Goal: Task Accomplishment & Management: Use online tool/utility

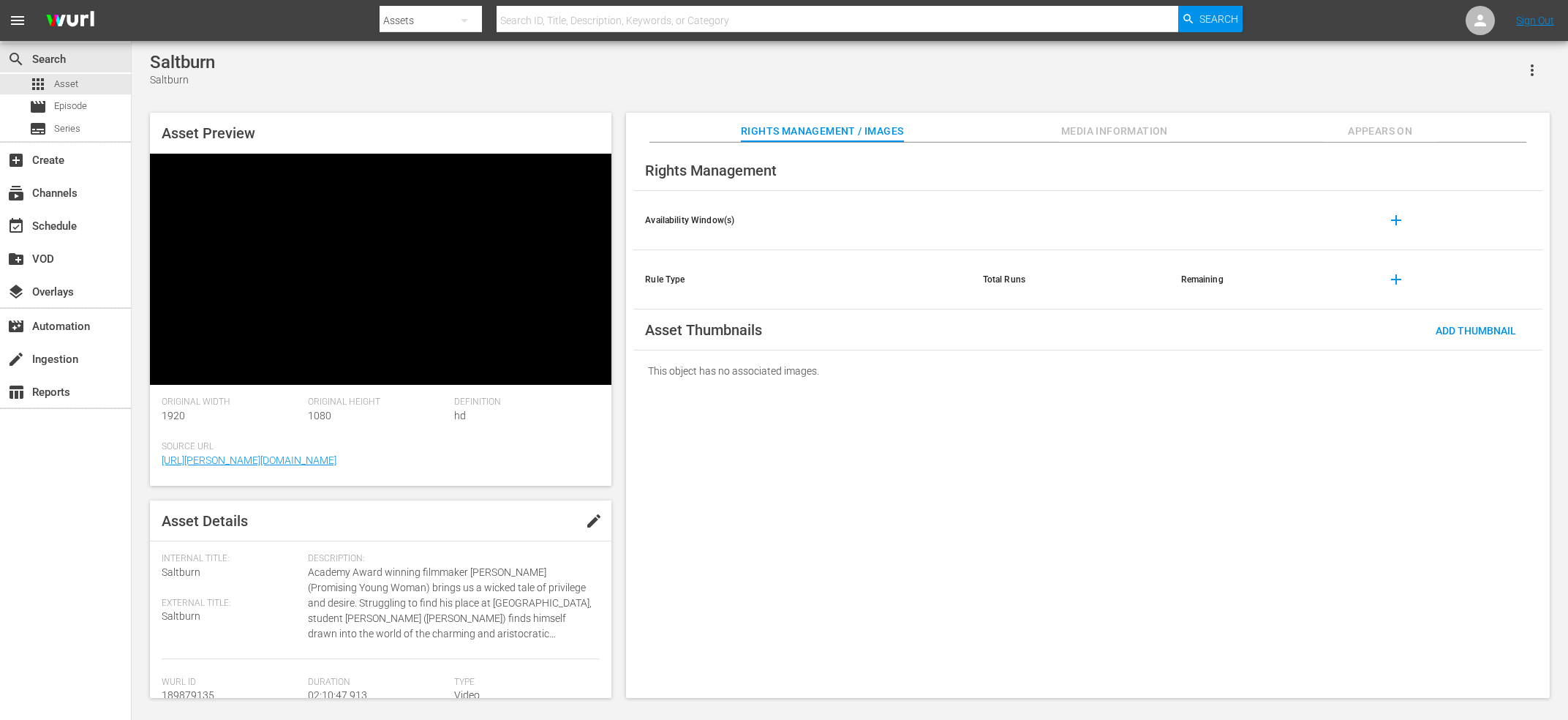
click at [394, 243] on video at bounding box center [380, 269] width 462 height 231
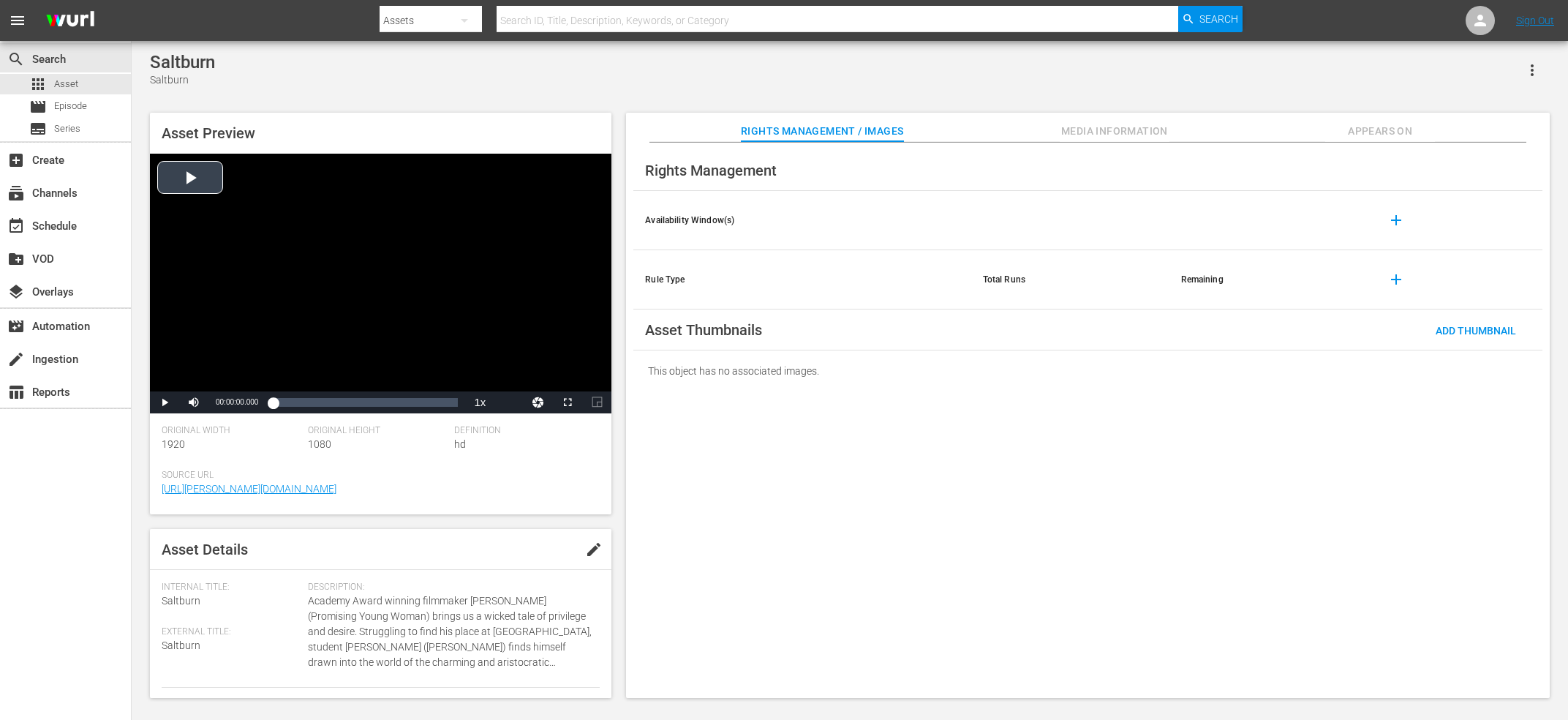
click at [397, 247] on div "Video Player" at bounding box center [380, 272] width 462 height 238
click at [505, 386] on span "english" at bounding box center [509, 383] width 28 height 10
click at [506, 389] on li "en-us" at bounding box center [509, 384] width 73 height 16
click at [302, 401] on div "Loaded : 0.46% 00:11:53.446 00:00:02.709" at bounding box center [365, 402] width 185 height 14
click at [329, 406] on div "Loaded : 15.53% 00:36:42.378 00:20:09.994" at bounding box center [365, 402] width 185 height 14
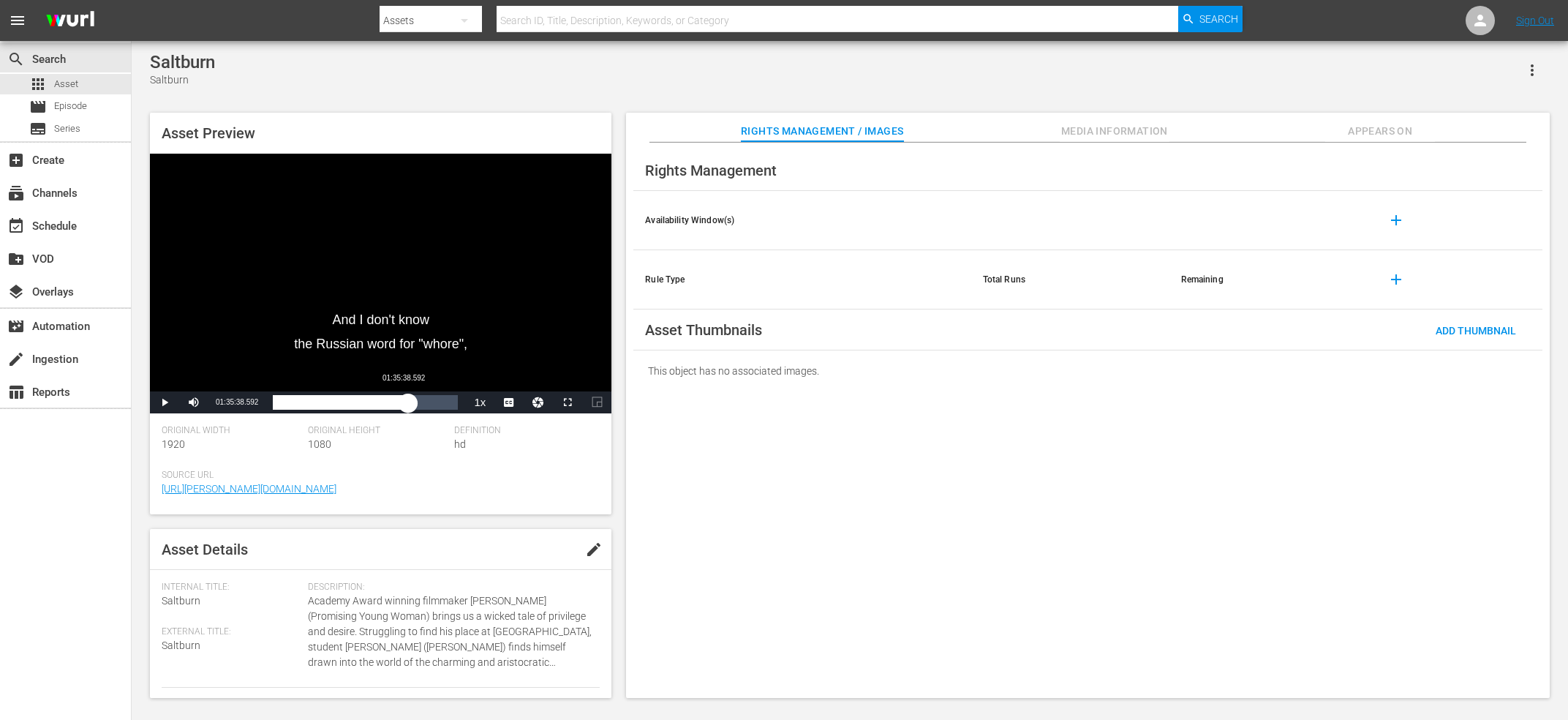
click at [408, 397] on div "Loaded : 30.92% 01:35:38.592 00:39:50.190" at bounding box center [365, 402] width 185 height 14
click at [421, 401] on div "Loaded : 73.31% 01:42:21.844 01:35:39.310" at bounding box center [365, 402] width 185 height 14
click at [439, 402] on div "01:56:50.388" at bounding box center [438, 402] width 1 height 14
click at [567, 402] on span "Video Player" at bounding box center [567, 402] width 0 height 0
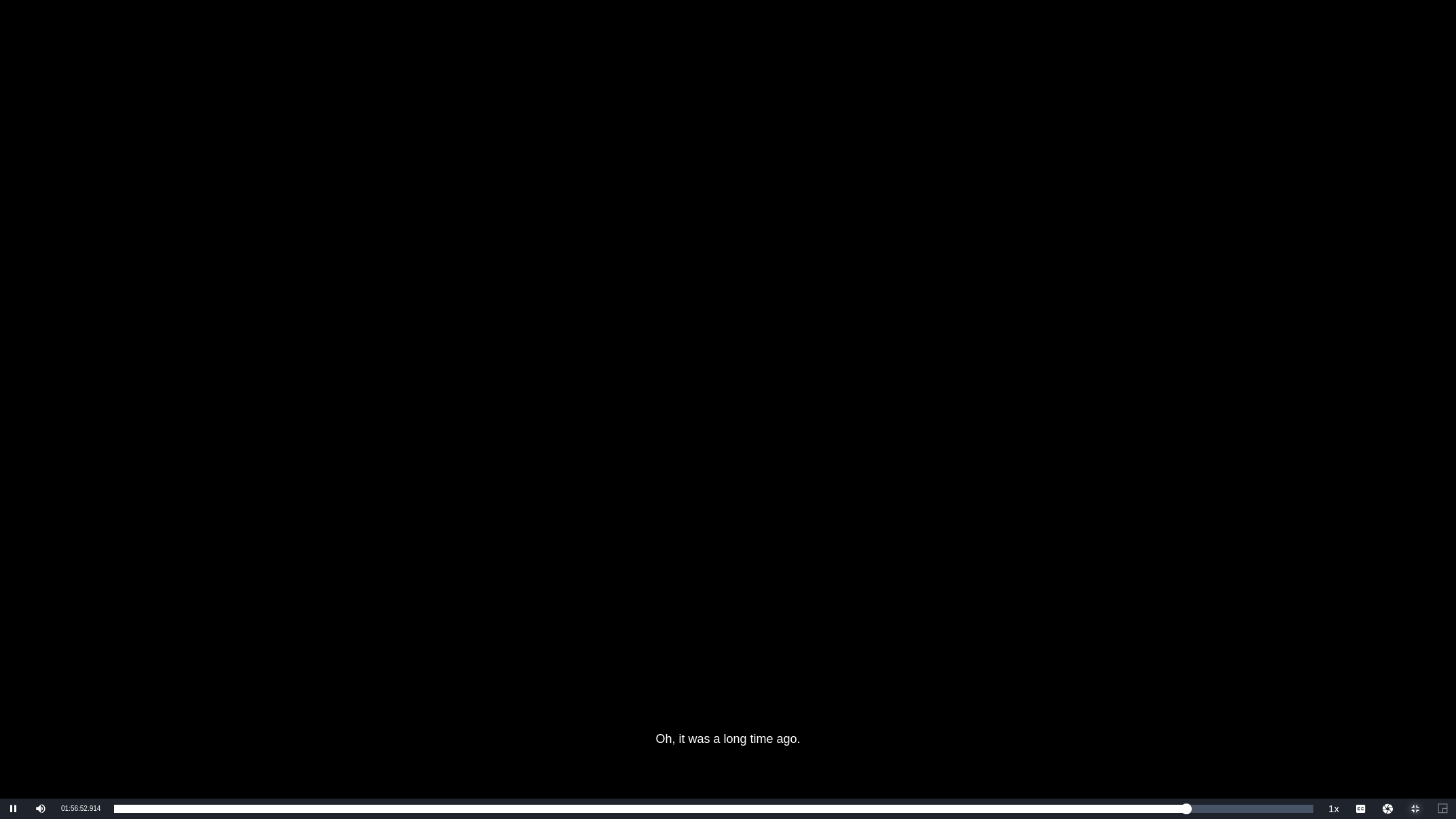
click at [1415, 667] on span "Video Player" at bounding box center [1415, 808] width 0 height 0
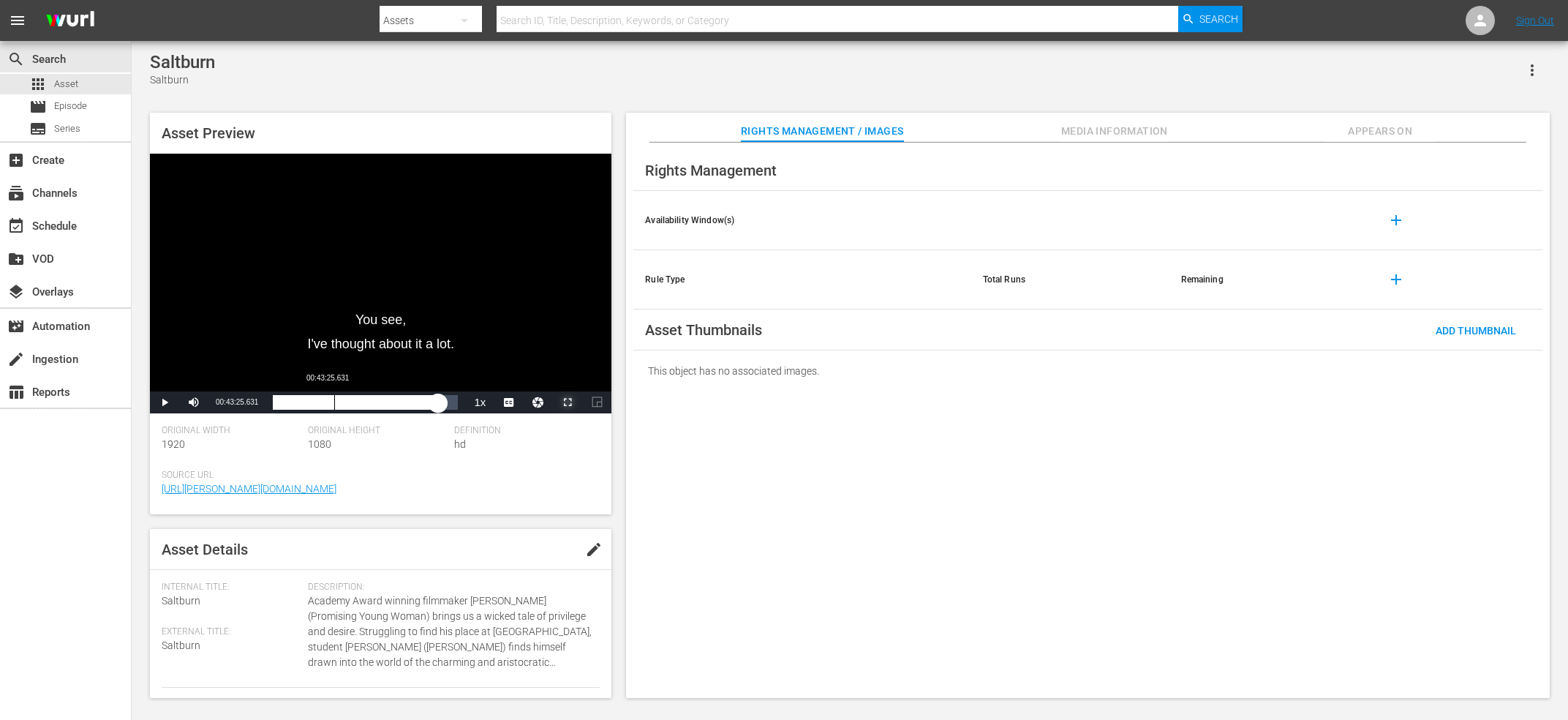
click at [335, 397] on div "00:43:25.631" at bounding box center [334, 402] width 1 height 14
click at [567, 402] on span "Video Player" at bounding box center [567, 402] width 0 height 0
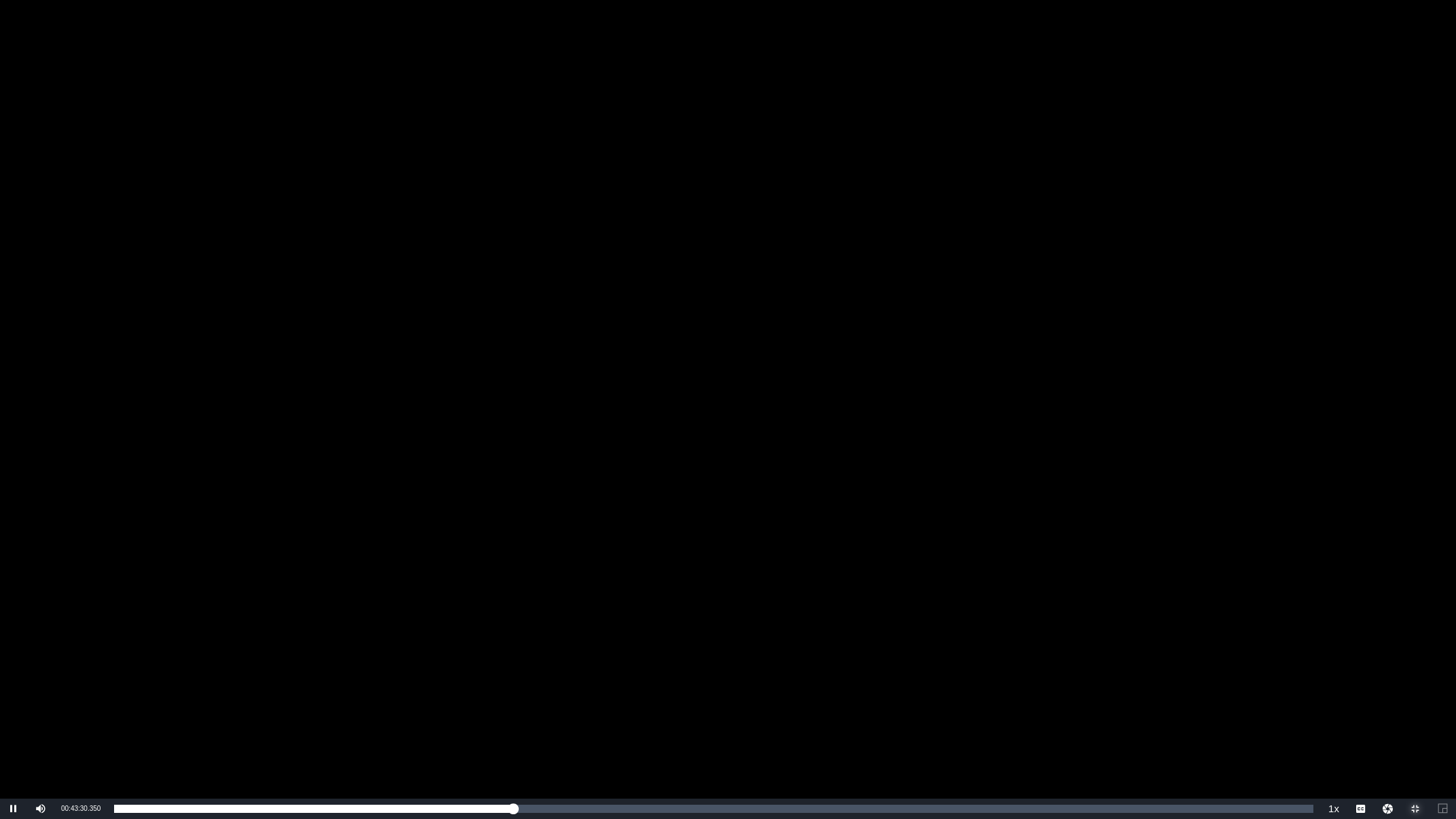
click at [1415, 667] on span "Video Player" at bounding box center [1415, 808] width 0 height 0
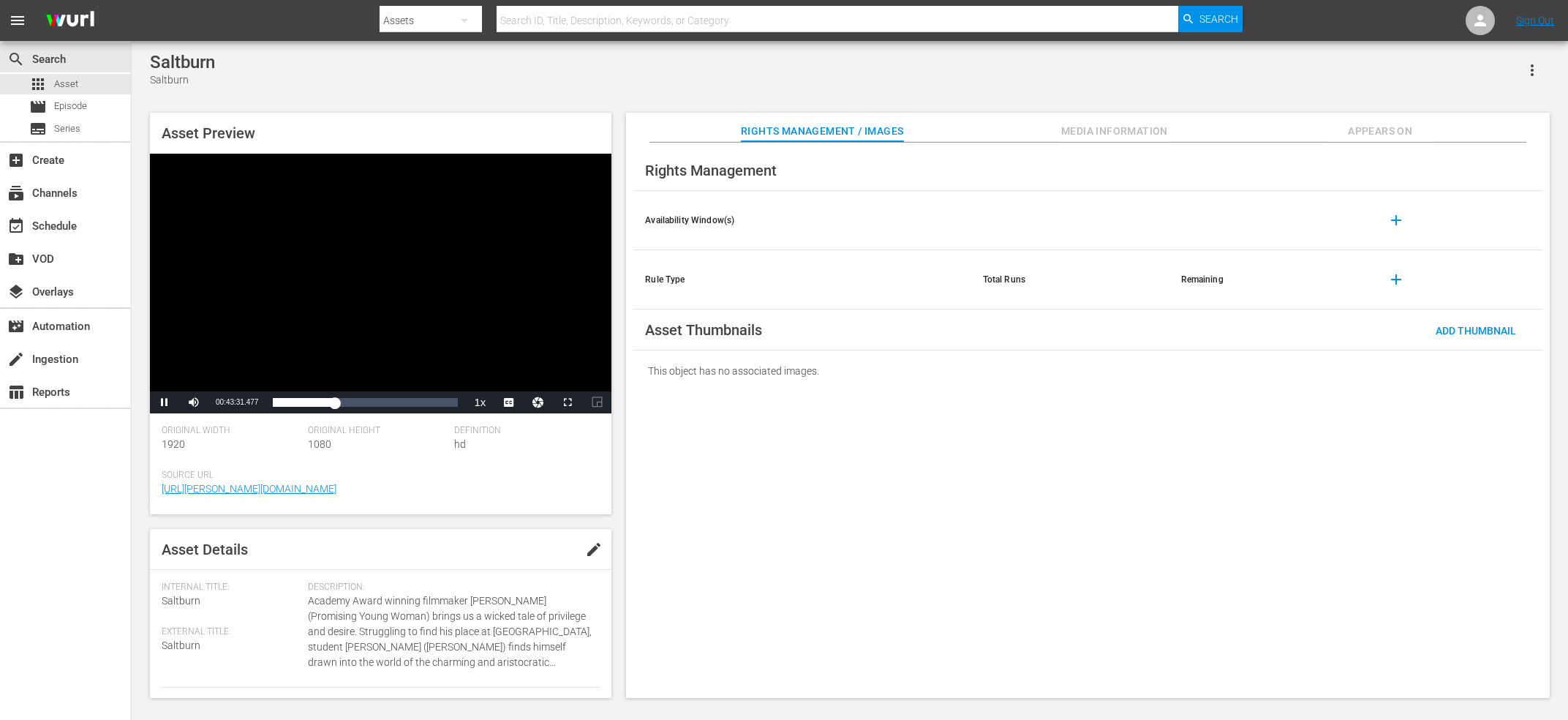
click at [422, 262] on div "Video Player" at bounding box center [380, 272] width 462 height 238
click at [350, 278] on div "Video Player" at bounding box center [380, 272] width 462 height 238
click at [434, 401] on div "Loaded : 34.06% 01:49:36.116 00:43:31.800" at bounding box center [365, 402] width 185 height 14
click at [446, 406] on div "01:54:16.129" at bounding box center [359, 402] width 173 height 14
click at [446, 397] on div "02:02:33.117" at bounding box center [359, 402] width 173 height 14
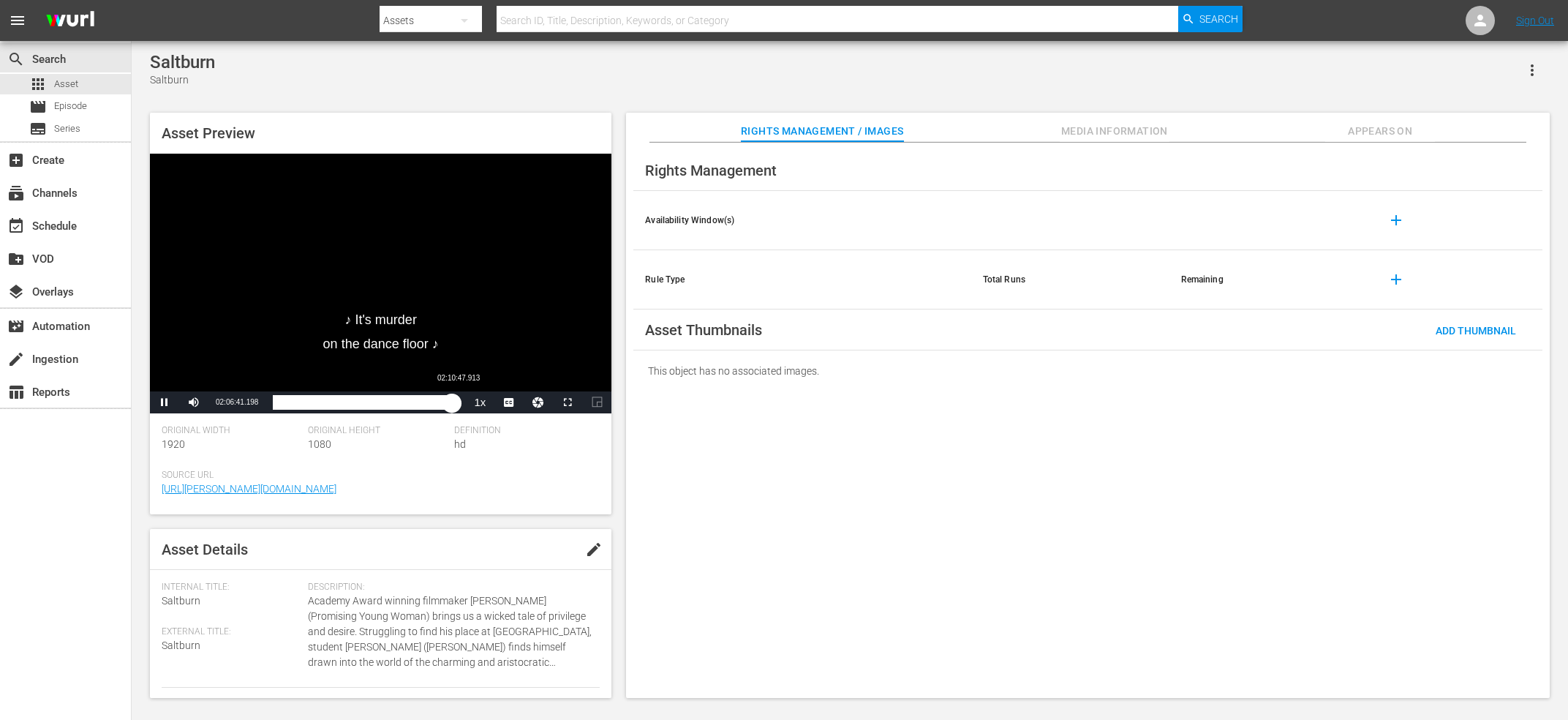
click at [452, 401] on div "02:06:41.152" at bounding box center [362, 402] width 179 height 14
click at [456, 399] on div "02:10:47.914" at bounding box center [364, 402] width 183 height 14
click at [567, 402] on span "Video Player" at bounding box center [567, 402] width 0 height 0
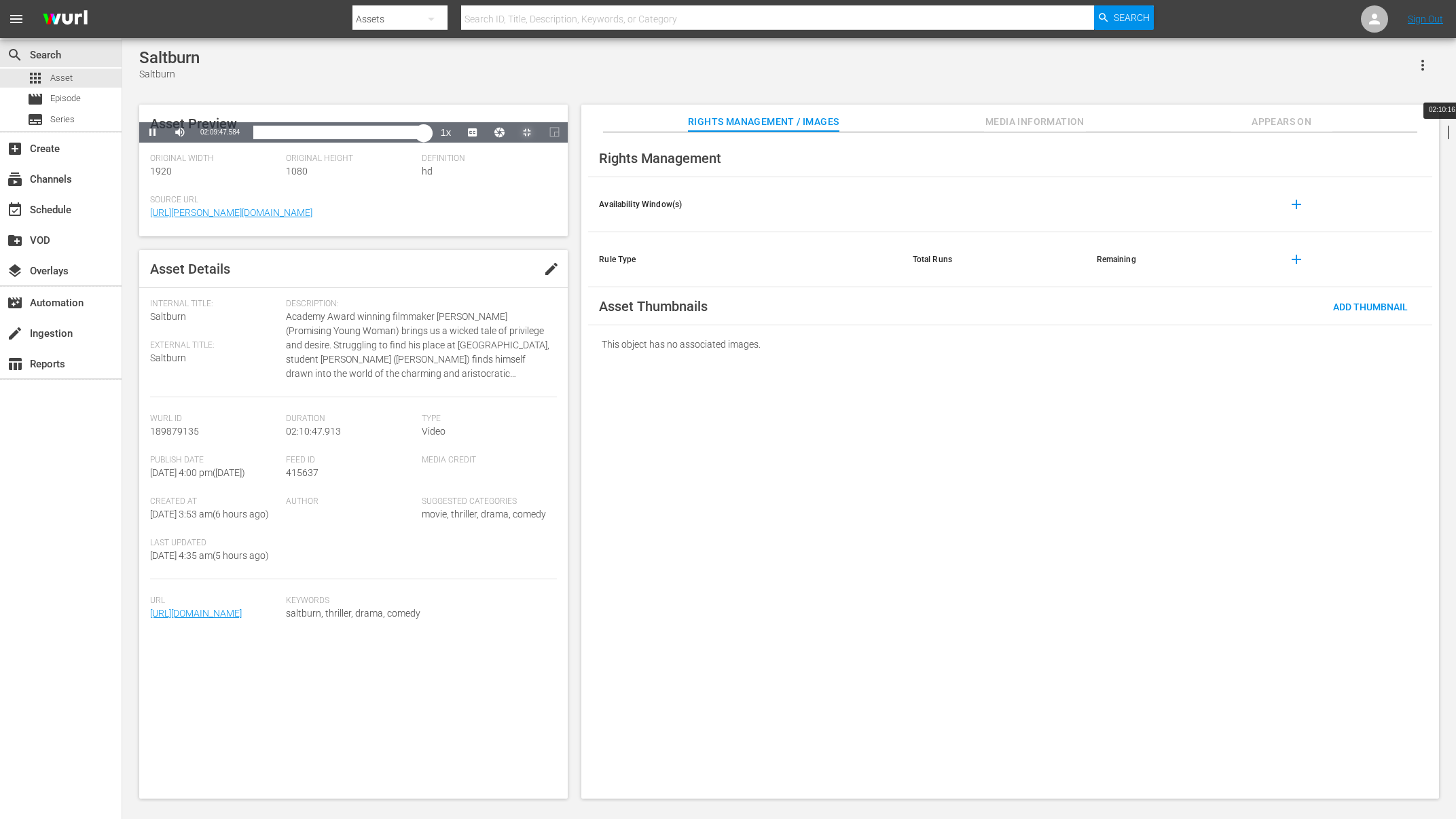
click at [424, 139] on div "02:09:47.675" at bounding box center [338, 132] width 170 height 13
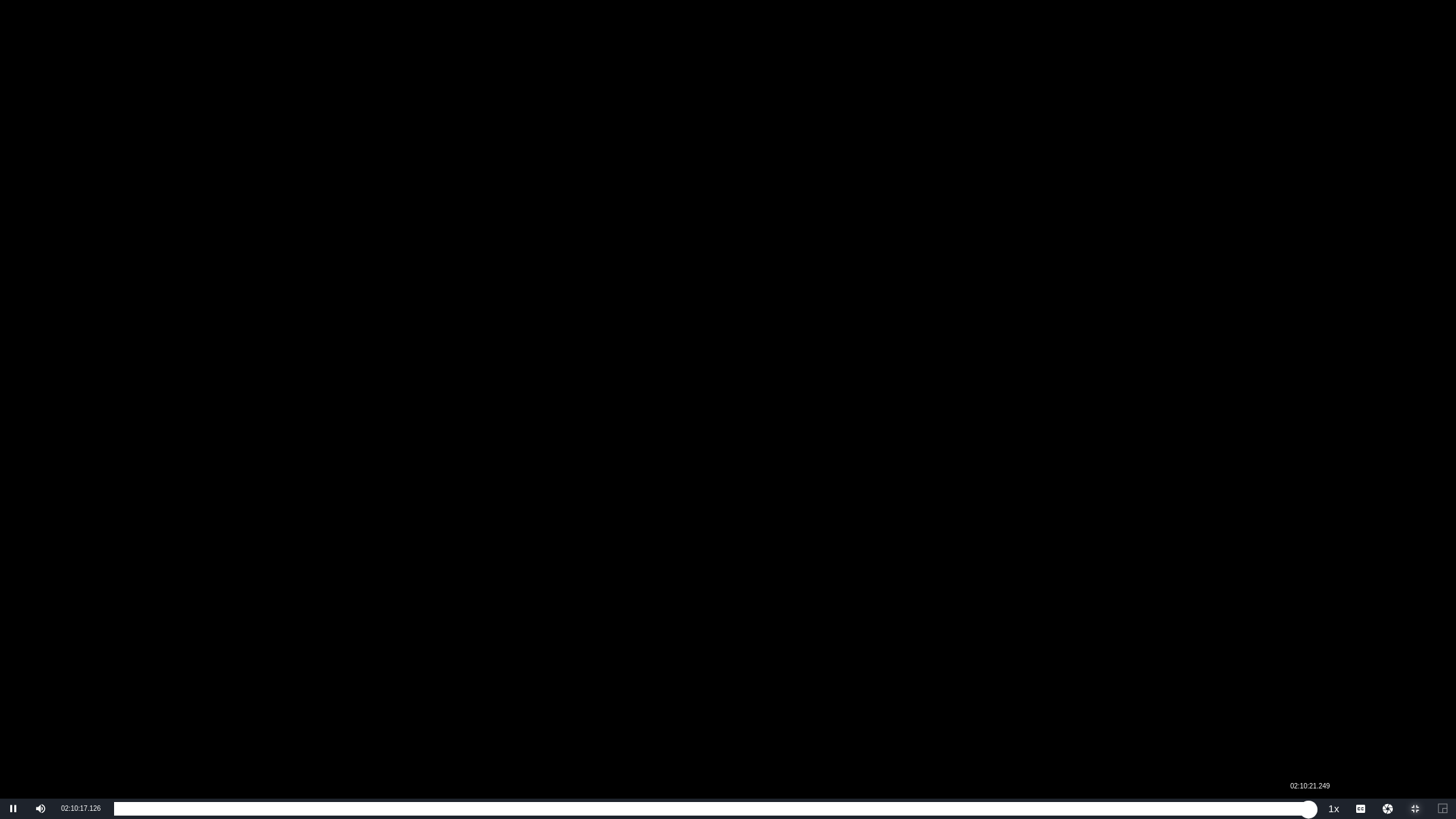
click at [1308, 667] on div "02:10:17.258" at bounding box center [711, 808] width 1194 height 13
click at [1309, 667] on div "02:10:21.249" at bounding box center [711, 808] width 1195 height 13
click at [1313, 667] on div "02:10:34.581" at bounding box center [714, 808] width 1199 height 13
click at [1313, 667] on div "02:10:47.824" at bounding box center [714, 808] width 1199 height 13
click at [1313, 667] on div "02:10:47.812" at bounding box center [714, 808] width 1199 height 13
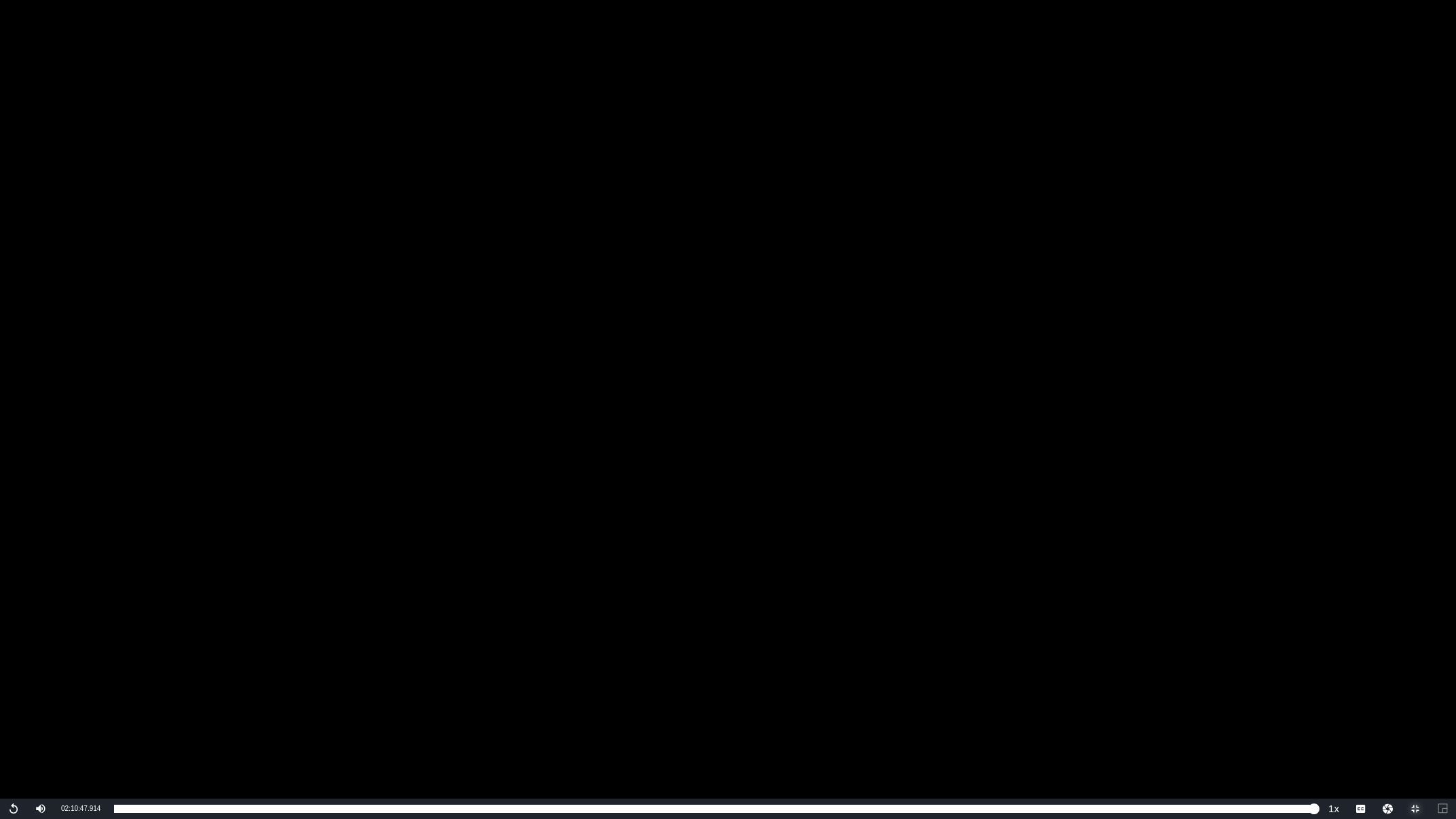
click at [1415, 667] on span "Video Player" at bounding box center [1415, 808] width 0 height 0
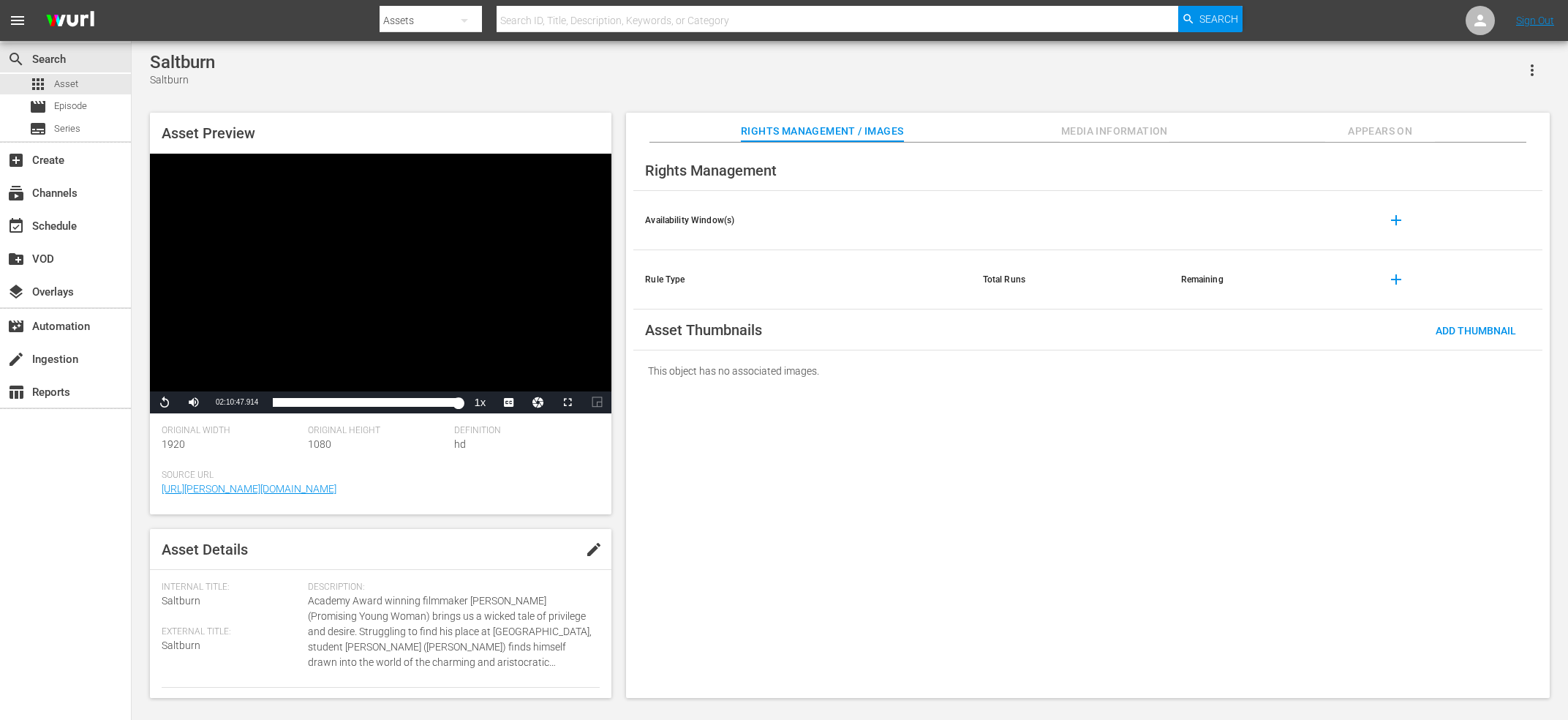
click at [447, 236] on div "Video Player" at bounding box center [380, 272] width 462 height 238
click at [428, 250] on div "Video Player" at bounding box center [380, 272] width 462 height 238
click at [66, 113] on span "Episode" at bounding box center [70, 106] width 33 height 14
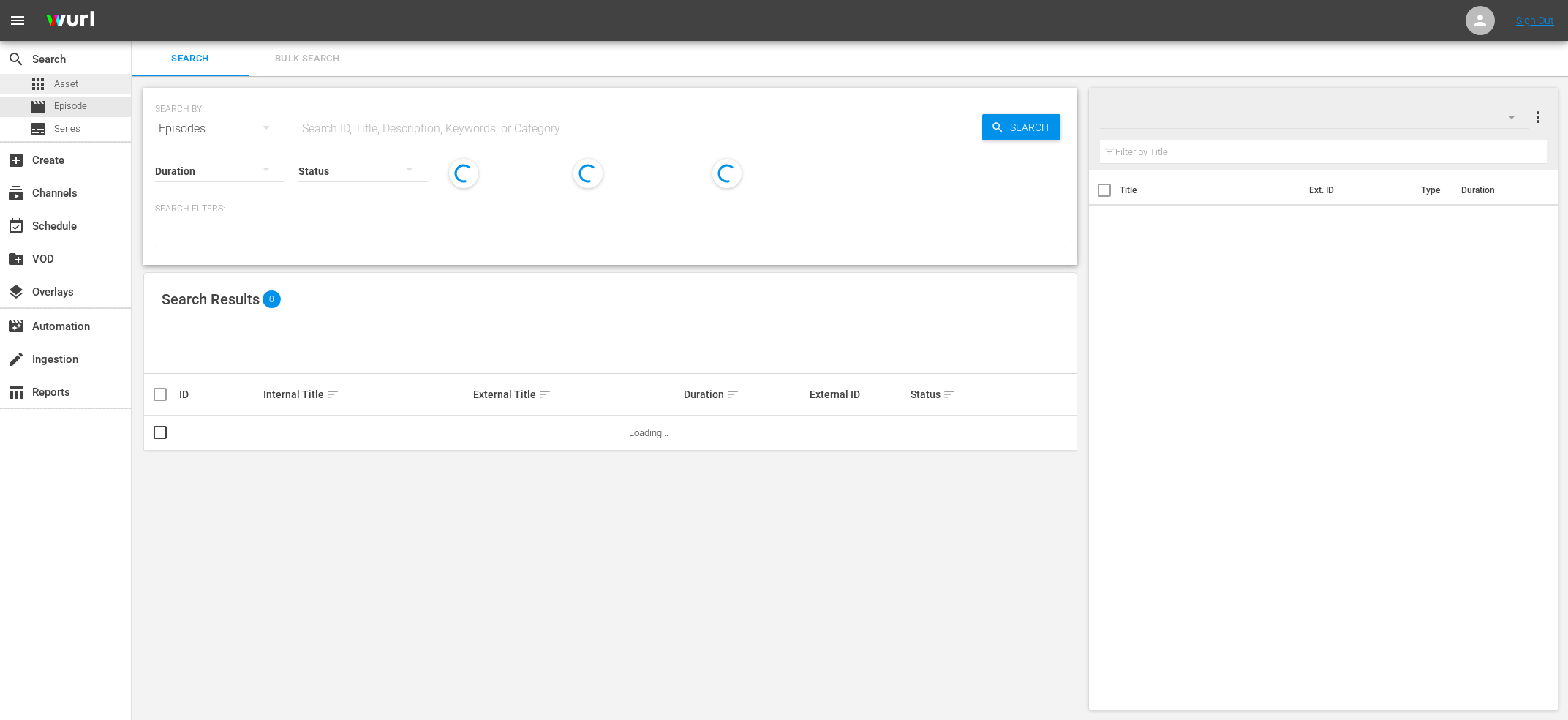
click at [84, 75] on div "apps Asset" at bounding box center [65, 84] width 131 height 21
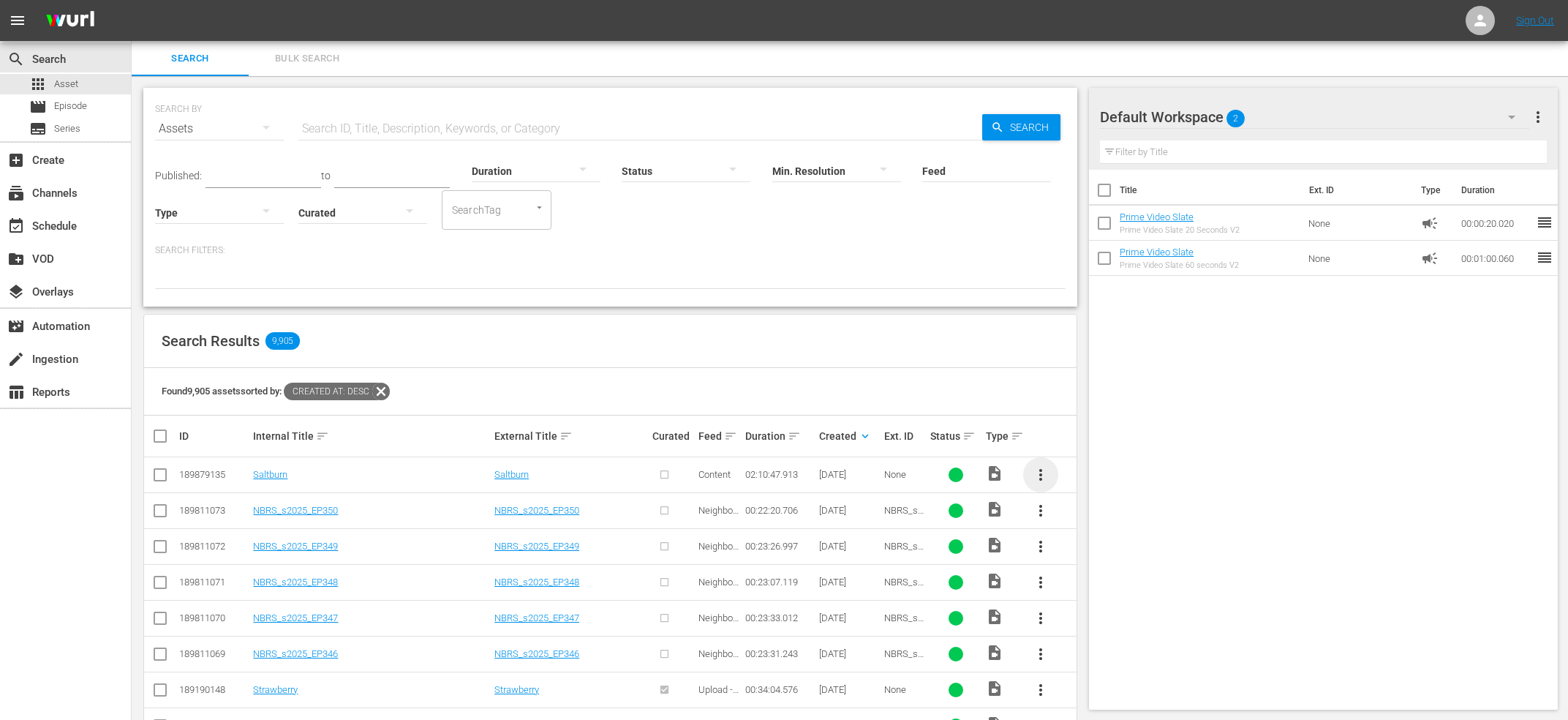
click at [1042, 478] on span "more_vert" at bounding box center [1041, 474] width 17 height 17
click at [1094, 609] on div "Add To... Workspace Convert To... Episode" at bounding box center [1120, 533] width 123 height 152
click at [1094, 594] on div "Episode" at bounding box center [1120, 585] width 99 height 35
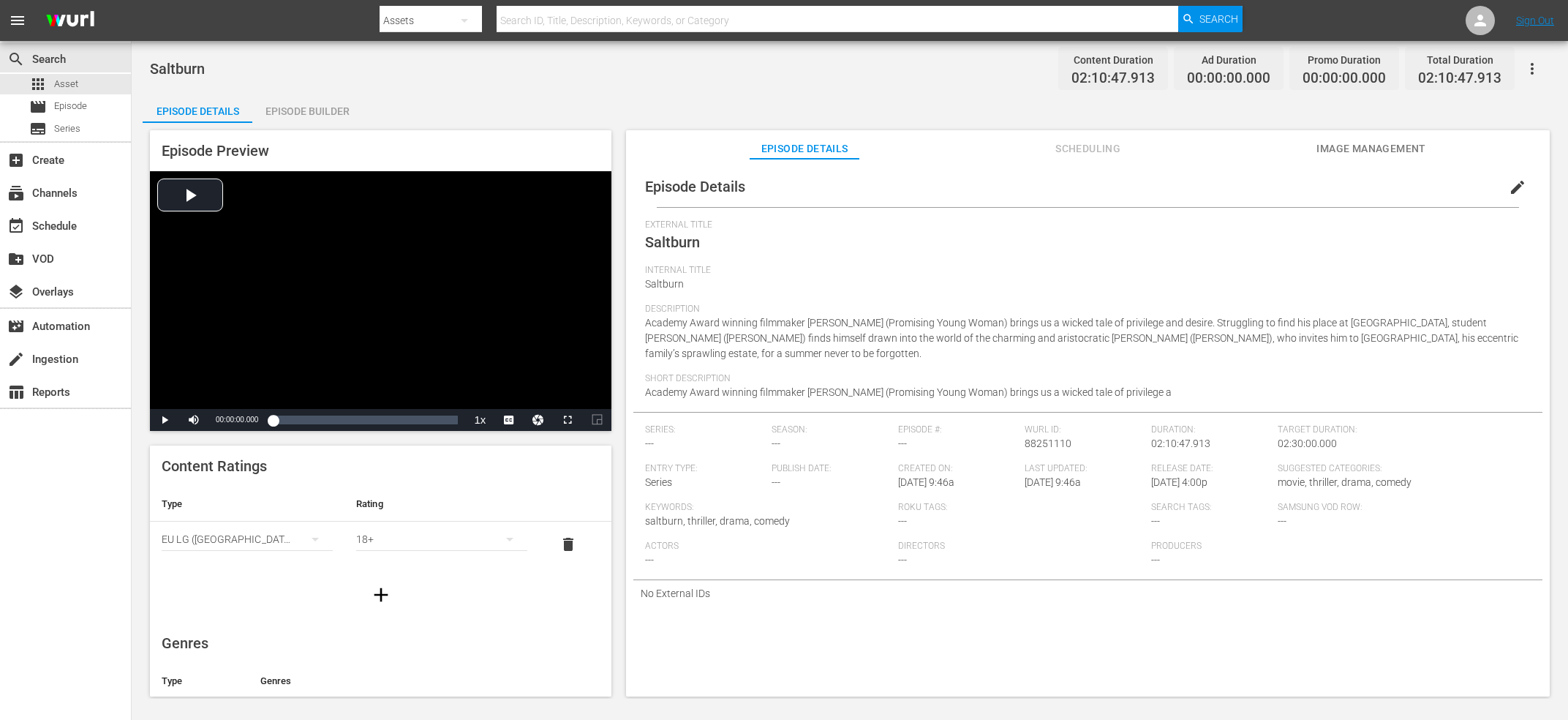
click at [1526, 191] on span "edit" at bounding box center [1517, 187] width 17 height 17
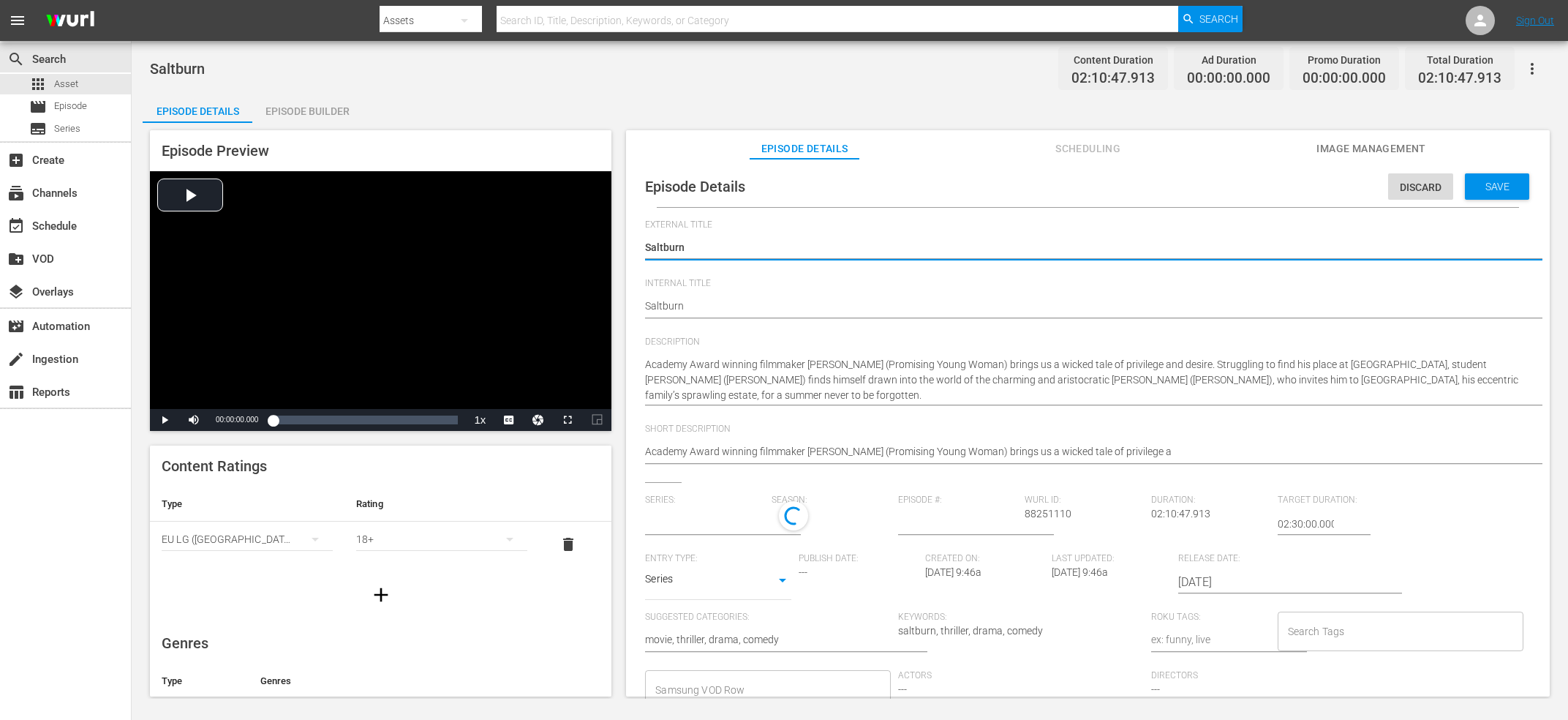
type input "No Series"
click at [736, 575] on body "menu Search By Assets Search ID, Title, Description, Keywords, or Category Sear…" at bounding box center [784, 360] width 1568 height 720
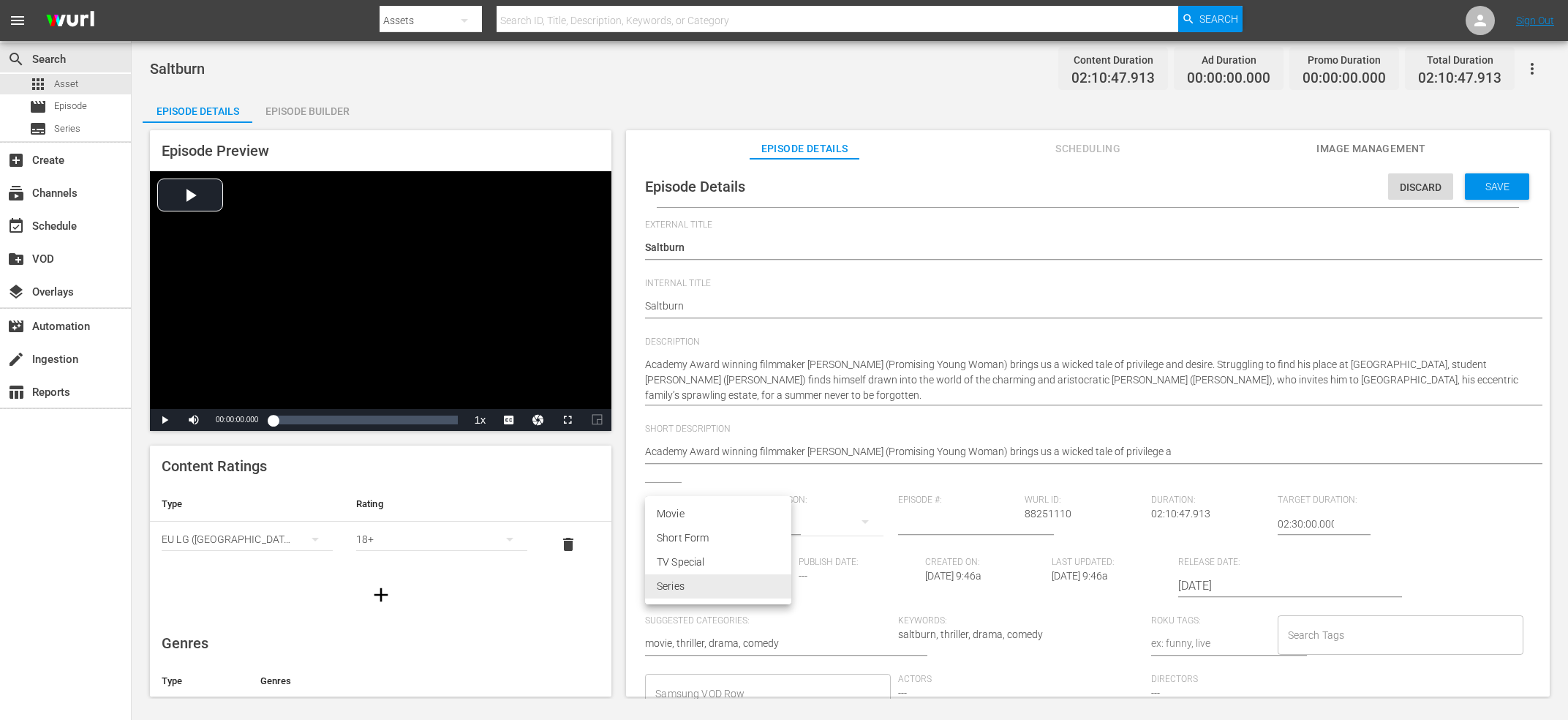
click at [701, 512] on li "Movie" at bounding box center [718, 513] width 146 height 24
type input "MOVIE"
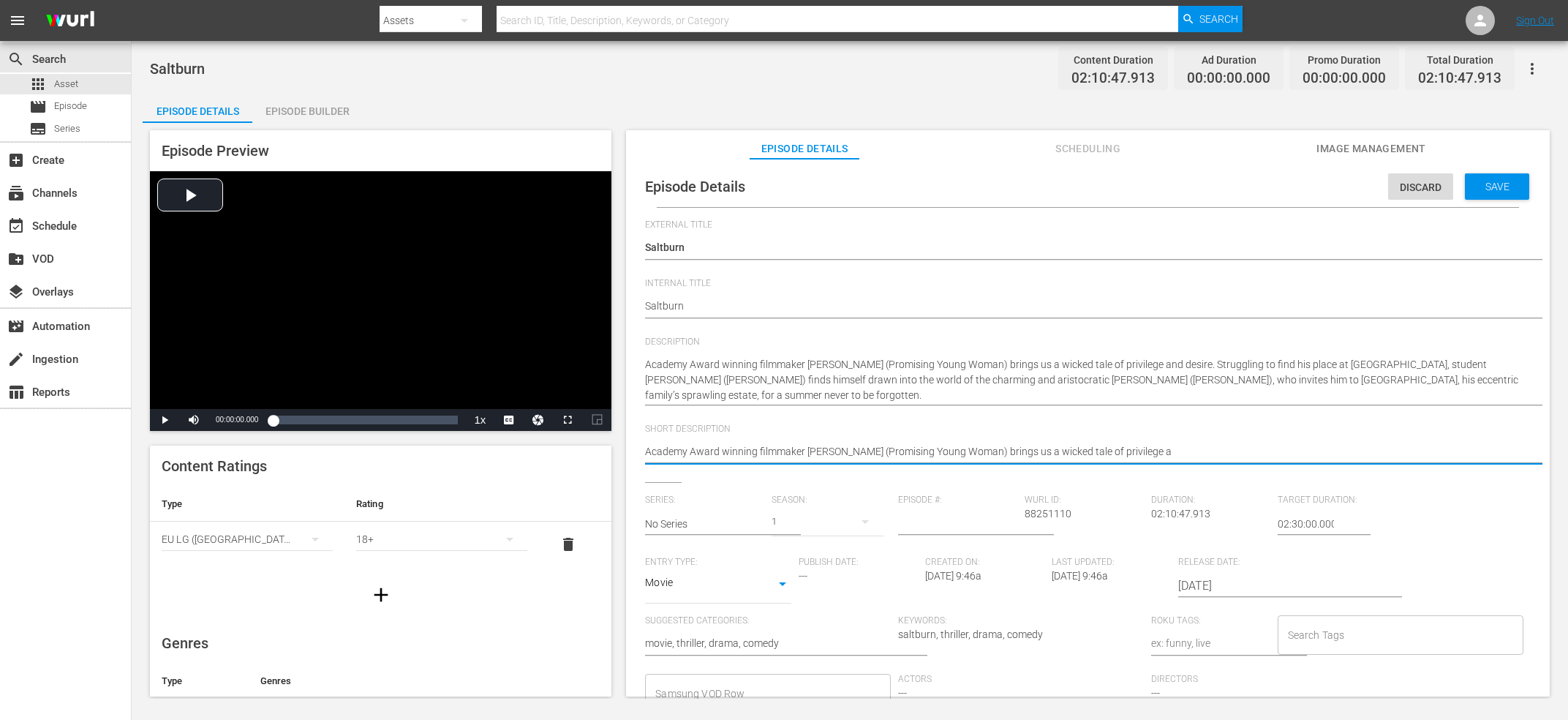
drag, startPoint x: 1005, startPoint y: 452, endPoint x: 876, endPoint y: 462, distance: 129.4
click at [876, 462] on textarea "Academy Award winning filmmaker Emerald Fennell (Promising Young Woman) brings …" at bounding box center [1084, 452] width 878 height 17
type textarea "Academy Award winning filmmaker Emerald Fennellbrings us a wicked tale of privi…"
type textarea "Academy Award winning filmmaker Emerald Fennell brings us a wicked tale of priv…"
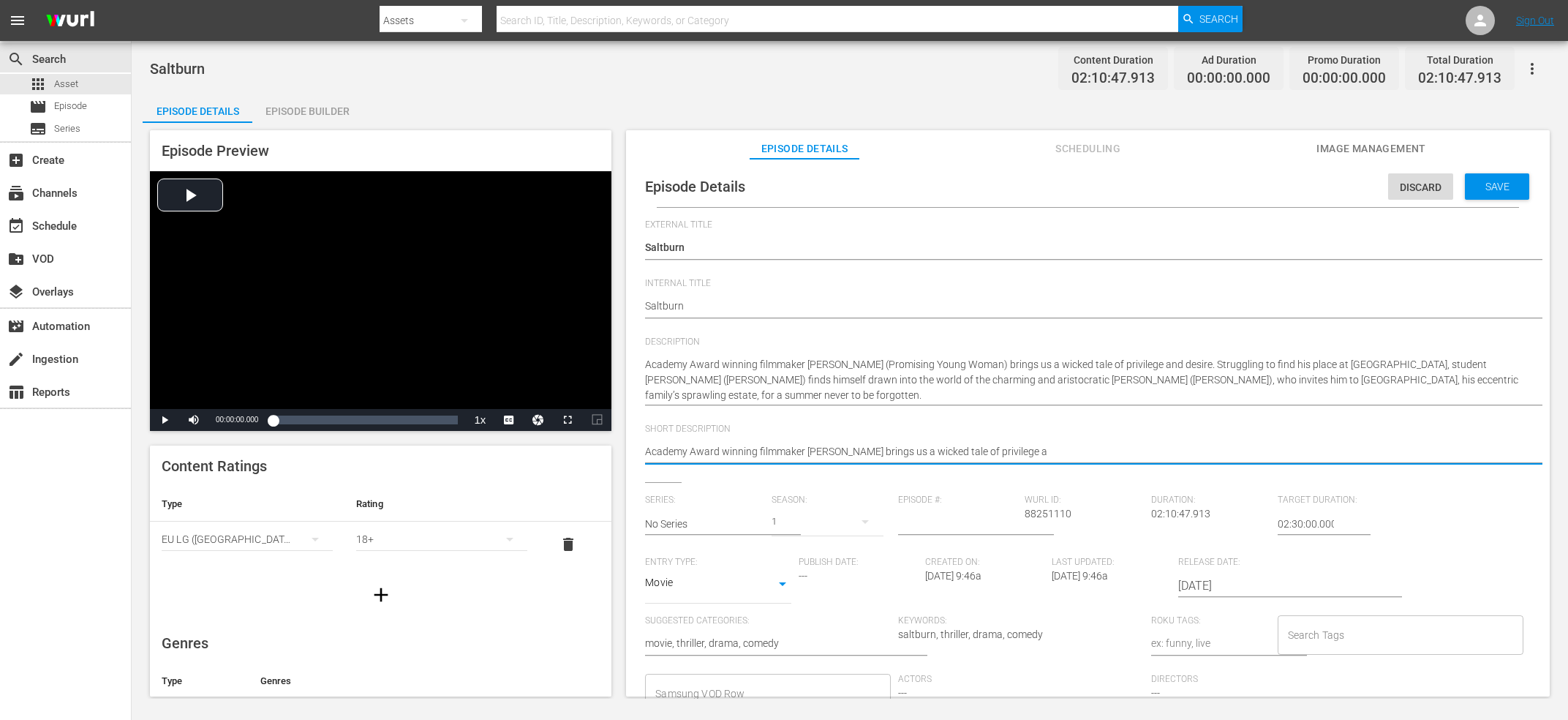
type textarea "Academy Award winning filmmaker Emerald Fennell brings us a wicked tale of priv…"
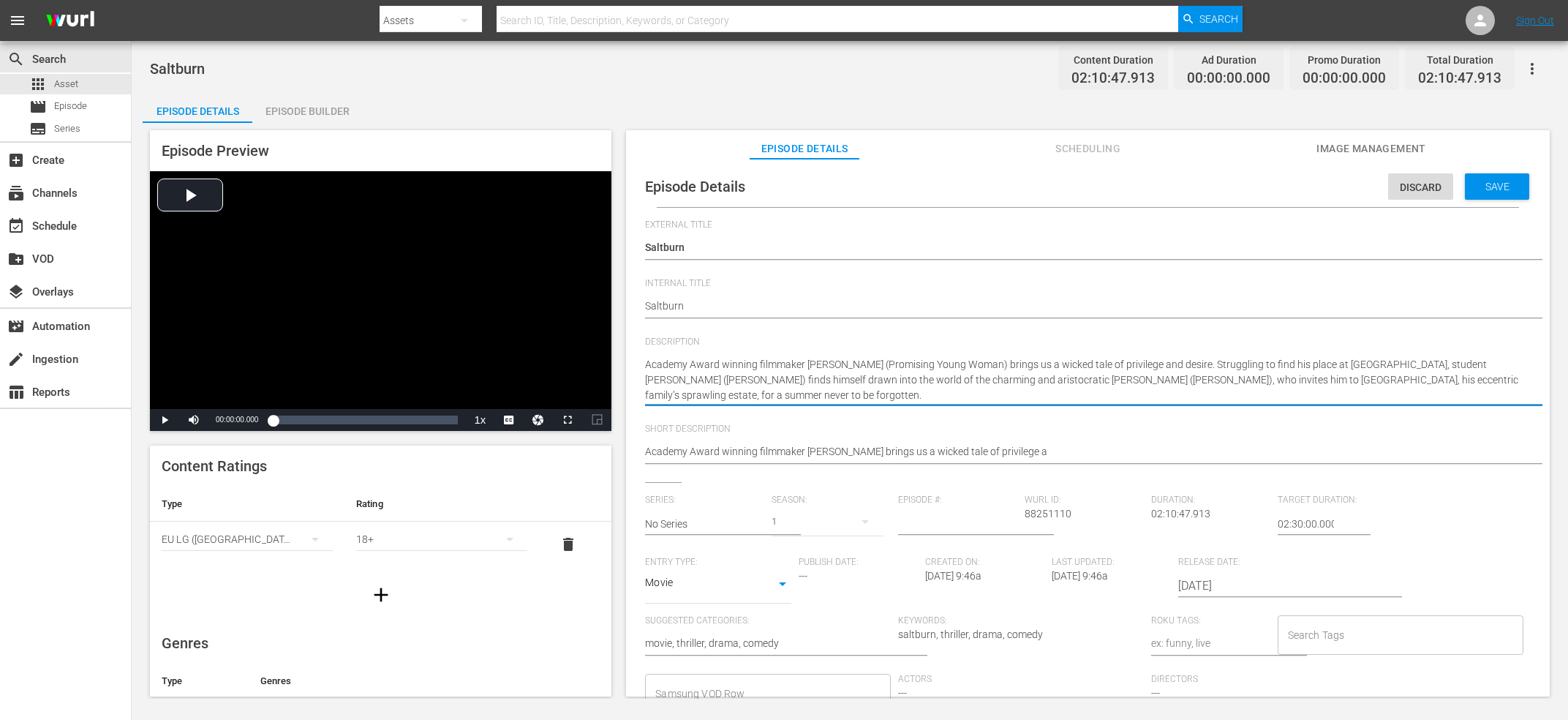
click at [1199, 366] on textarea "Academy Award winning filmmaker Emerald Fennell (Promising Young Woman) brings …" at bounding box center [1084, 379] width 878 height 46
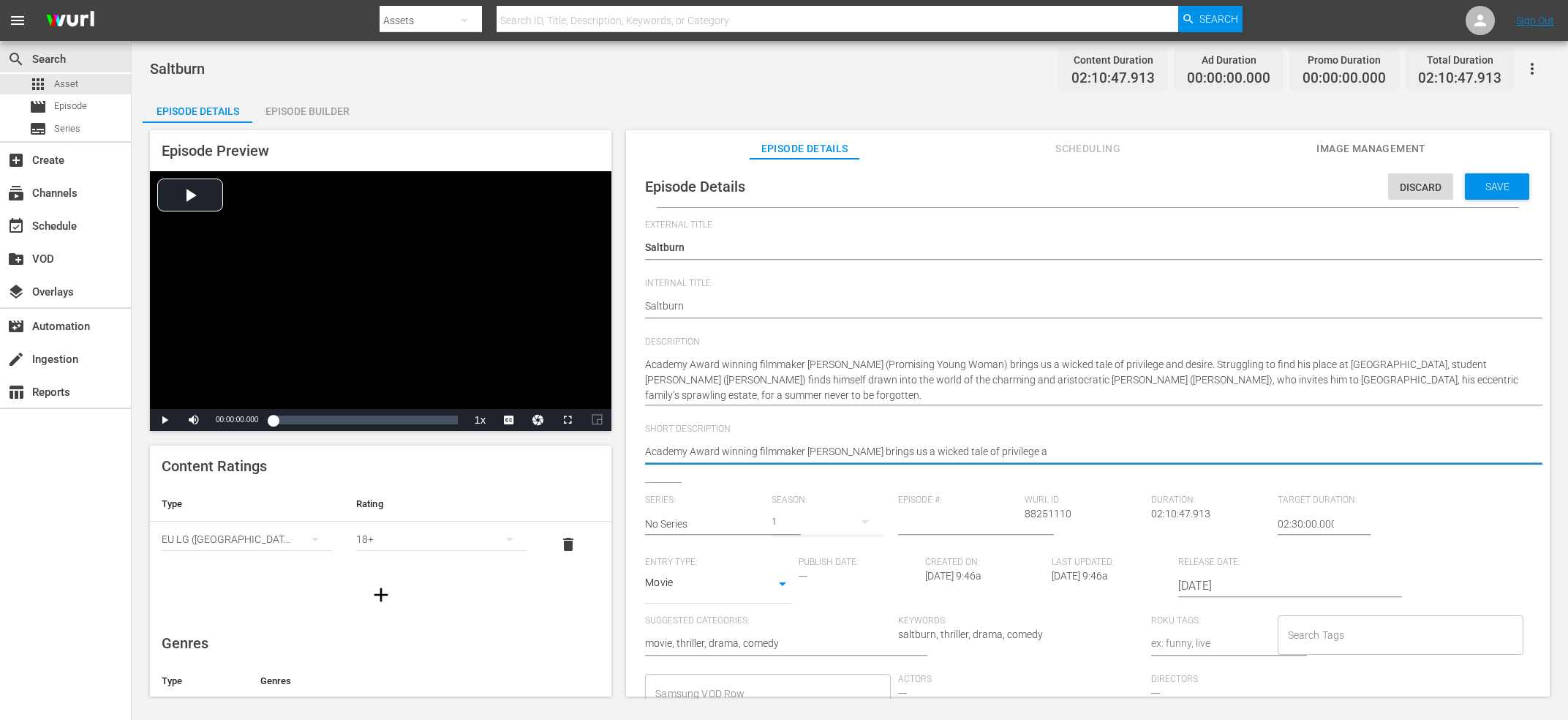
click at [1105, 451] on textarea "Academy Award winning filmmaker Emerald Fennell (Promising Young Woman) brings …" at bounding box center [1084, 452] width 878 height 17
type textarea "Academy Award winning filmmaker Emerald Fennell brings us a wicked tale of priv…"
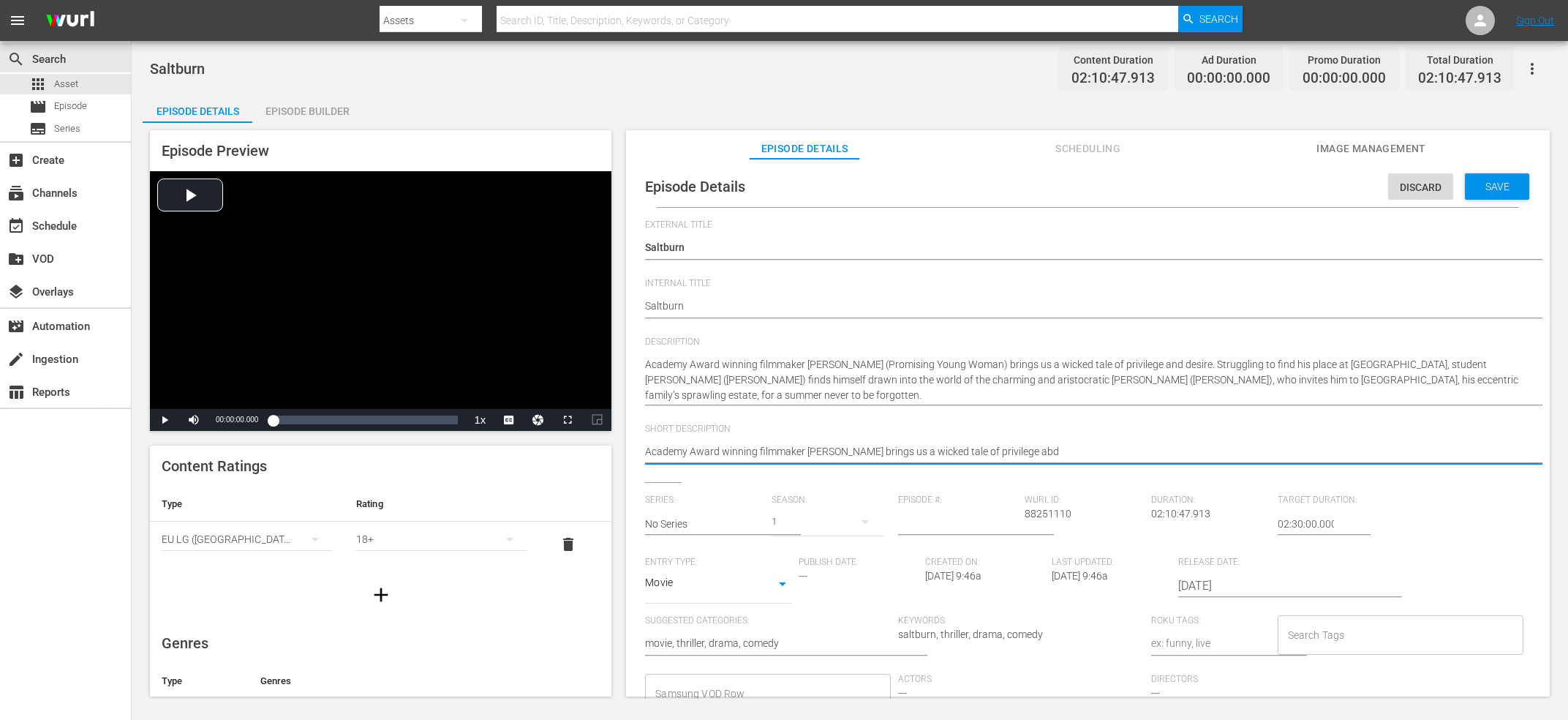
type textarea "Academy Award winning filmmaker Emerald Fennell brings us a wicked tale of priv…"
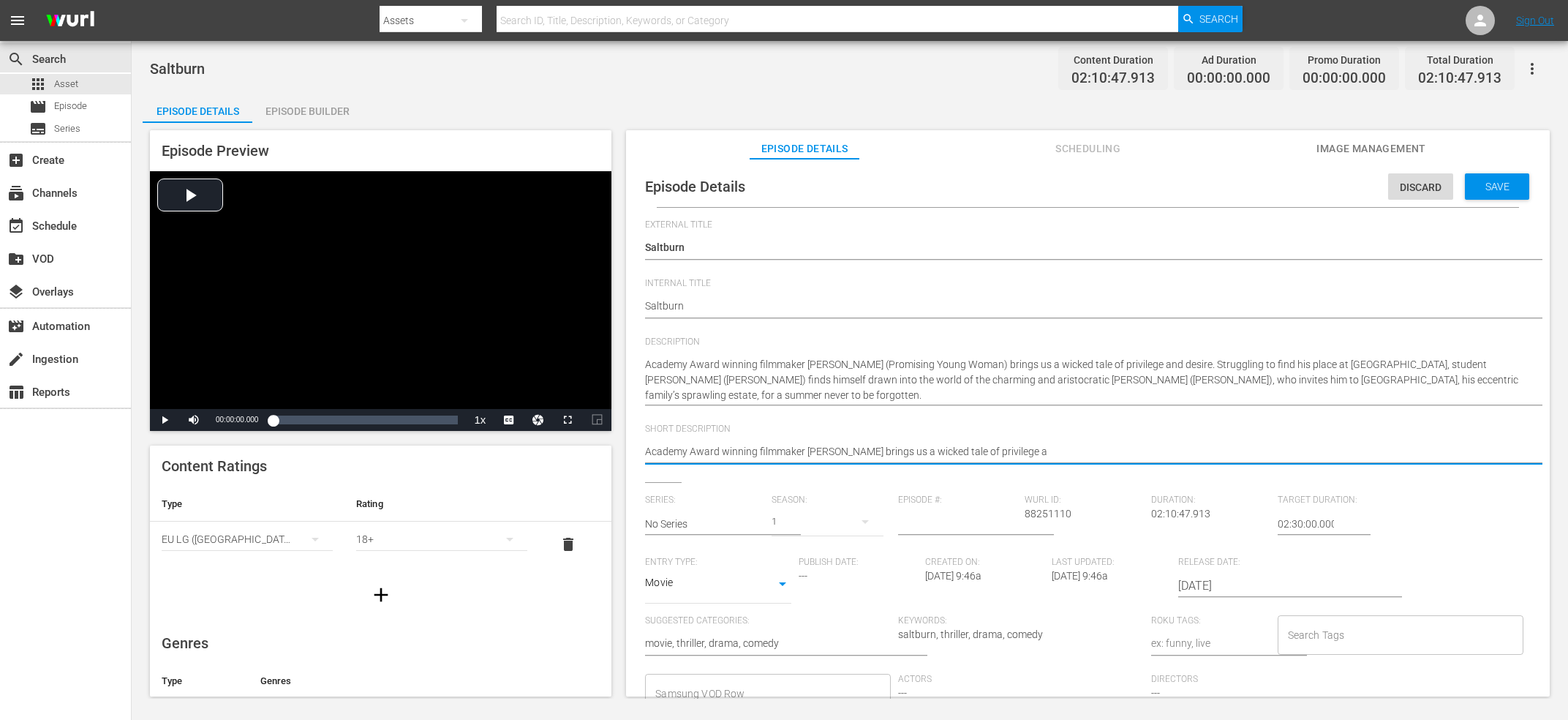
type textarea "Academy Award winning filmmaker Emerald Fennell brings us a wicked tale of priv…"
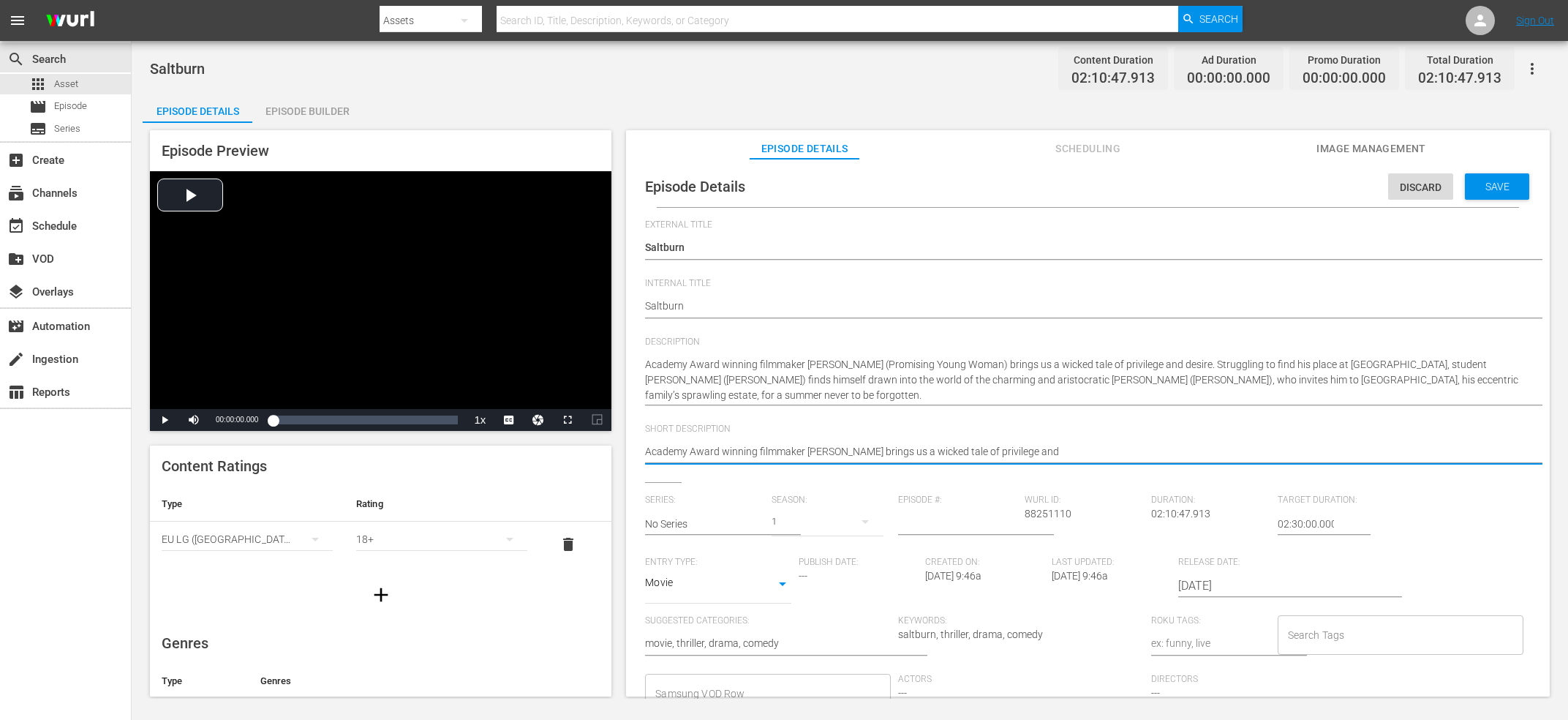
type textarea "Academy Award winning filmmaker Emerald Fennell brings us a wicked tale of priv…"
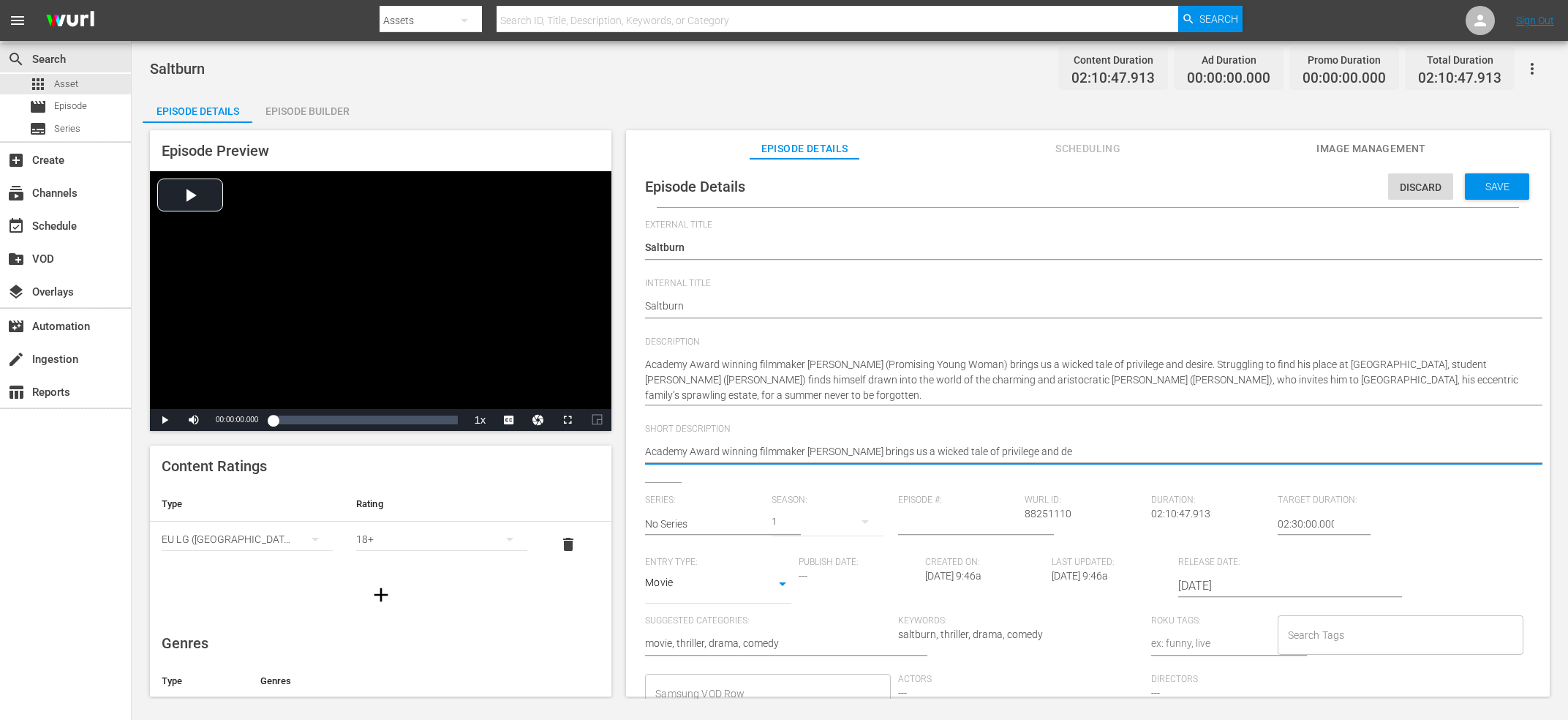
type textarea "Academy Award winning filmmaker Emerald Fennell brings us a wicked tale of priv…"
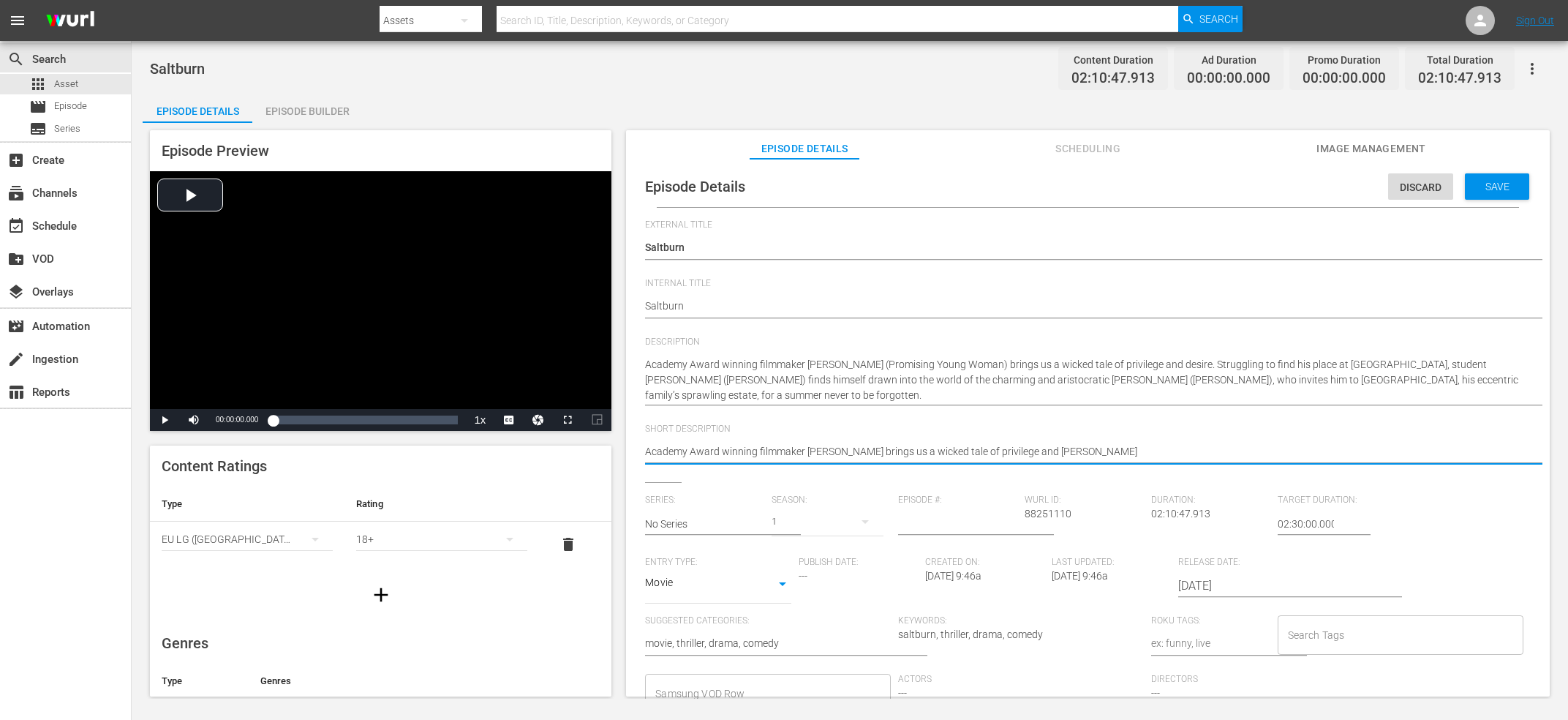
type textarea "Academy Award winning filmmaker Emerald Fennell brings us a wicked tale of priv…"
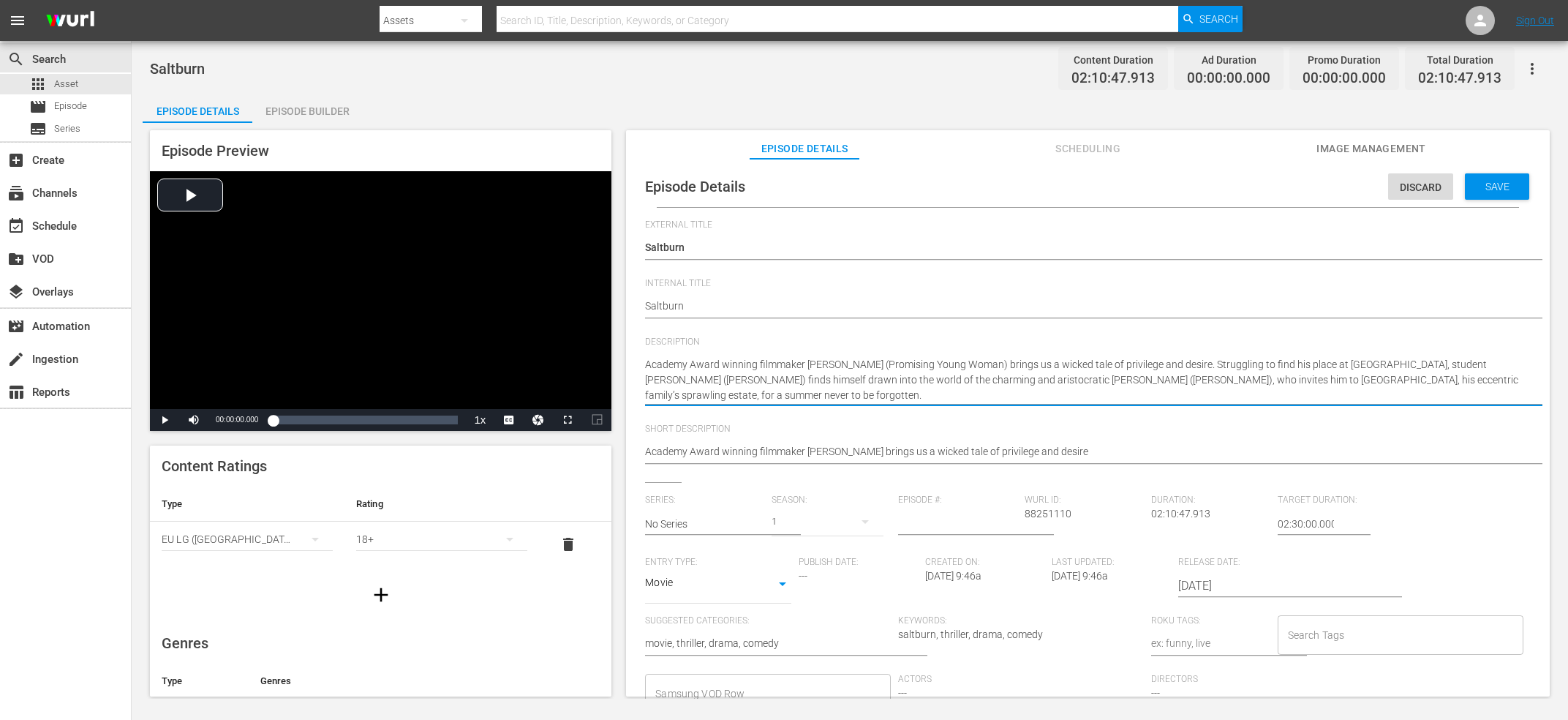
click at [1255, 381] on textarea "Academy Award winning filmmaker Emerald Fennell (Promising Young Woman) brings …" at bounding box center [1084, 379] width 878 height 46
click at [1188, 462] on textarea "Academy Award winning filmmaker Emerald Fennell (Promising Young Woman) brings …" at bounding box center [1084, 452] width 878 height 17
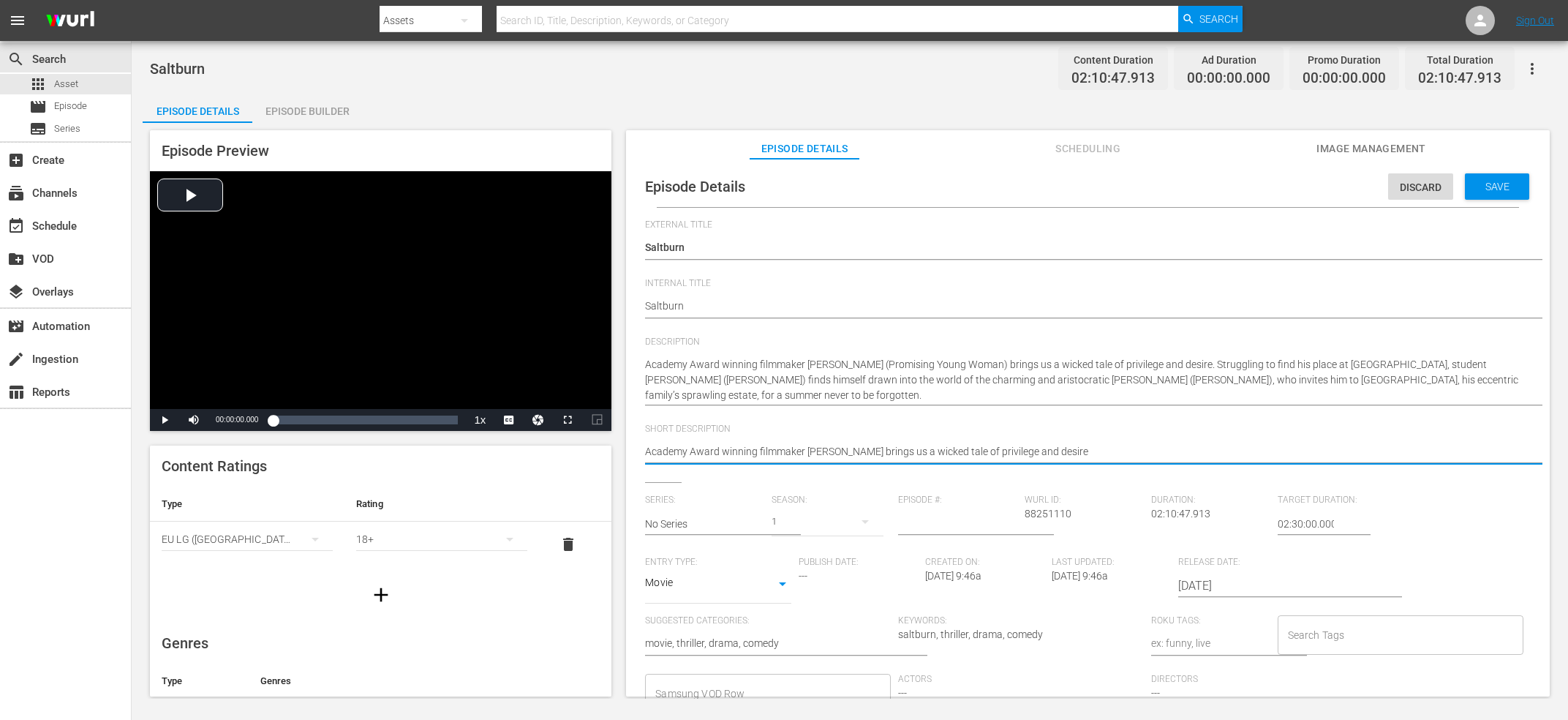
type textarea "Academy Award winning filmmaker Emerald Fennell brings us a wicked tale of priv…"
click at [1064, 511] on span "88251110" at bounding box center [1048, 513] width 47 height 12
copy span "88251110"
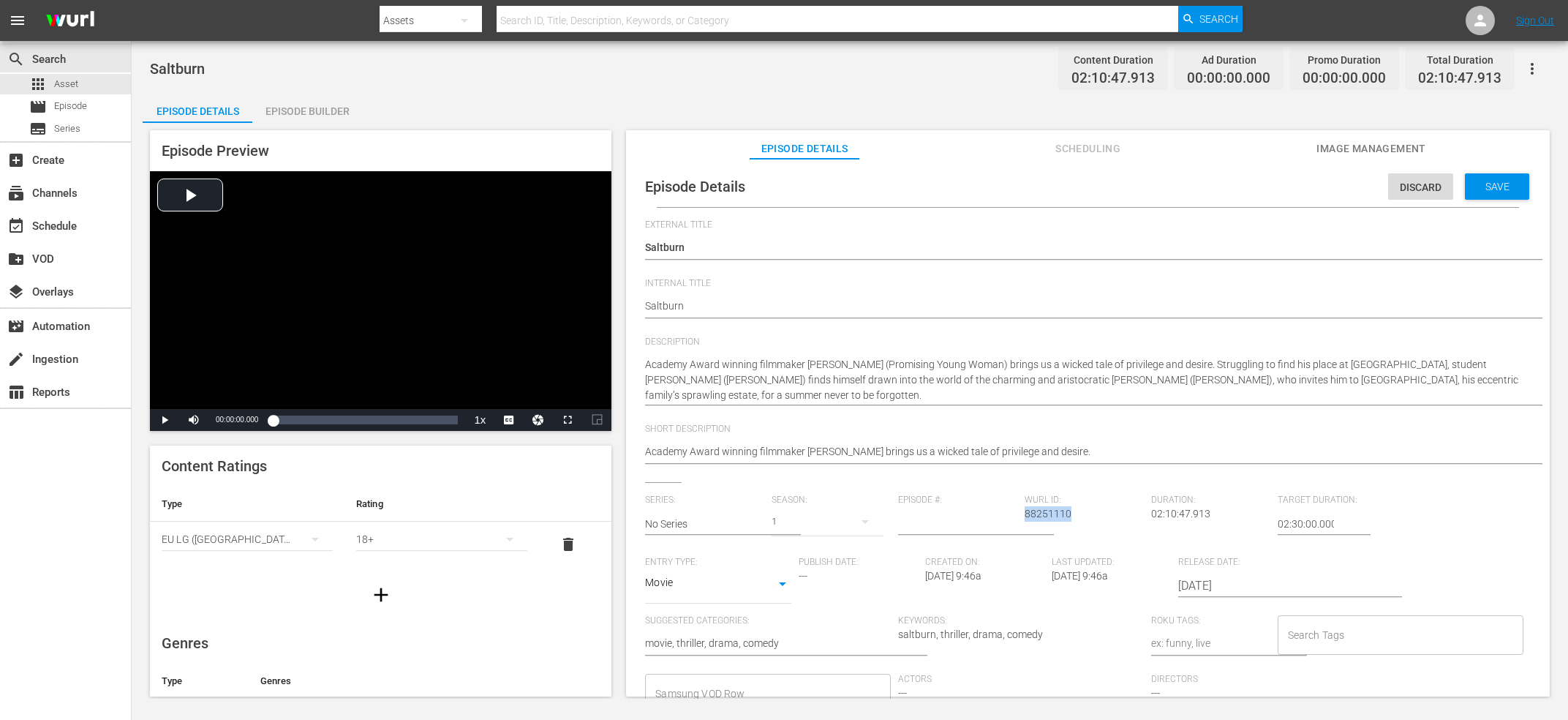
click at [1503, 194] on div "Save" at bounding box center [1497, 186] width 64 height 26
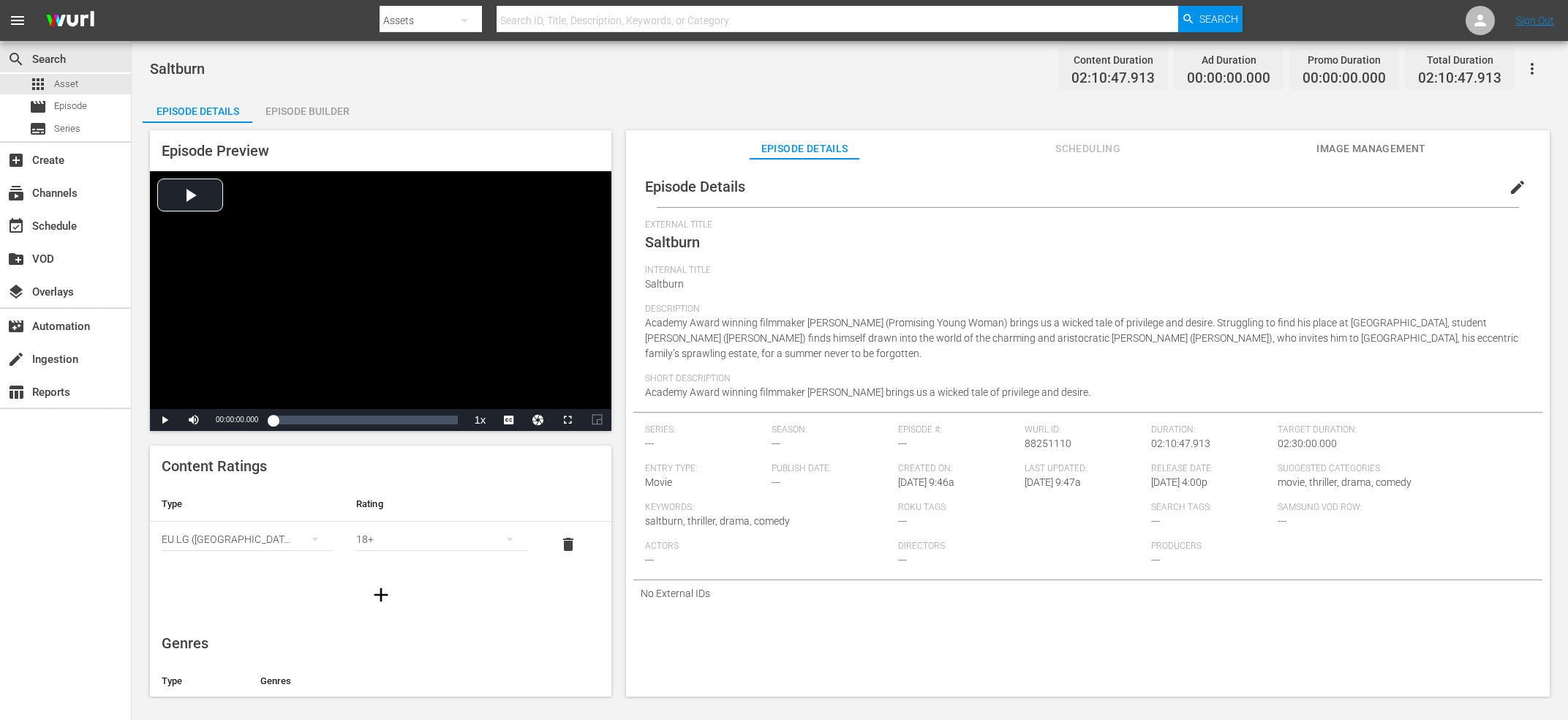
click at [275, 114] on div "Episode Builder" at bounding box center [306, 111] width 109 height 35
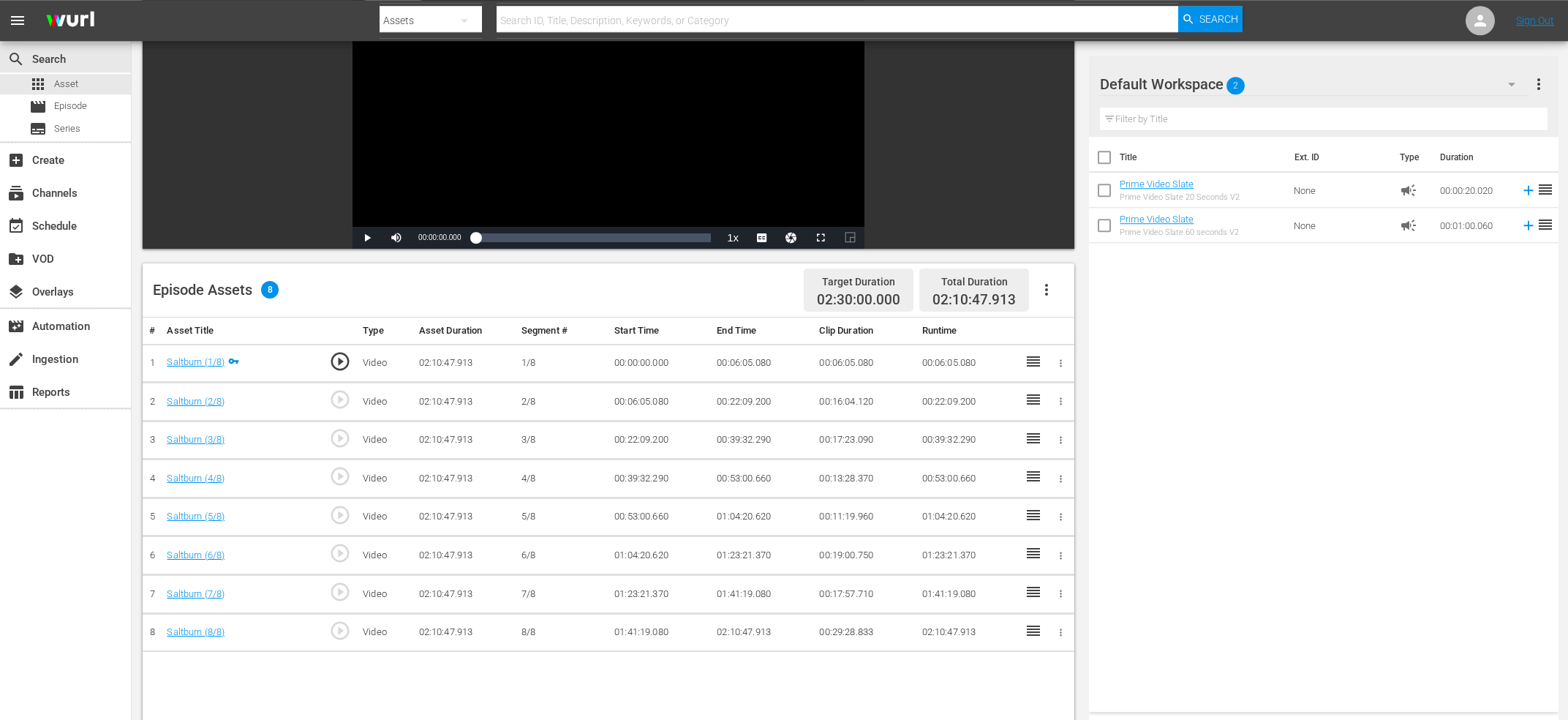
scroll to position [156, 0]
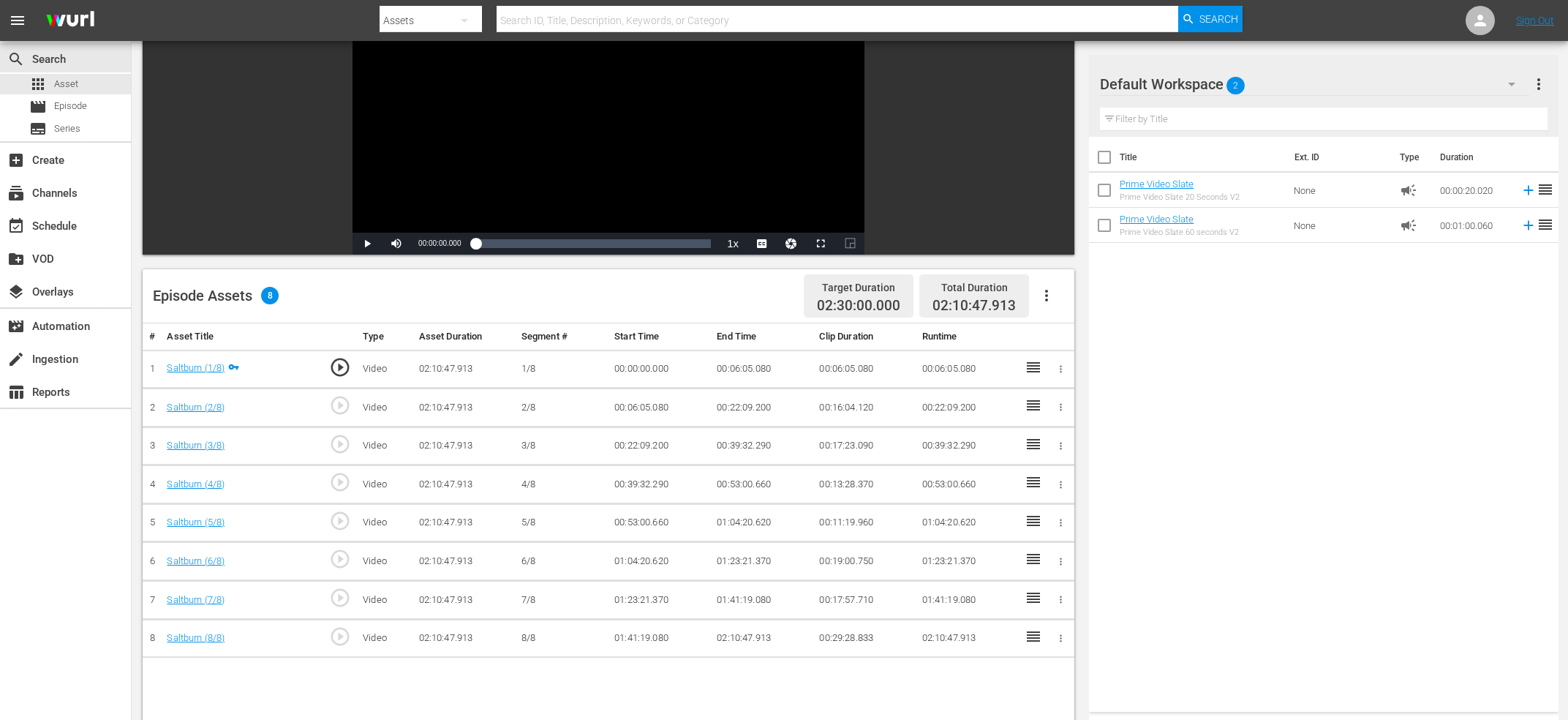
click at [1059, 278] on div "Target Duration 02:30:00.000 Total Duration 02:10:47.913" at bounding box center [930, 296] width 266 height 43
click at [1057, 299] on button "button" at bounding box center [1046, 295] width 35 height 35
click at [1085, 341] on div "Fill with Ads" at bounding box center [1090, 336] width 99 height 35
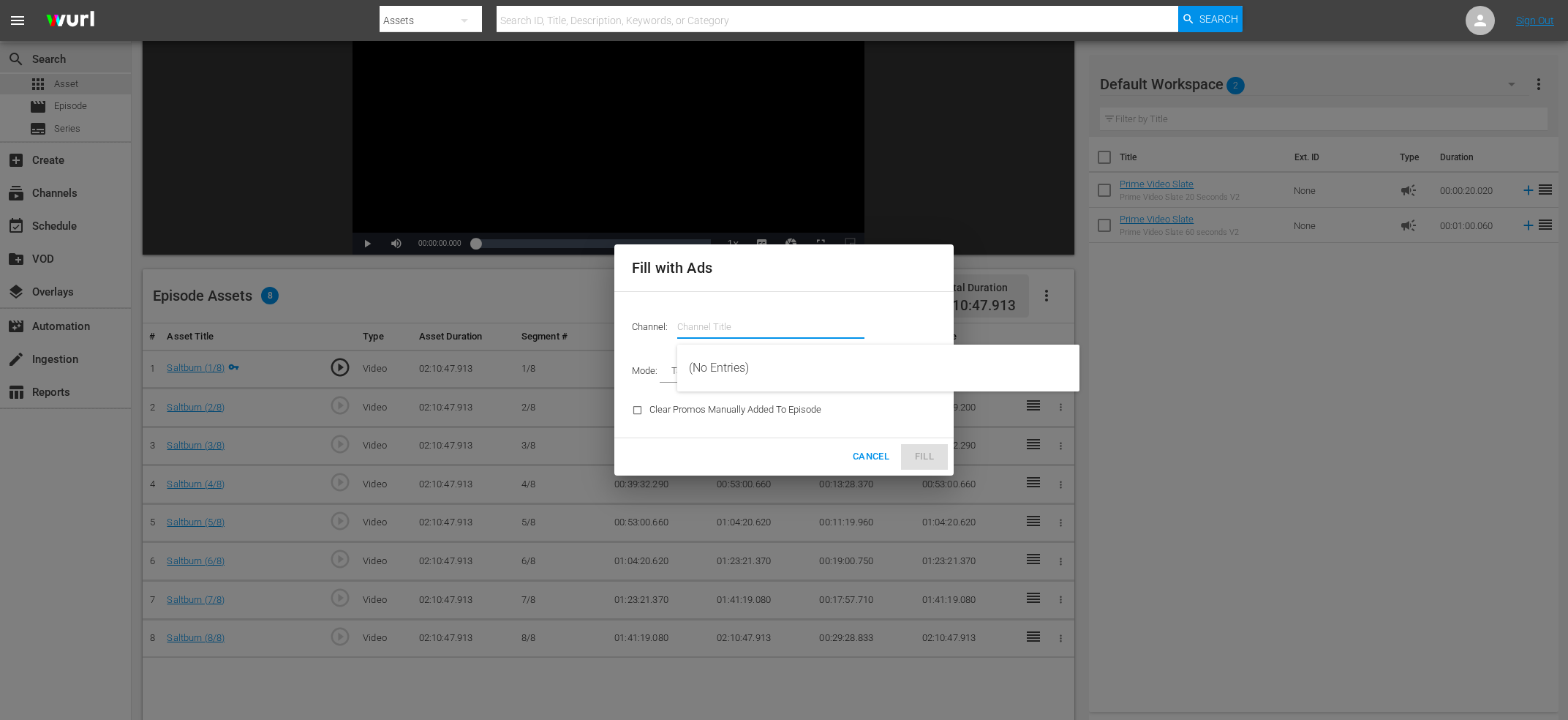
click at [733, 323] on input "text" at bounding box center [770, 327] width 187 height 35
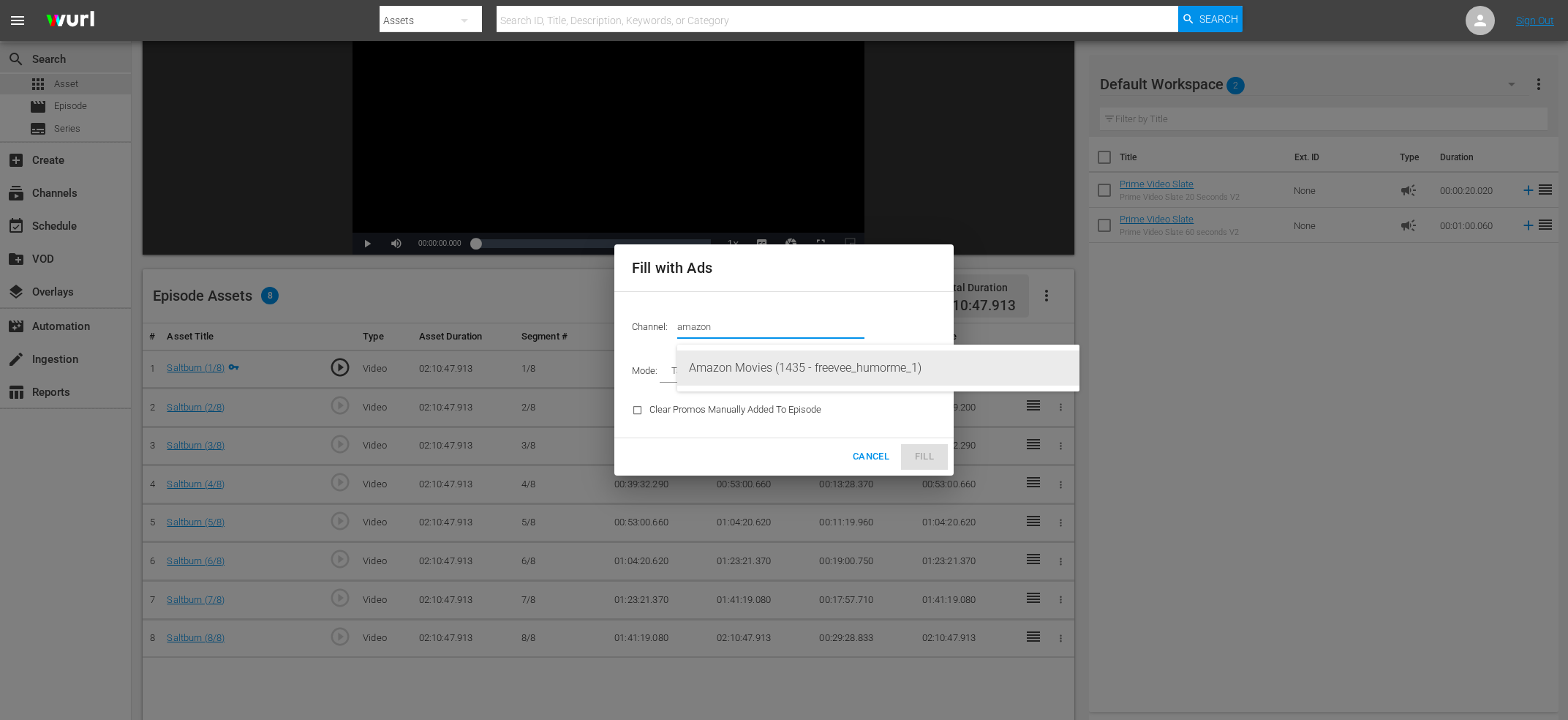
click at [781, 355] on div "Amazon Movies (1435 - freevee_humorme_1)" at bounding box center [878, 368] width 378 height 35
type input "Amazon Movies (1435)"
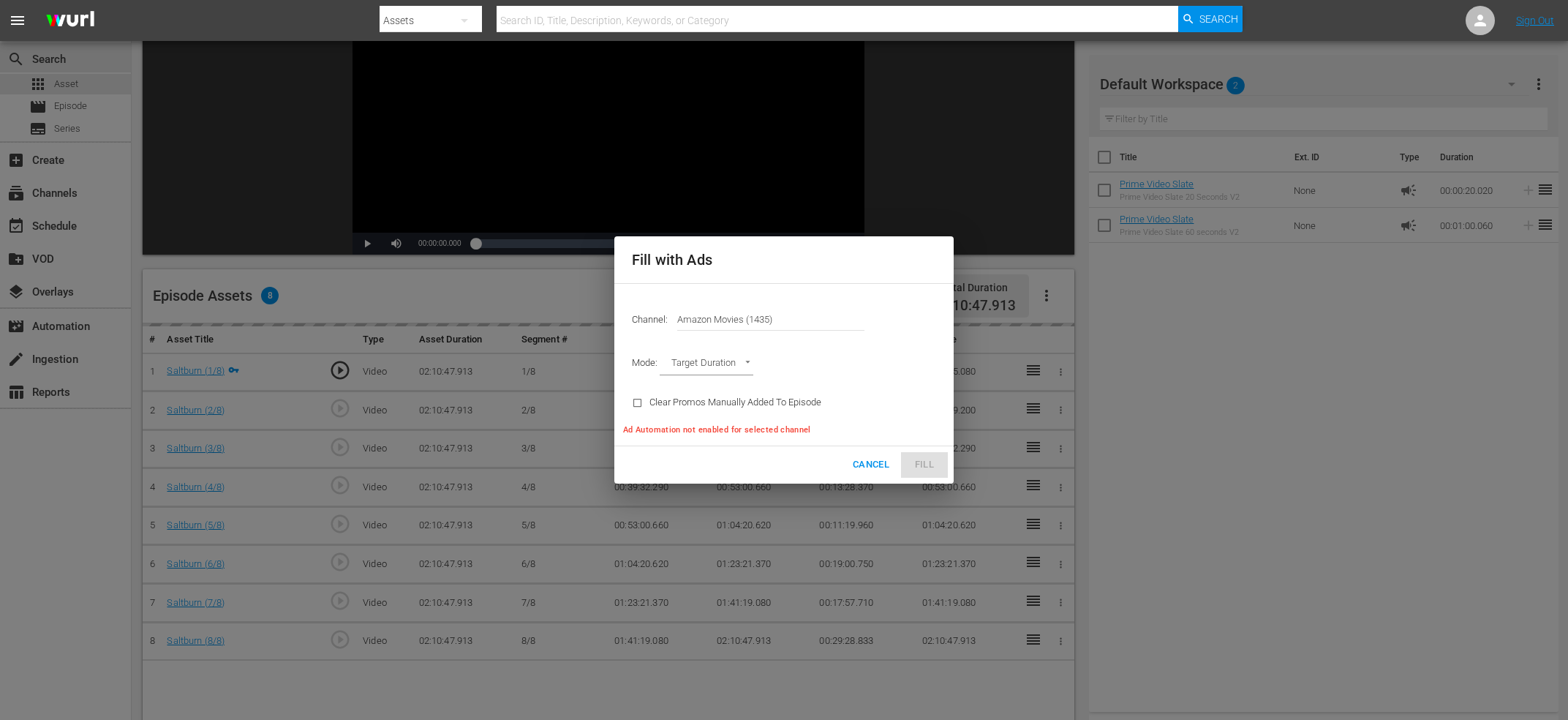
type input "AD_BREAK_DURATION"
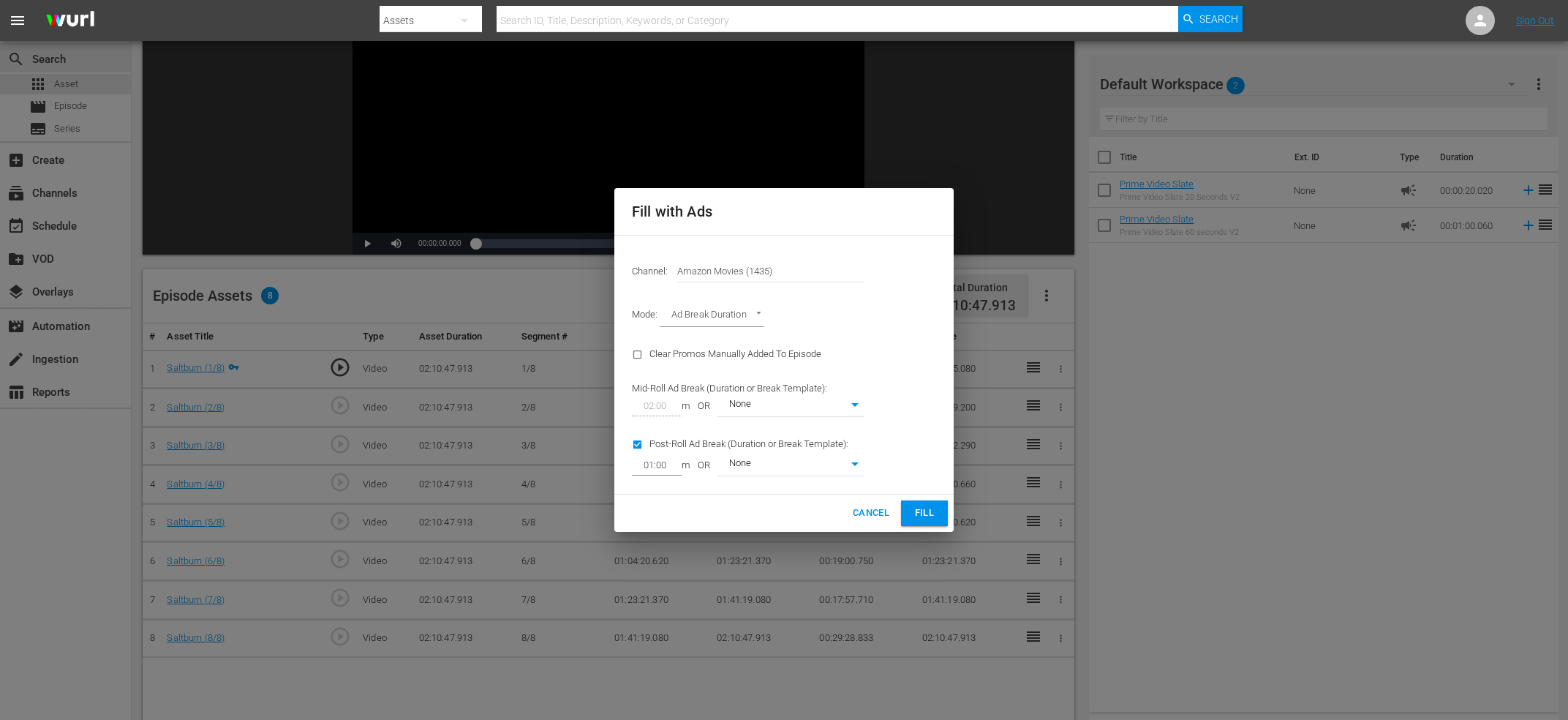
type input "0"
click at [920, 513] on span "Fill" at bounding box center [925, 513] width 23 height 17
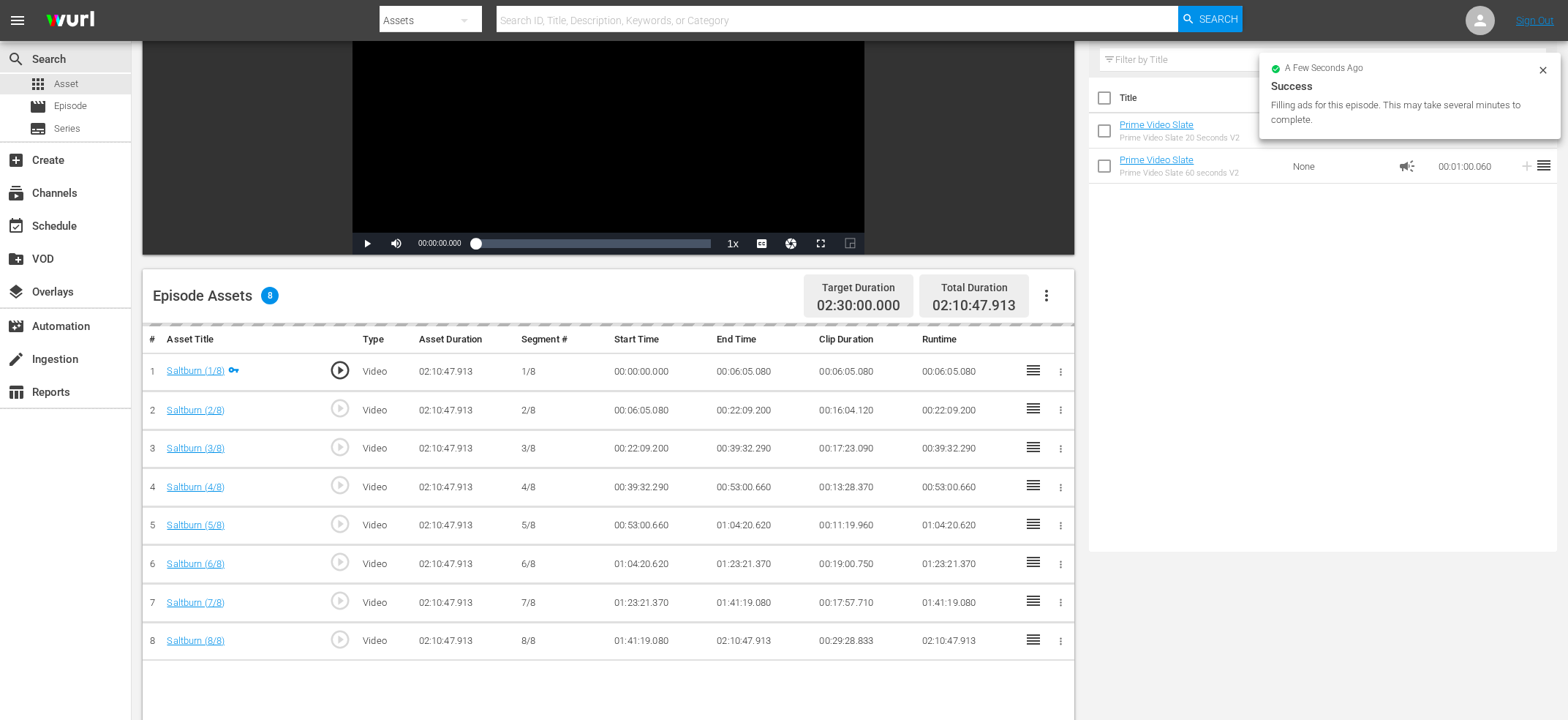
scroll to position [0, 0]
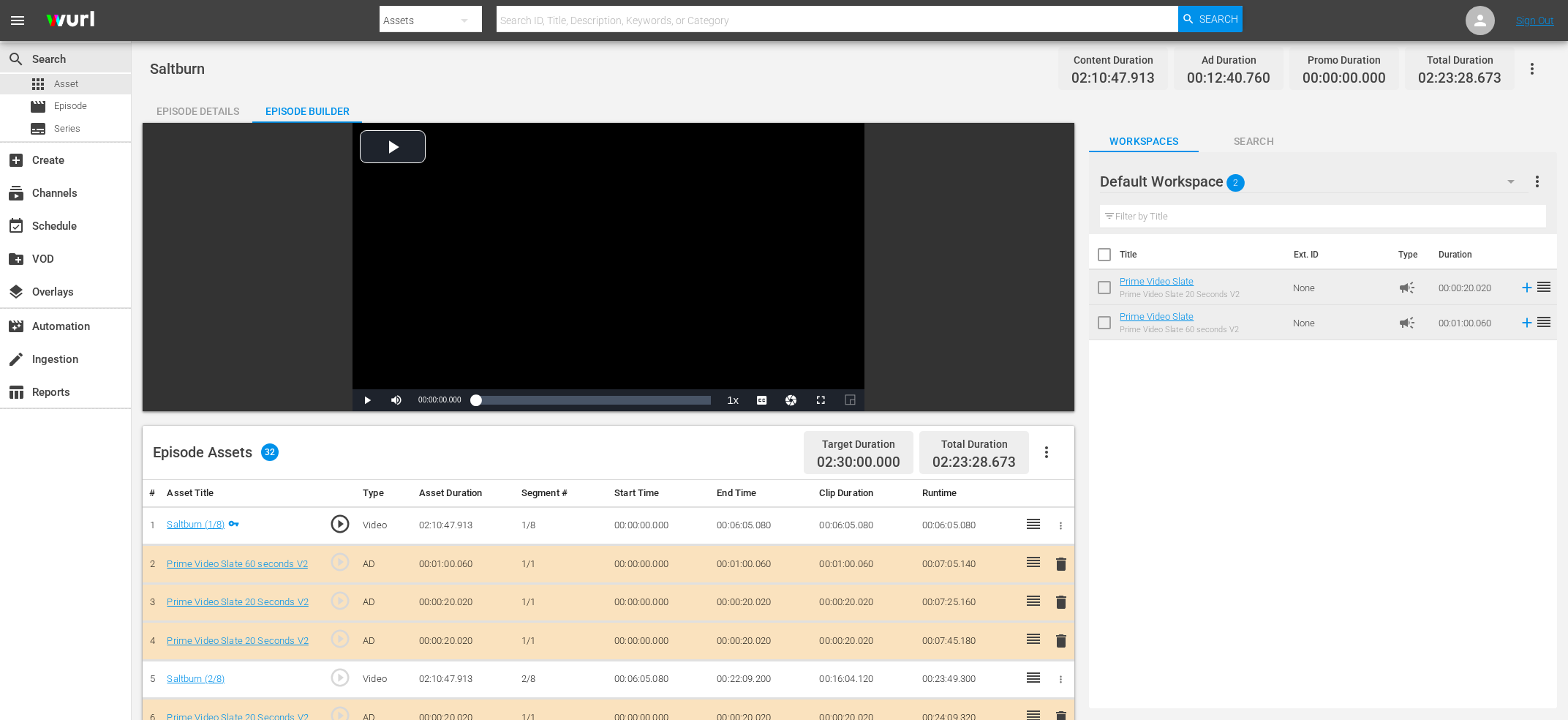
click at [1239, 433] on div "Title Ext. ID Type Duration Prime Video Slate Prime Video Slate 20 Seconds V2 N…" at bounding box center [1323, 468] width 468 height 468
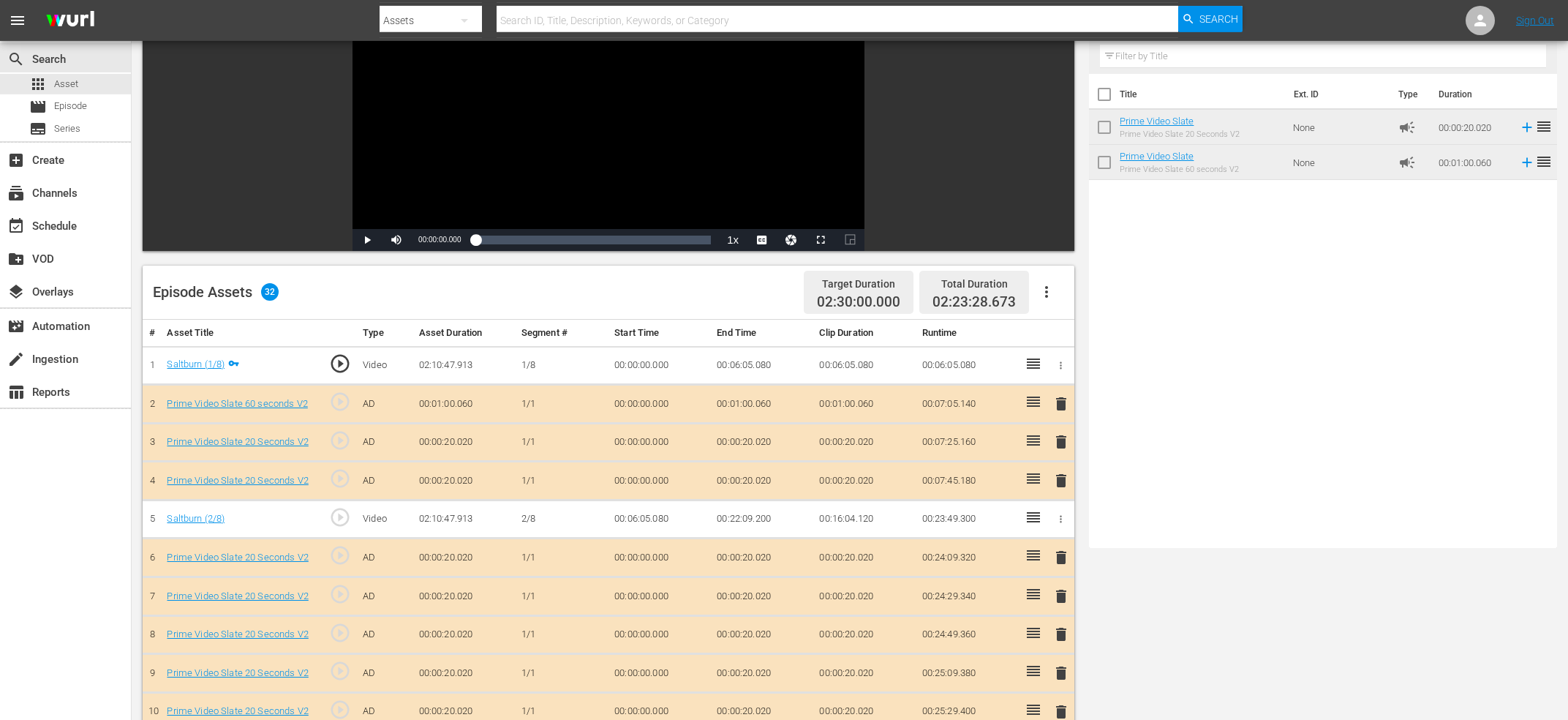
scroll to position [79, 0]
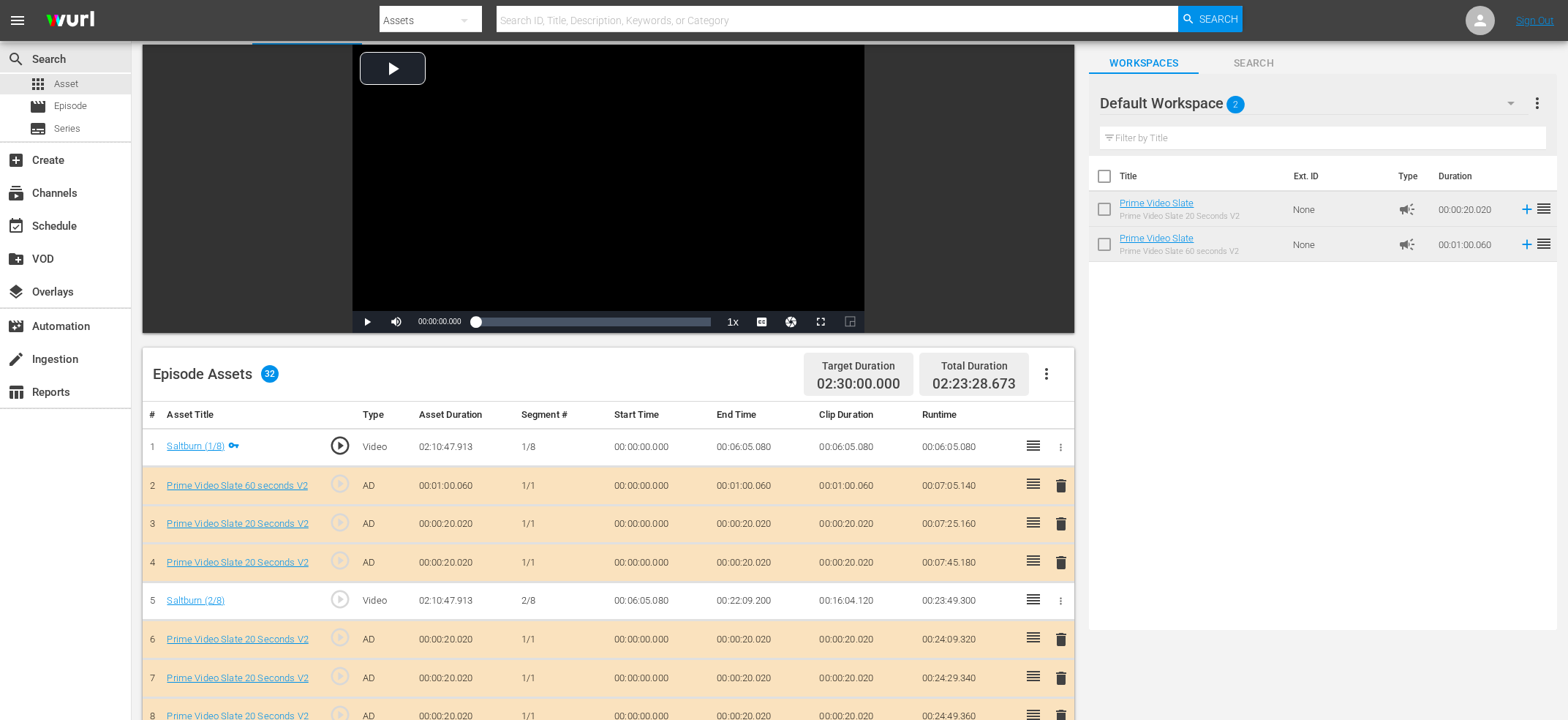
click at [1059, 371] on button "button" at bounding box center [1046, 373] width 35 height 35
click at [1077, 455] on div "Clear Ads" at bounding box center [1090, 450] width 99 height 35
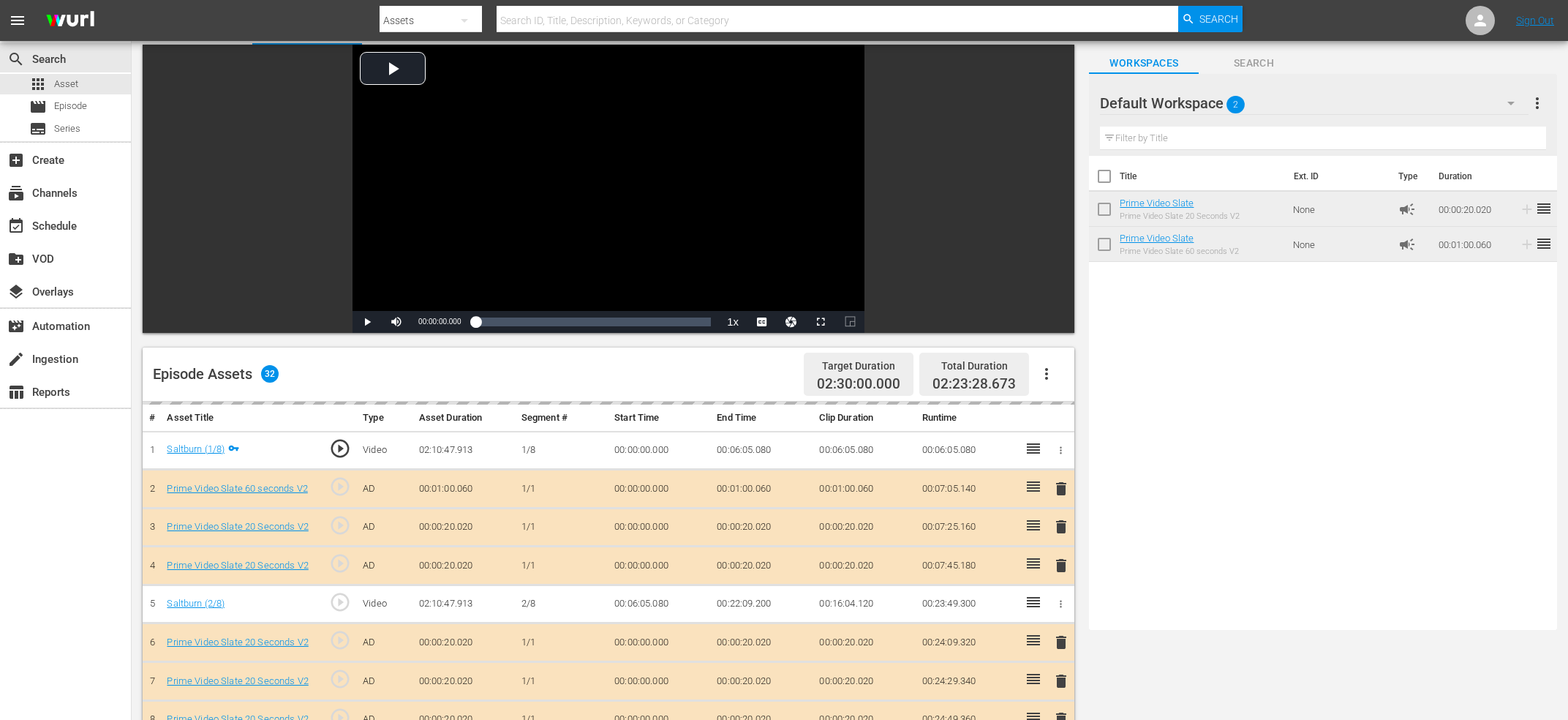
scroll to position [0, 0]
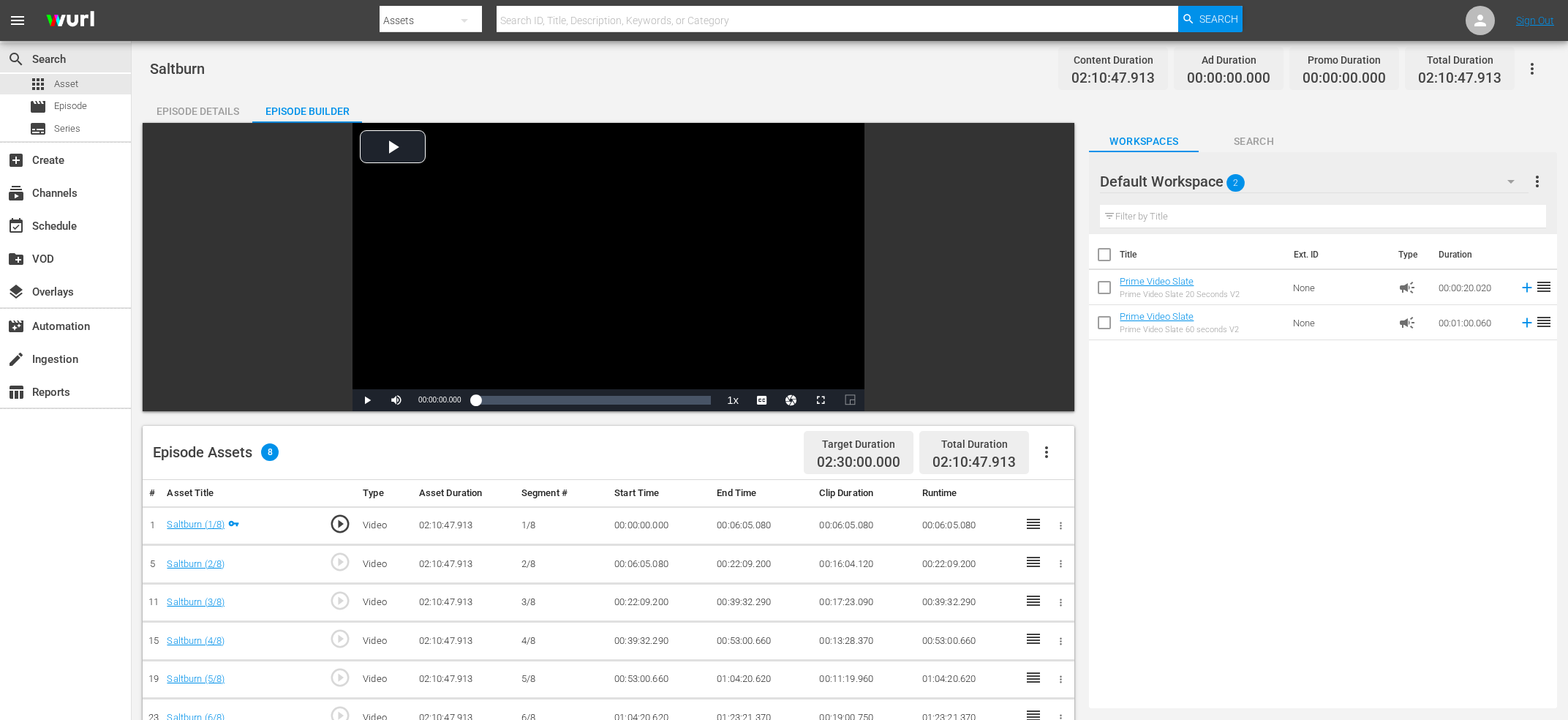
click at [1043, 454] on icon "button" at bounding box center [1046, 452] width 17 height 17
click at [1071, 485] on div "Fill with Ads" at bounding box center [1090, 492] width 99 height 35
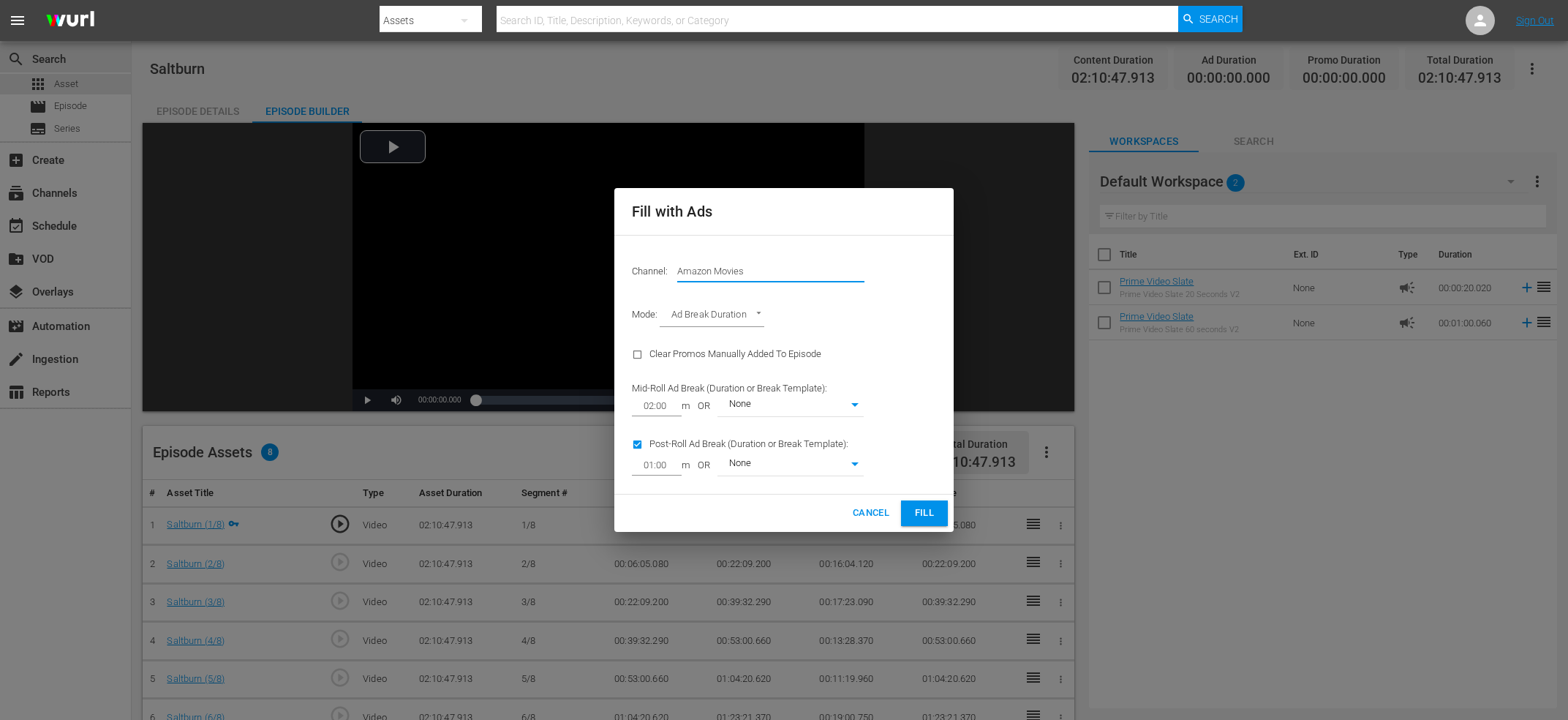
click at [755, 273] on input "Amazon Movies" at bounding box center [770, 270] width 187 height 35
click at [793, 295] on div "Election Laughs (1363 - freevee_freeveeoriginals_1)" at bounding box center [878, 312] width 378 height 35
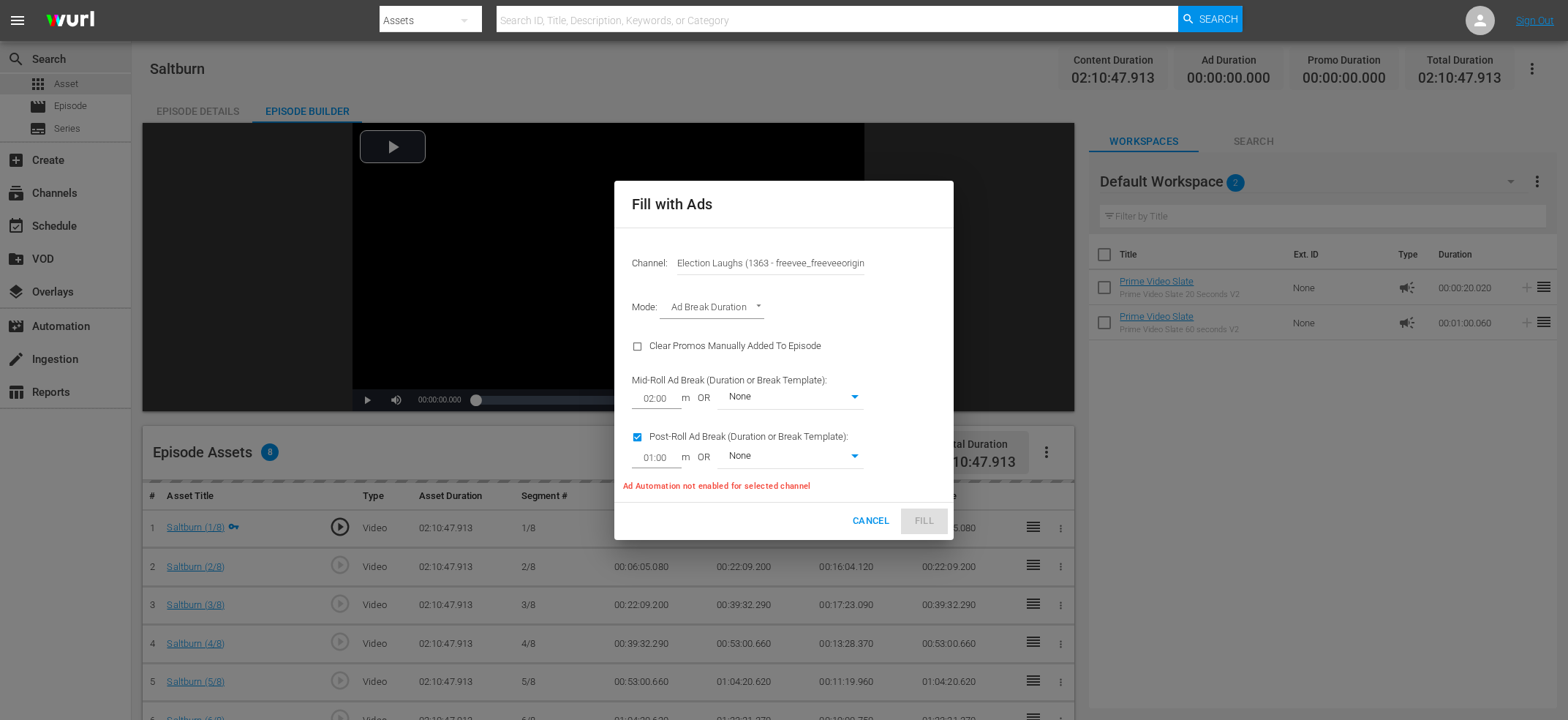
type input "Election Laughs (1363)"
type input "02:02"
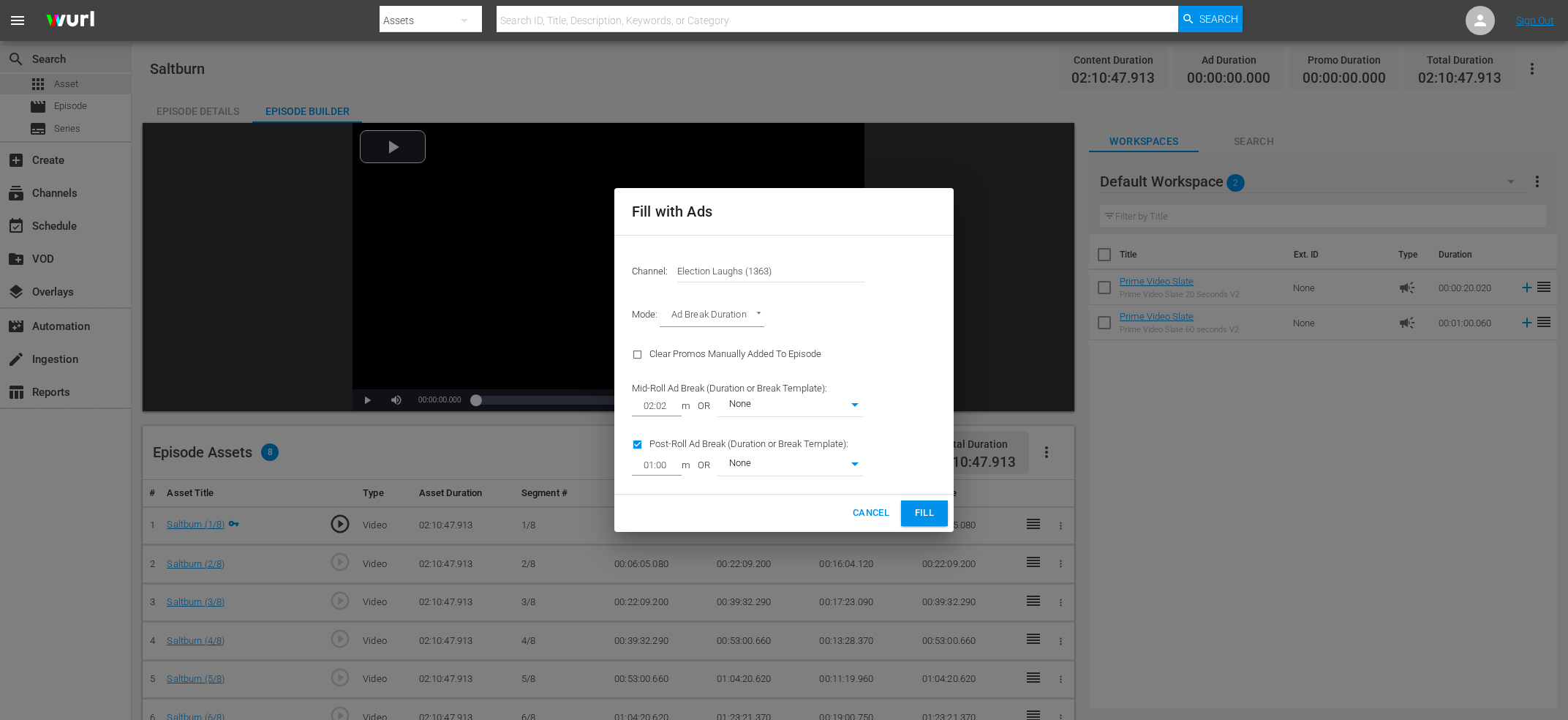
click at [922, 510] on span "Fill" at bounding box center [925, 513] width 23 height 17
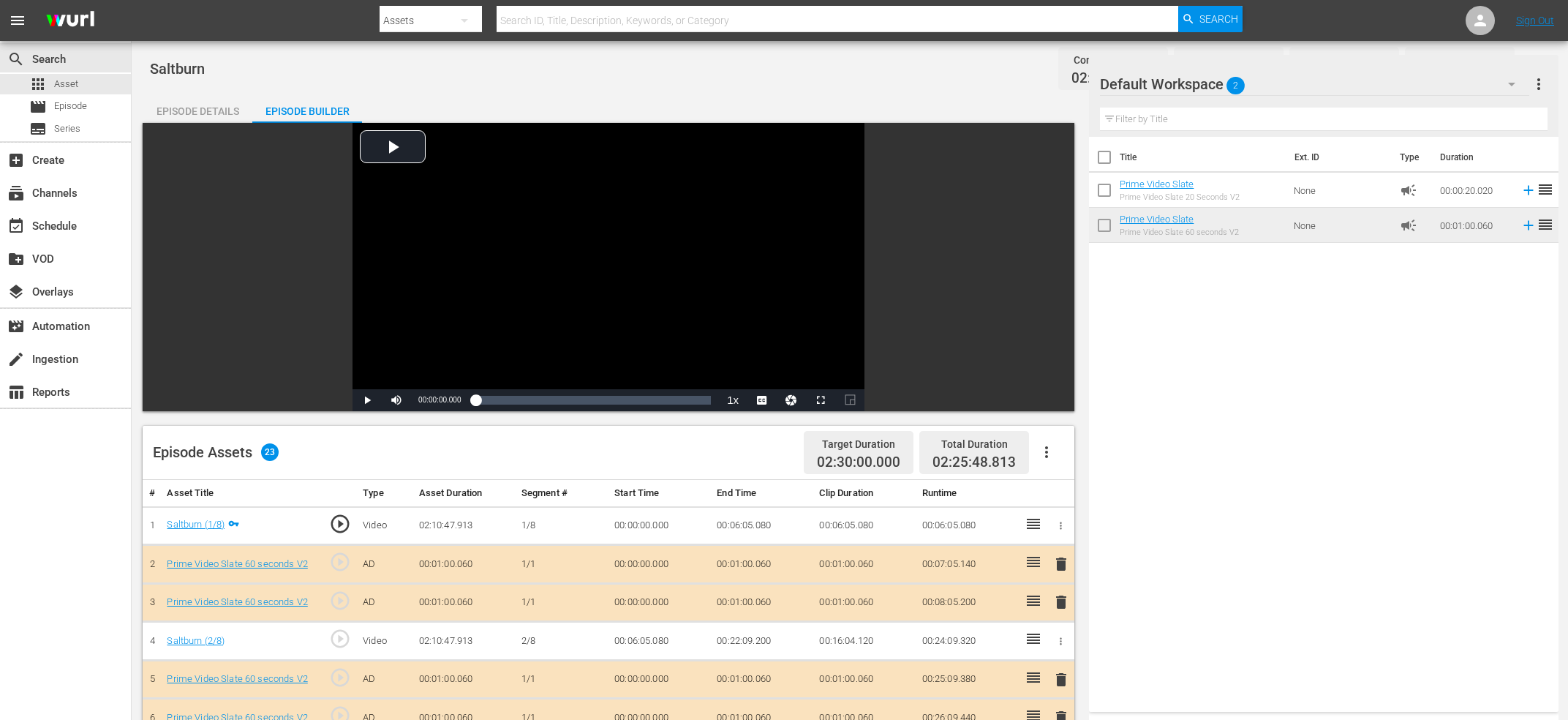
scroll to position [674, 0]
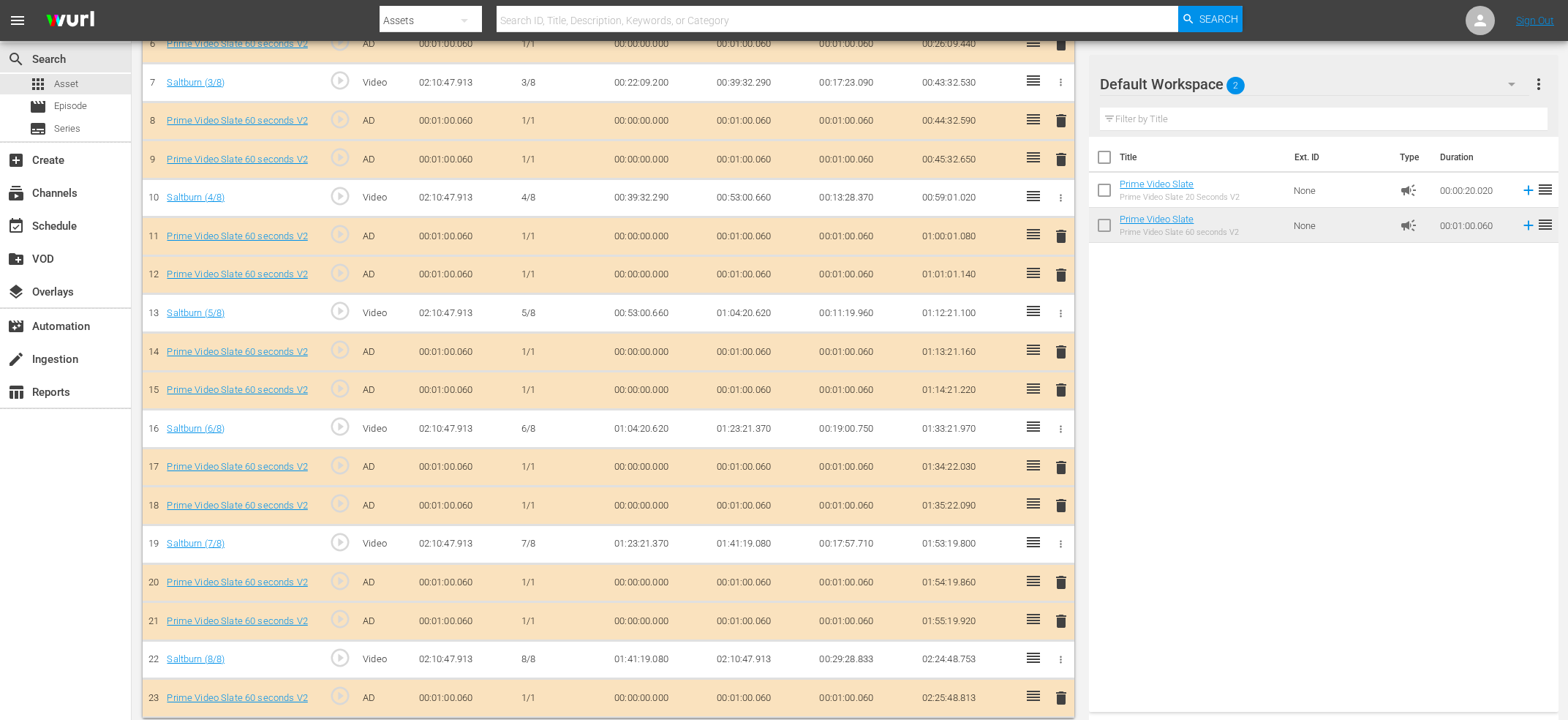
click at [1067, 689] on span "delete" at bounding box center [1060, 697] width 17 height 17
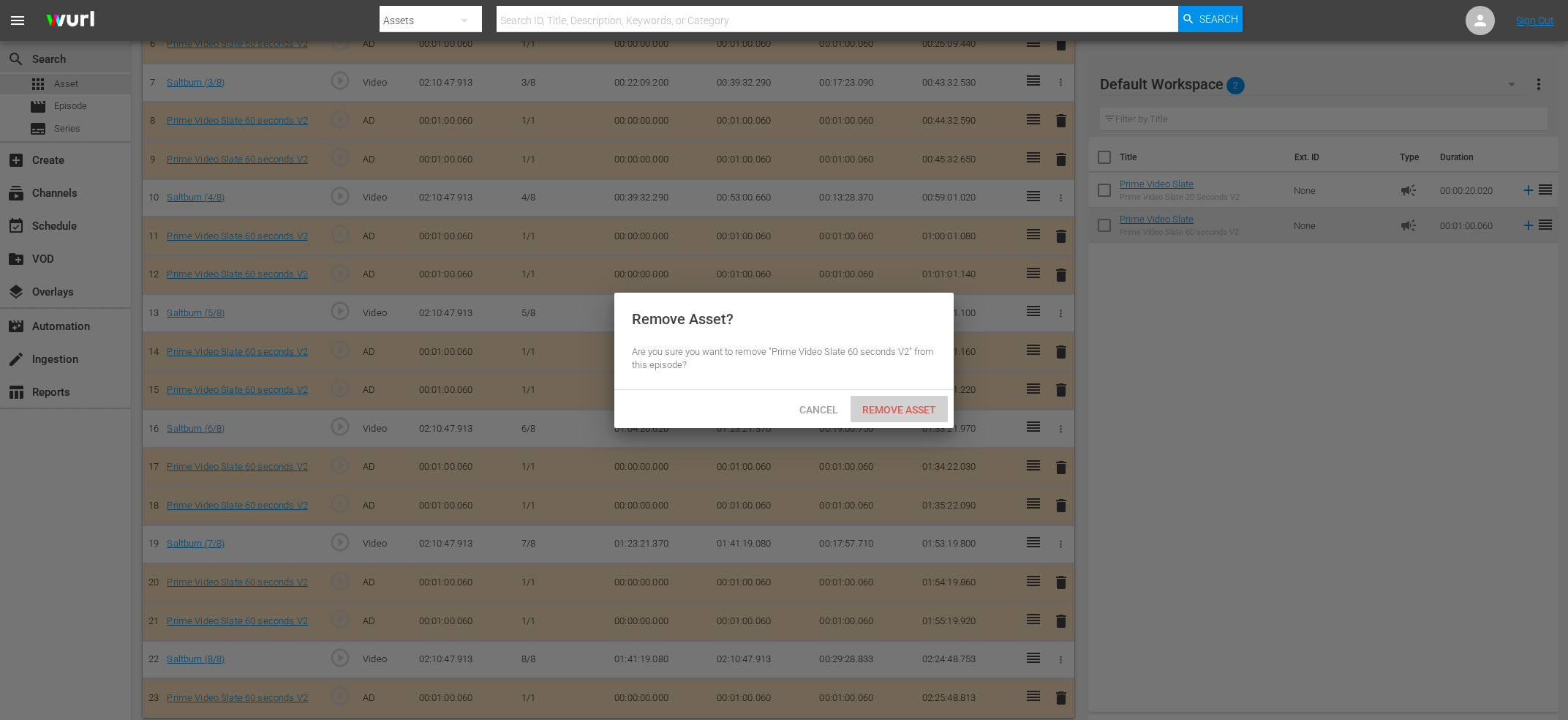
click at [867, 400] on div "Remove Asset" at bounding box center [900, 409] width 98 height 27
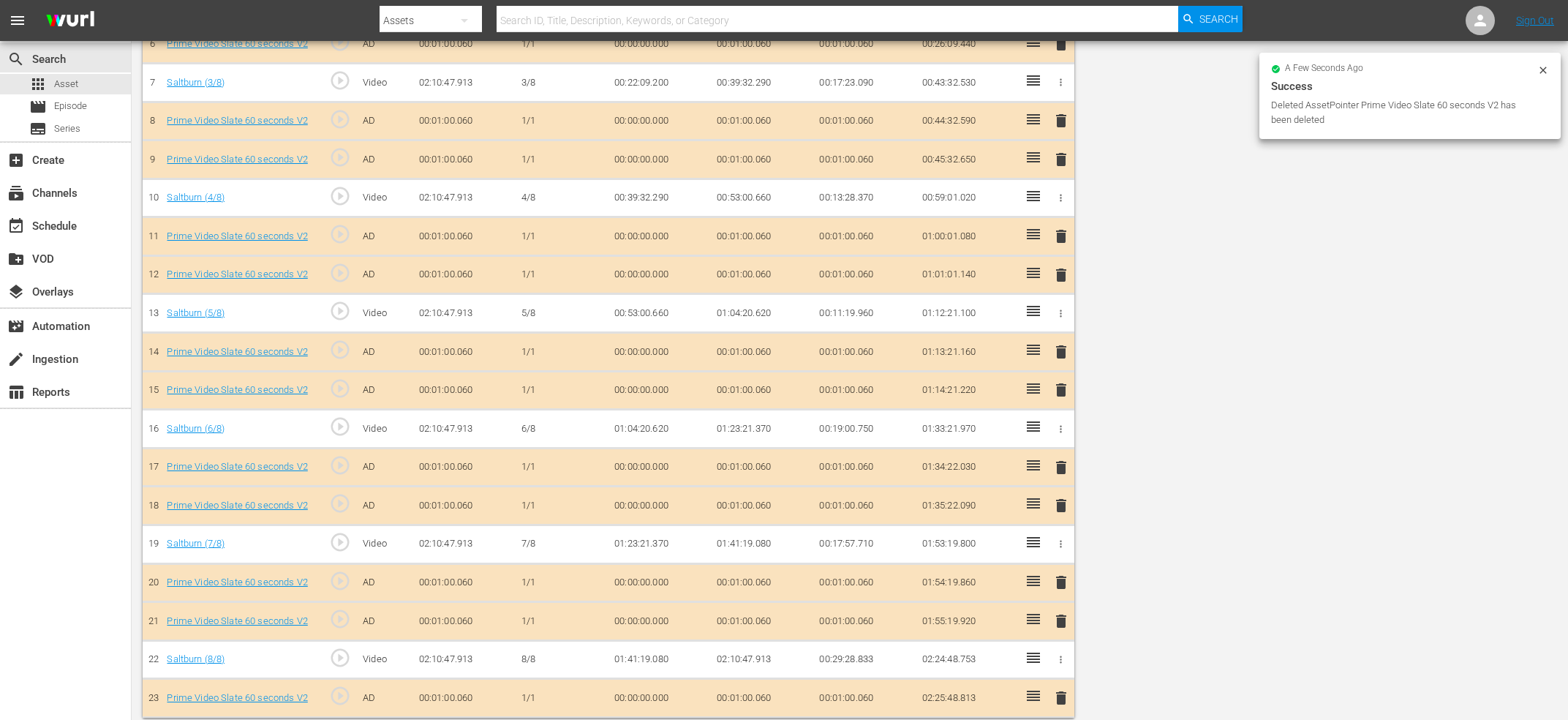
scroll to position [0, 0]
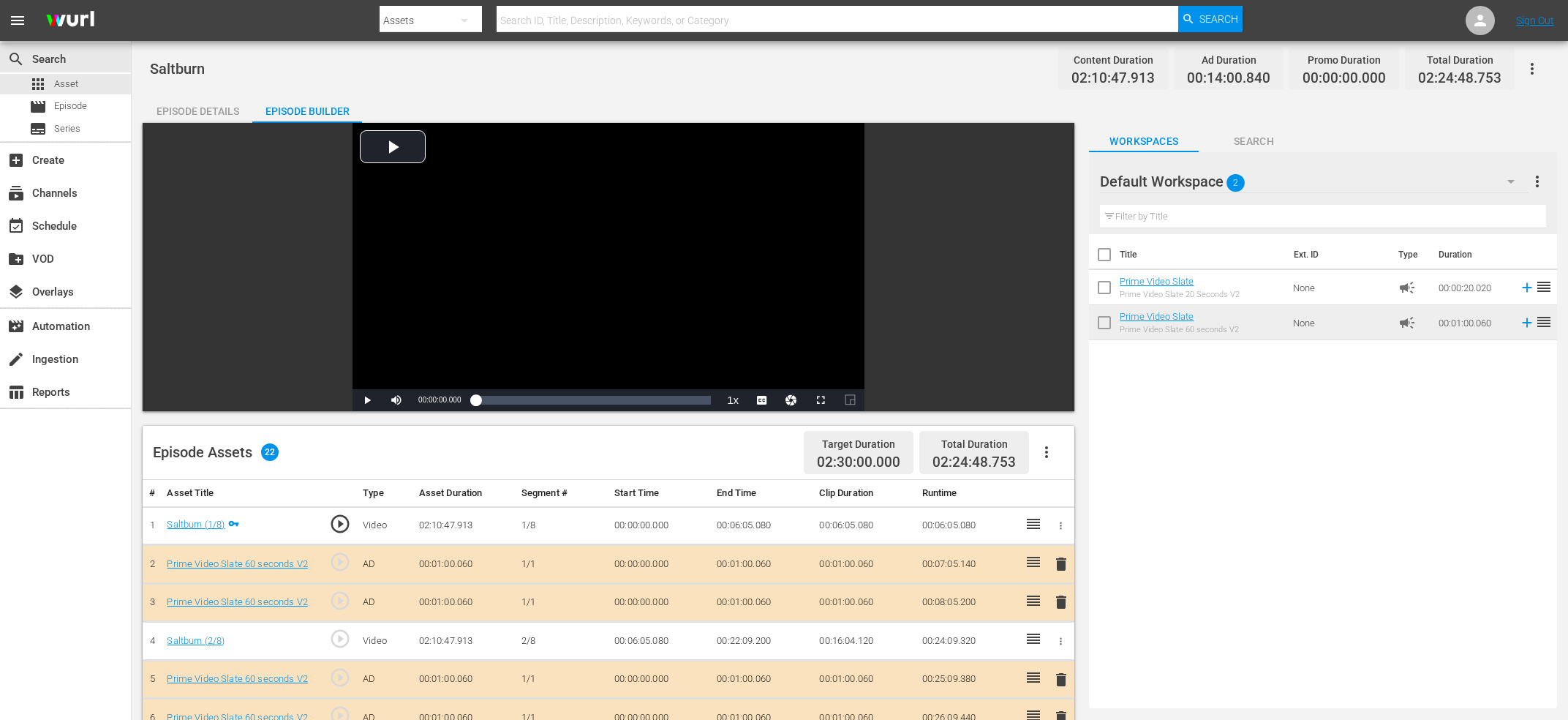
click at [1466, 653] on div "Title Ext. ID Type Duration Prime Video Slate Prime Video Slate 20 Seconds V2 N…" at bounding box center [1323, 468] width 468 height 468
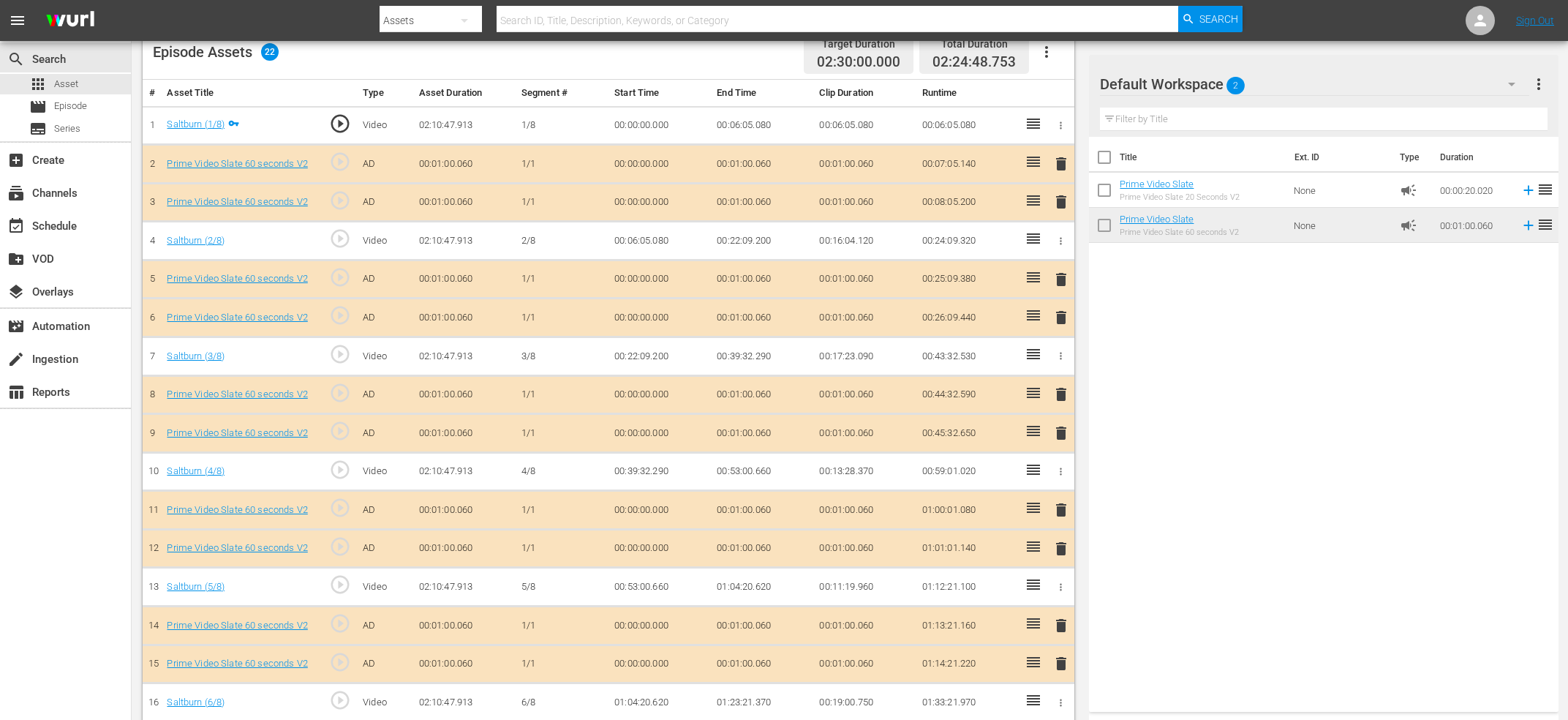
scroll to position [243, 0]
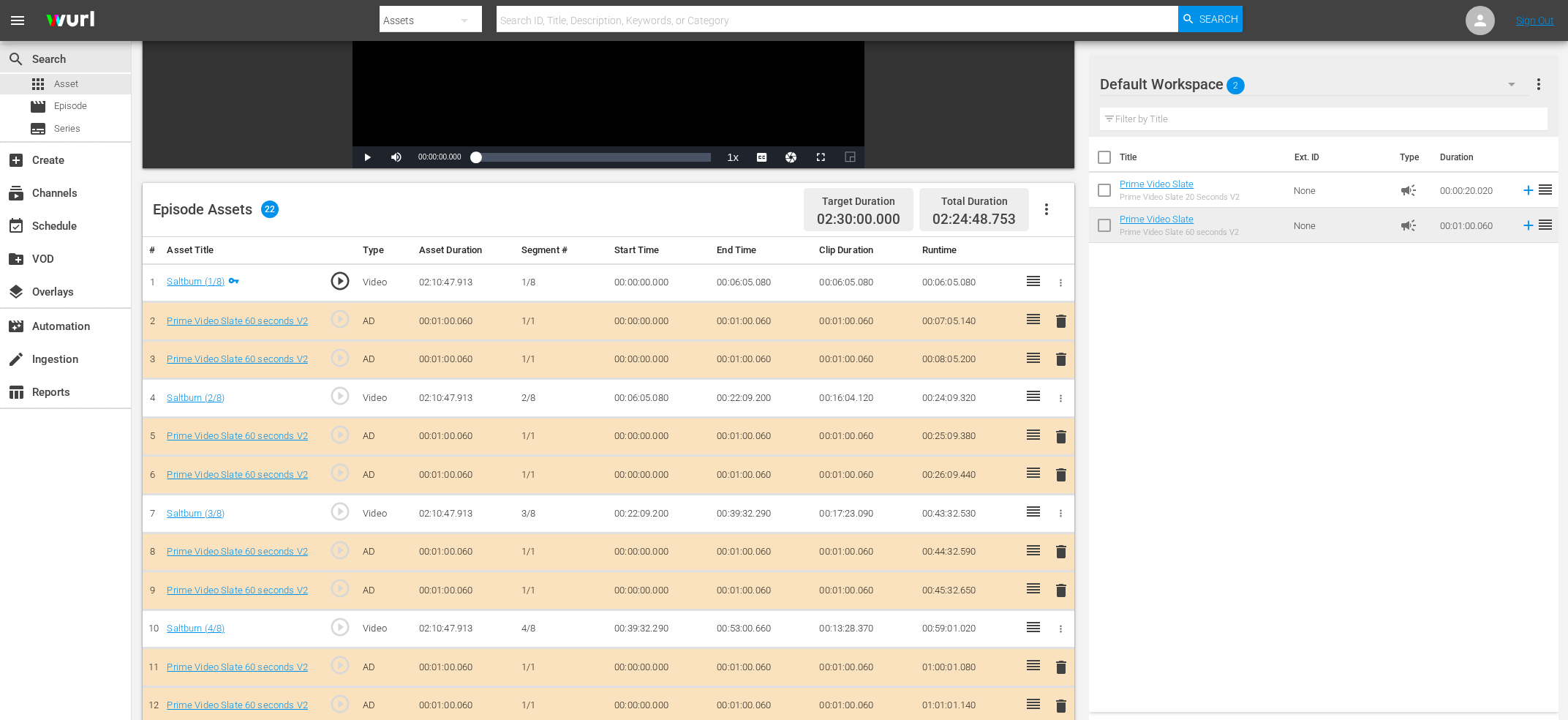
click at [357, 391] on td "play_circle_outline" at bounding box center [338, 397] width 37 height 39
click at [344, 401] on span "play_circle_outline" at bounding box center [340, 396] width 22 height 22
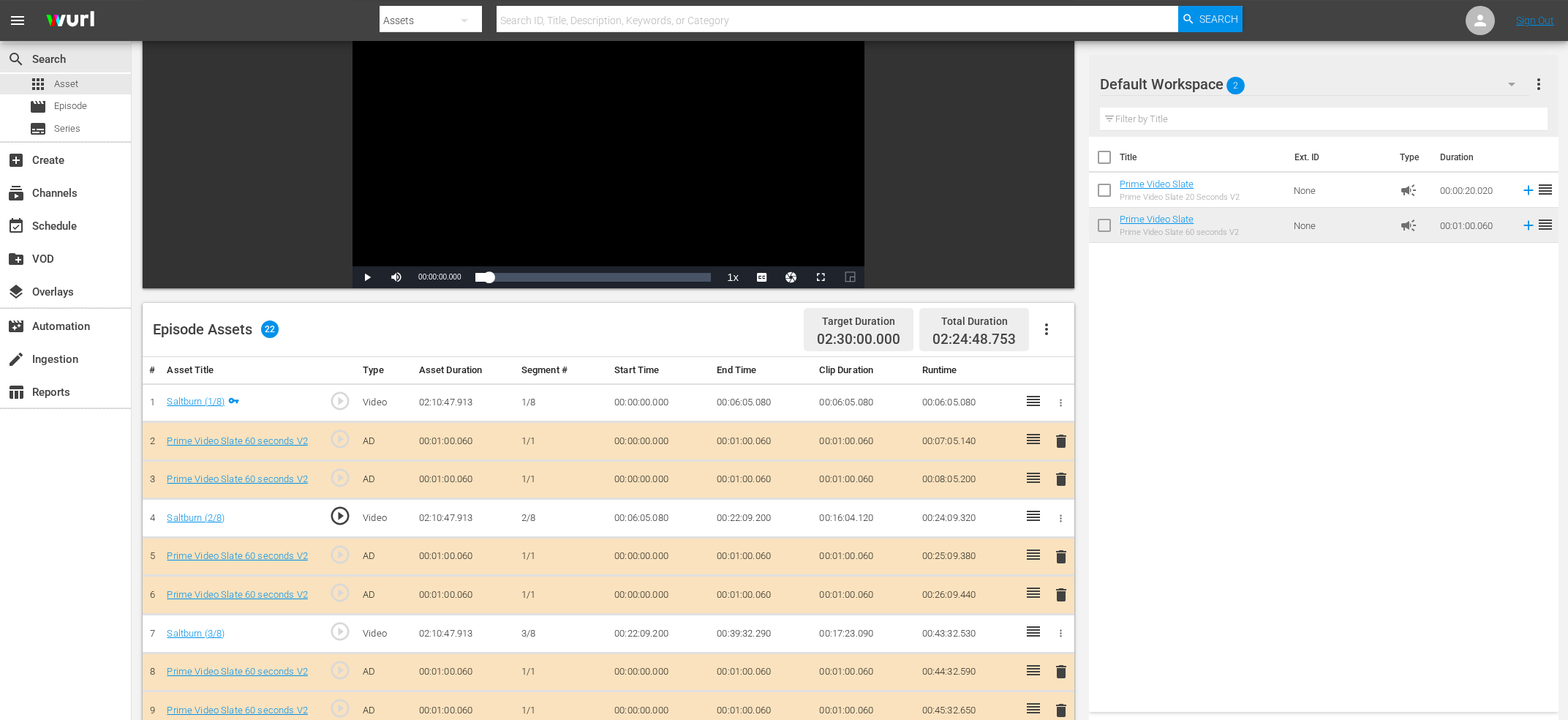
scroll to position [0, 0]
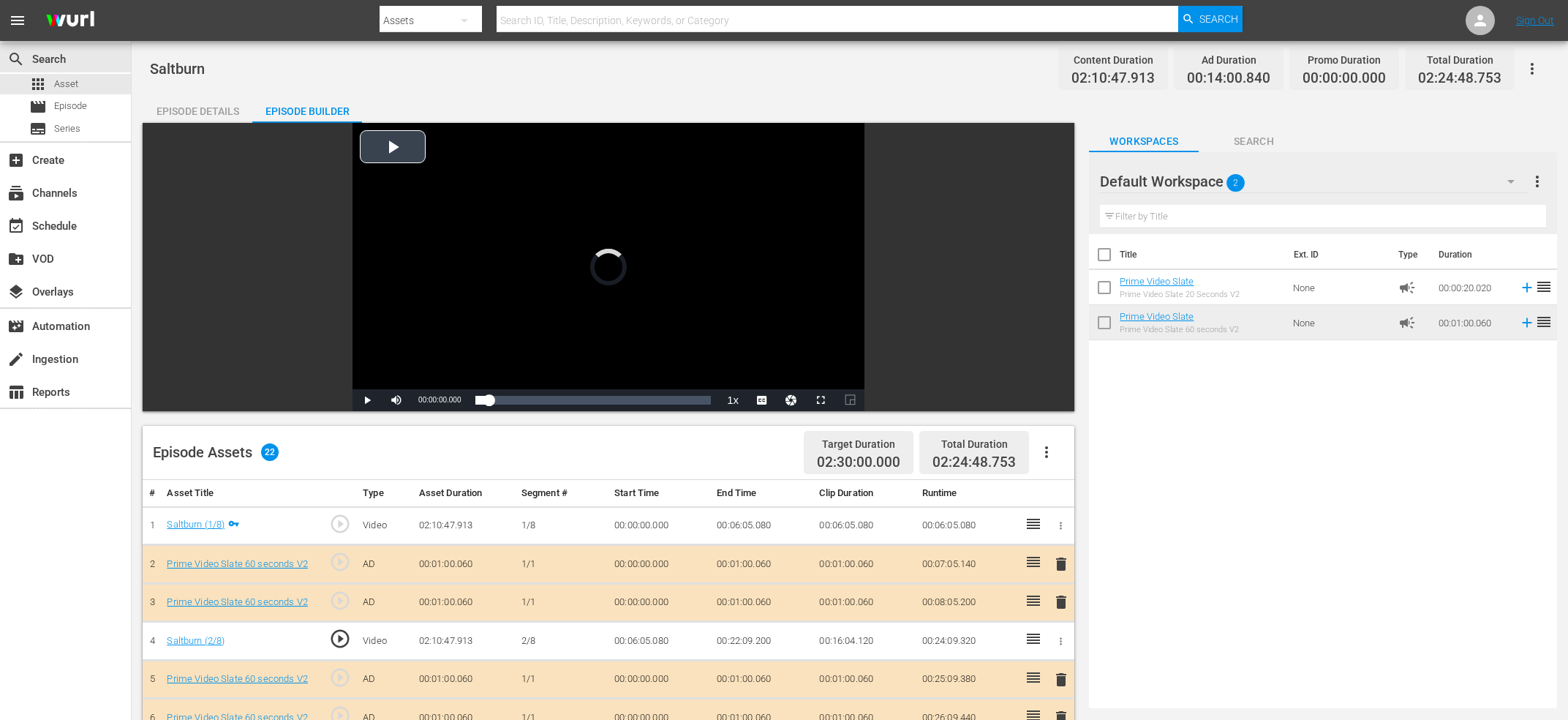
click at [559, 278] on div "Video Player" at bounding box center [608, 256] width 512 height 266
click at [495, 289] on div "Video Player" at bounding box center [608, 256] width 512 height 266
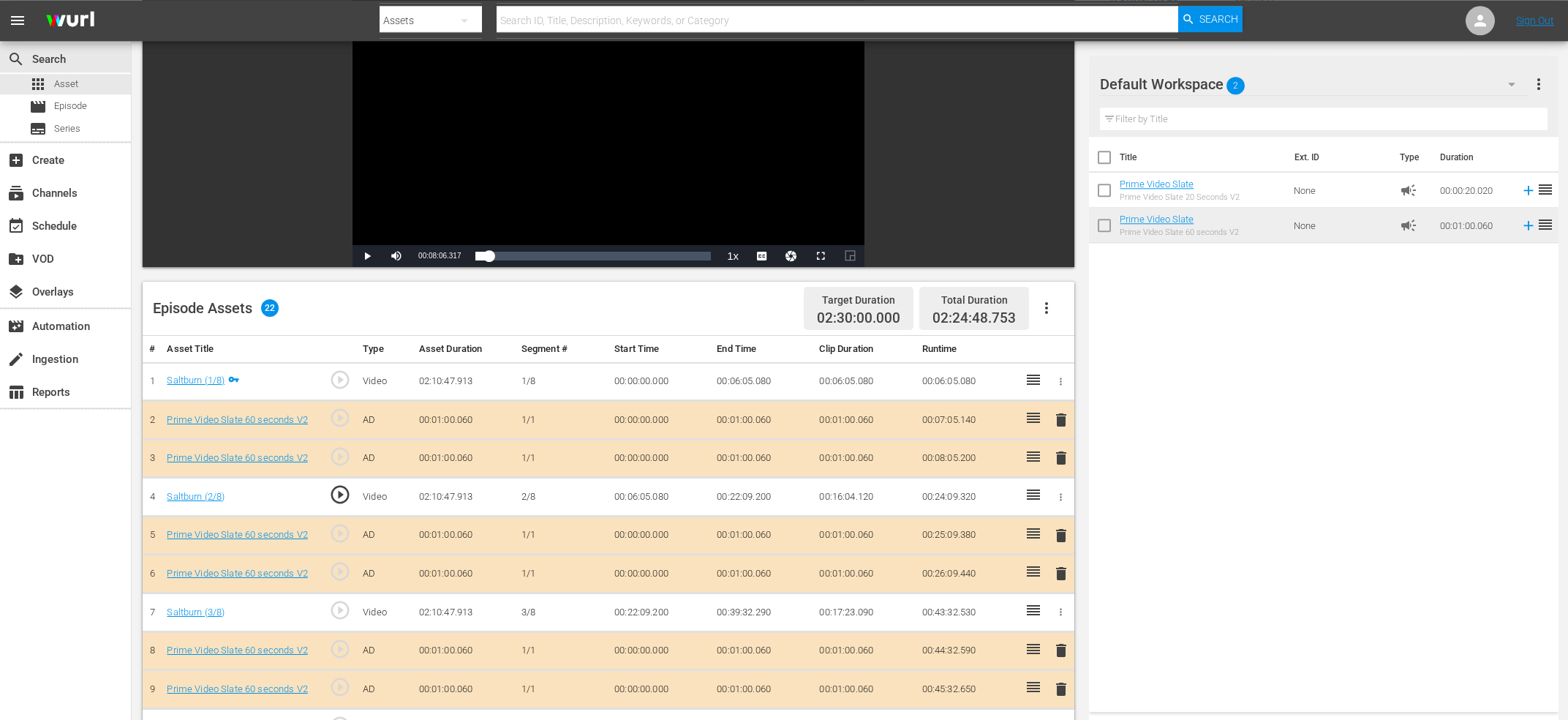
scroll to position [156, 0]
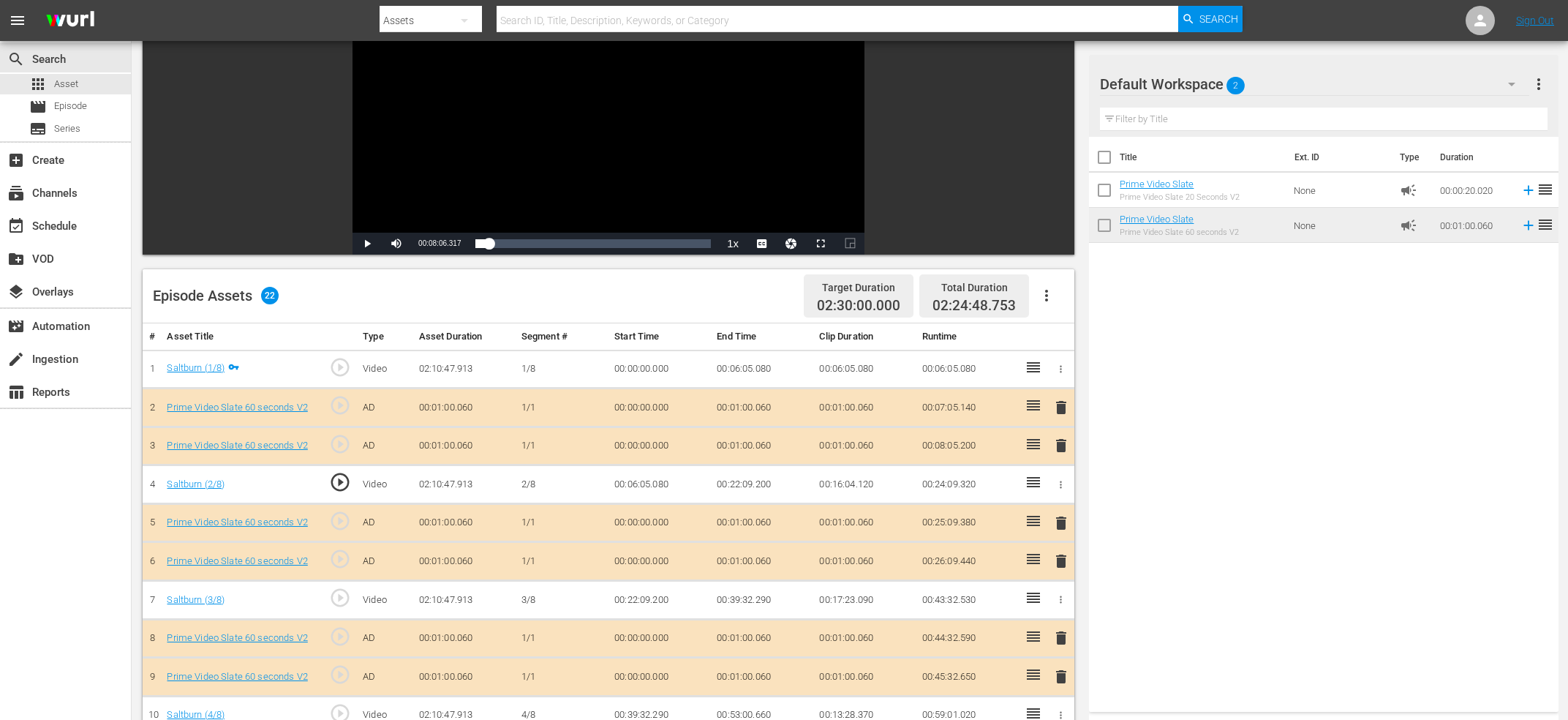
click at [341, 590] on span "play_circle_outline" at bounding box center [340, 597] width 22 height 22
click at [588, 148] on div "Video Player" at bounding box center [608, 99] width 512 height 266
click at [589, 158] on div "Video Player" at bounding box center [608, 99] width 512 height 266
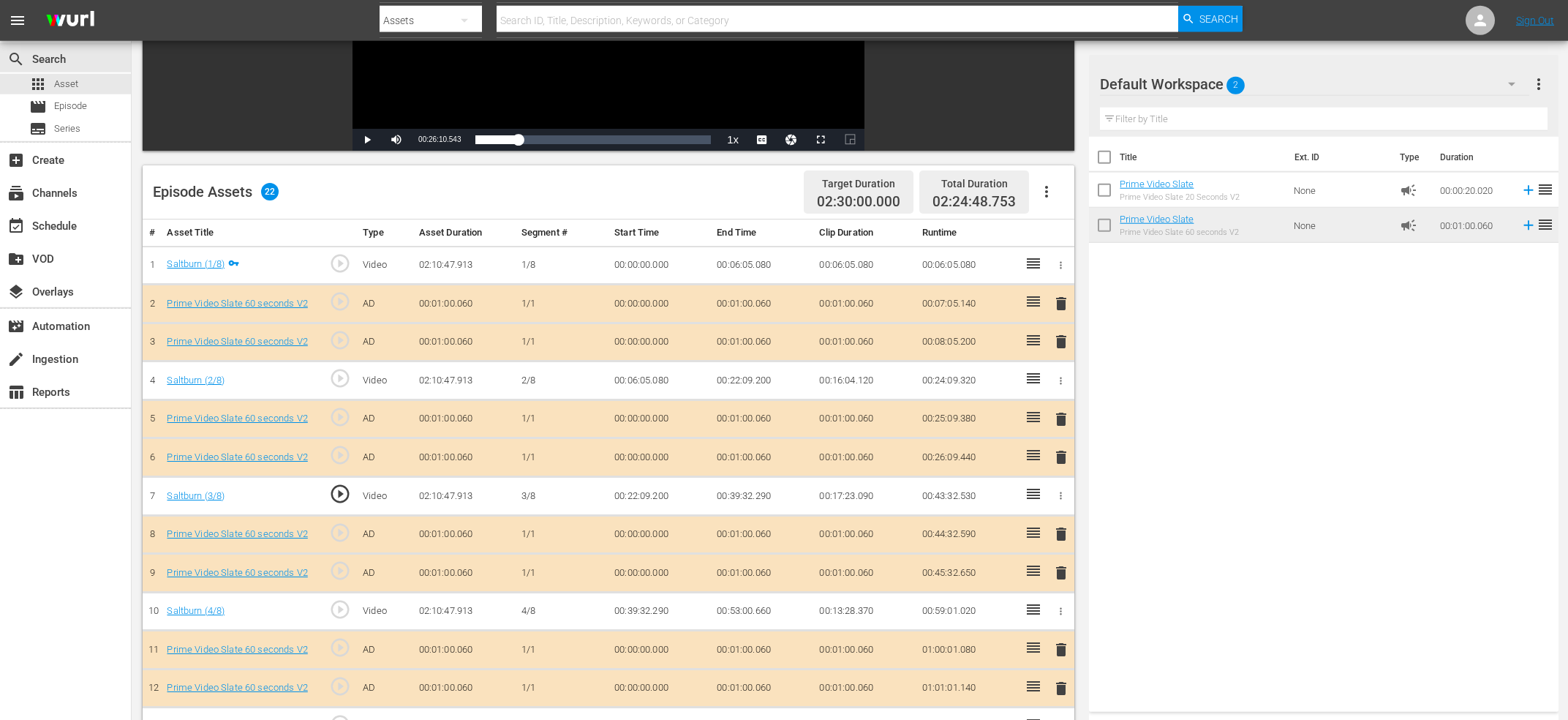
scroll to position [471, 0]
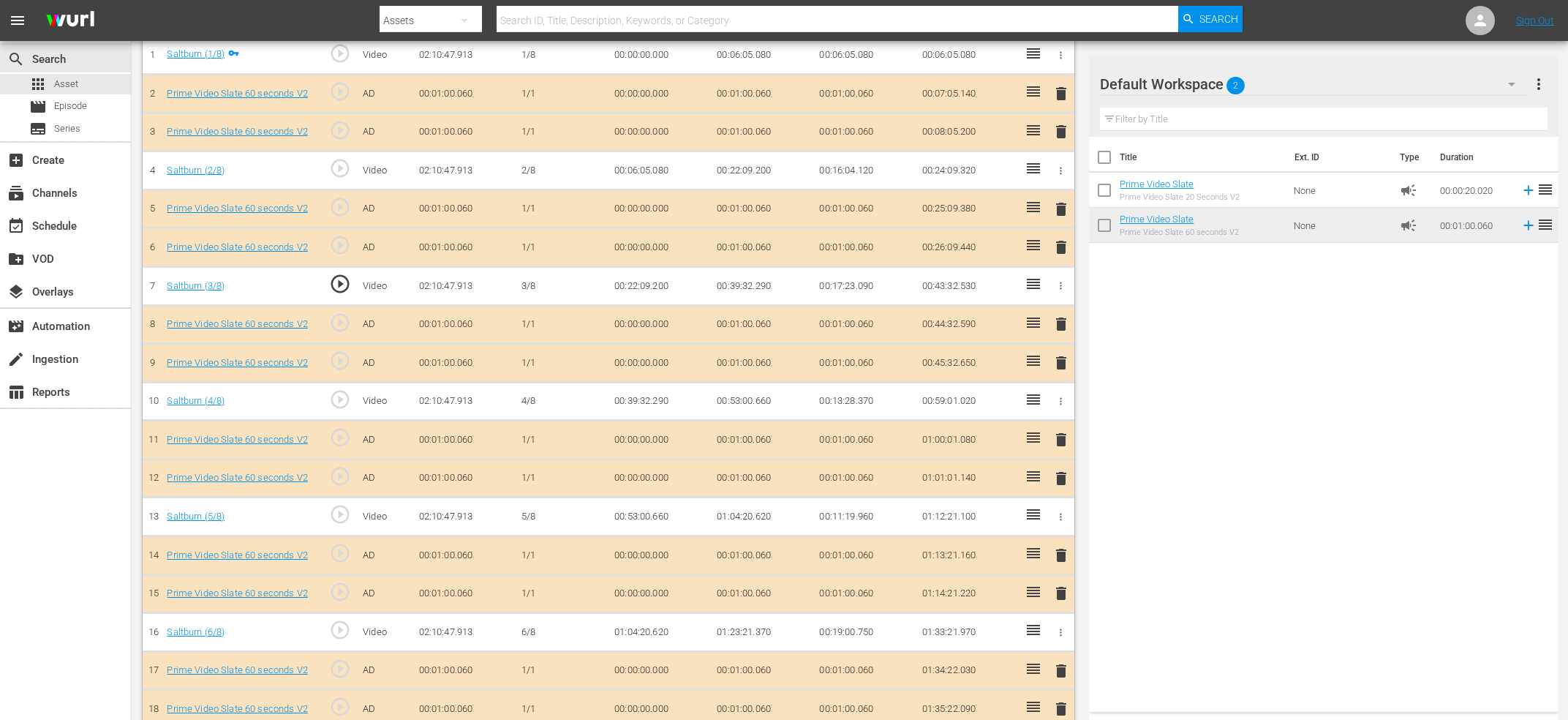
click at [342, 390] on span "play_circle_outline" at bounding box center [340, 399] width 22 height 22
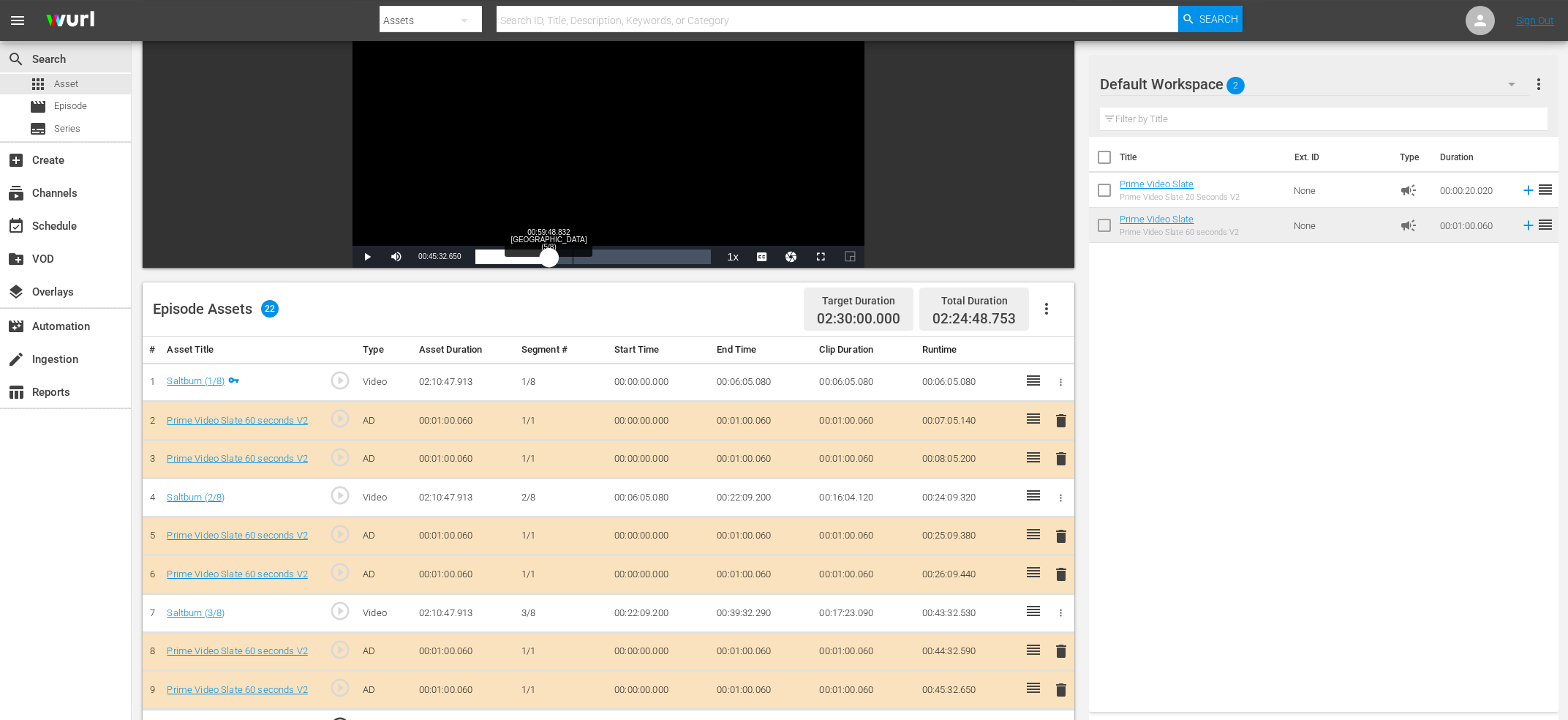
scroll to position [79, 0]
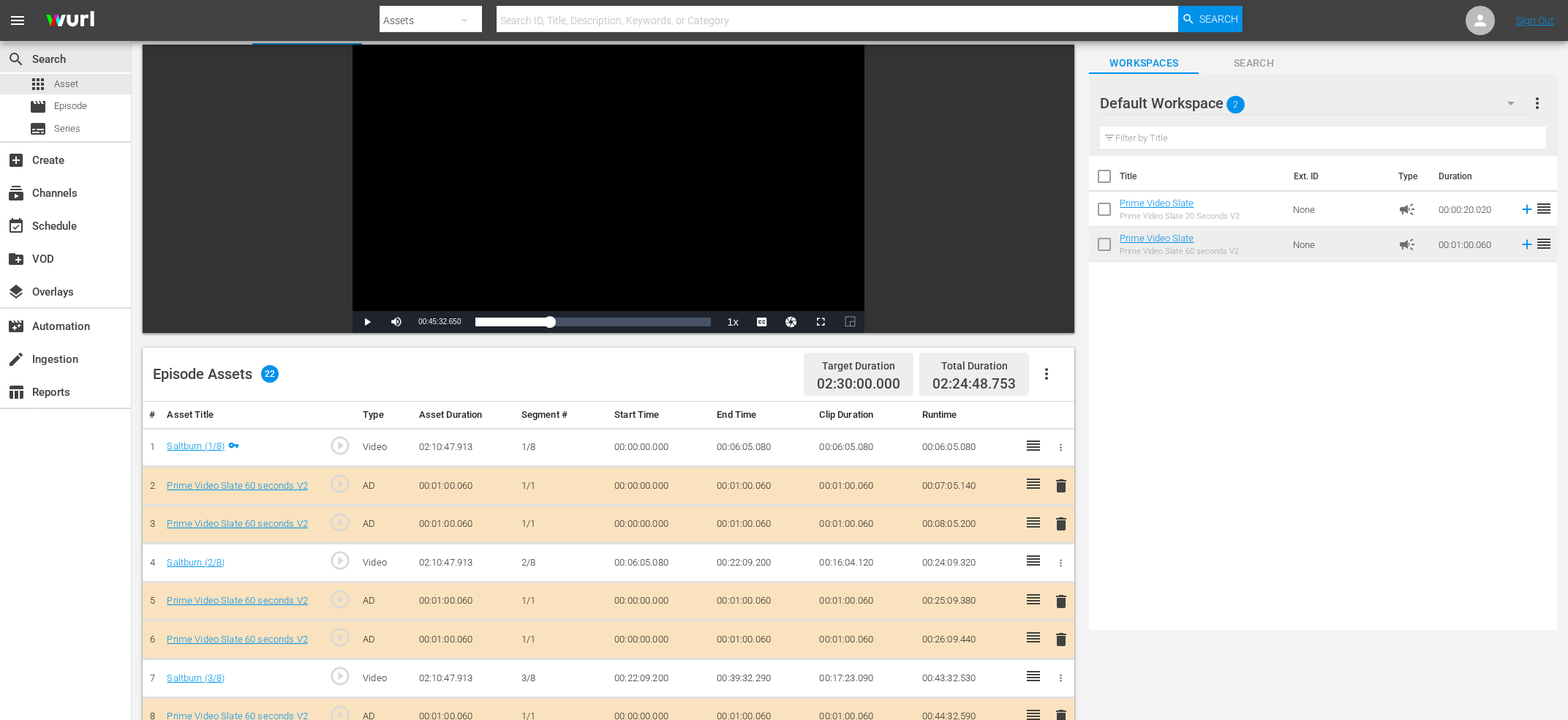
click at [646, 182] on div "Video Player" at bounding box center [608, 177] width 512 height 266
click at [632, 194] on div "Video Player" at bounding box center [608, 177] width 512 height 266
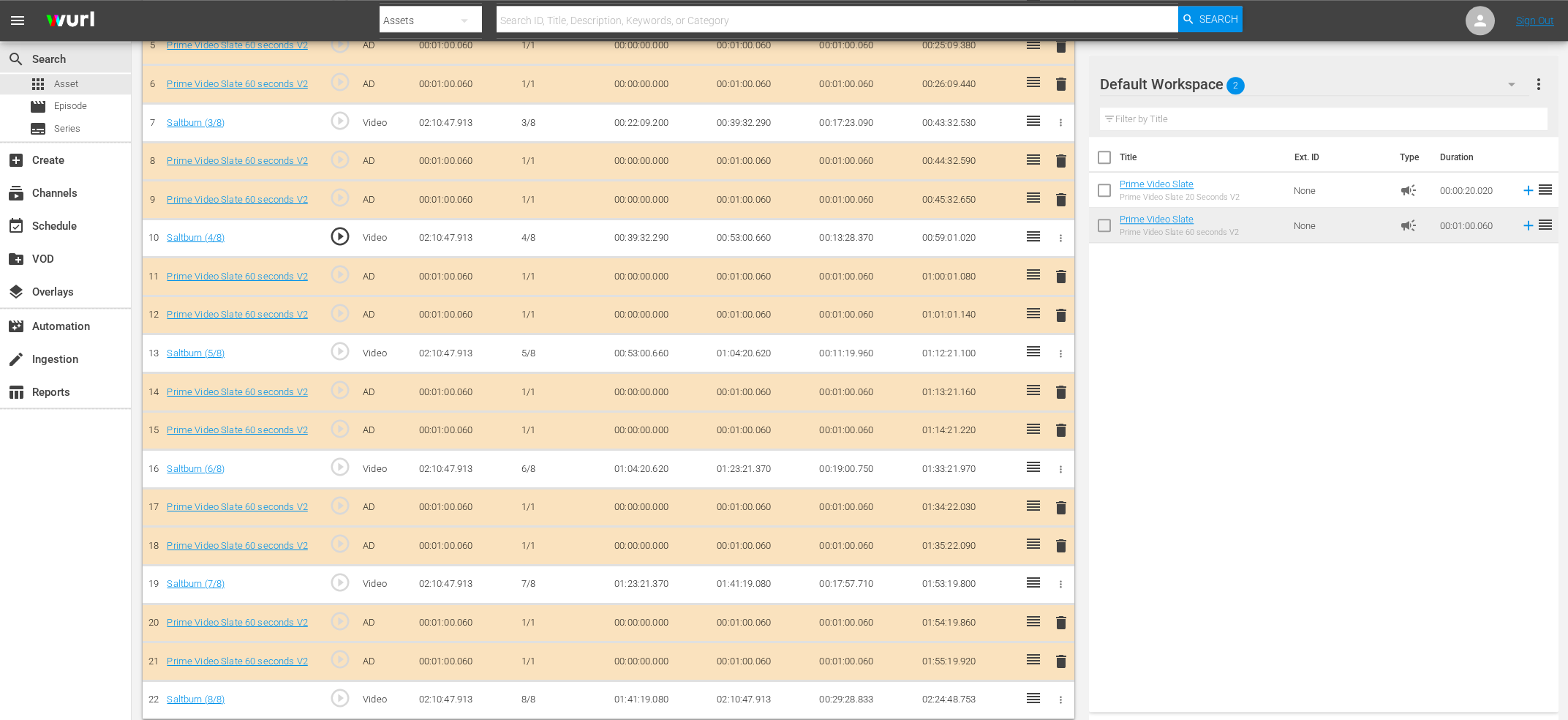
scroll to position [635, 0]
click at [354, 568] on td "play_circle_outline" at bounding box center [338, 582] width 37 height 39
click at [342, 576] on span "play_circle_outline" at bounding box center [340, 581] width 22 height 22
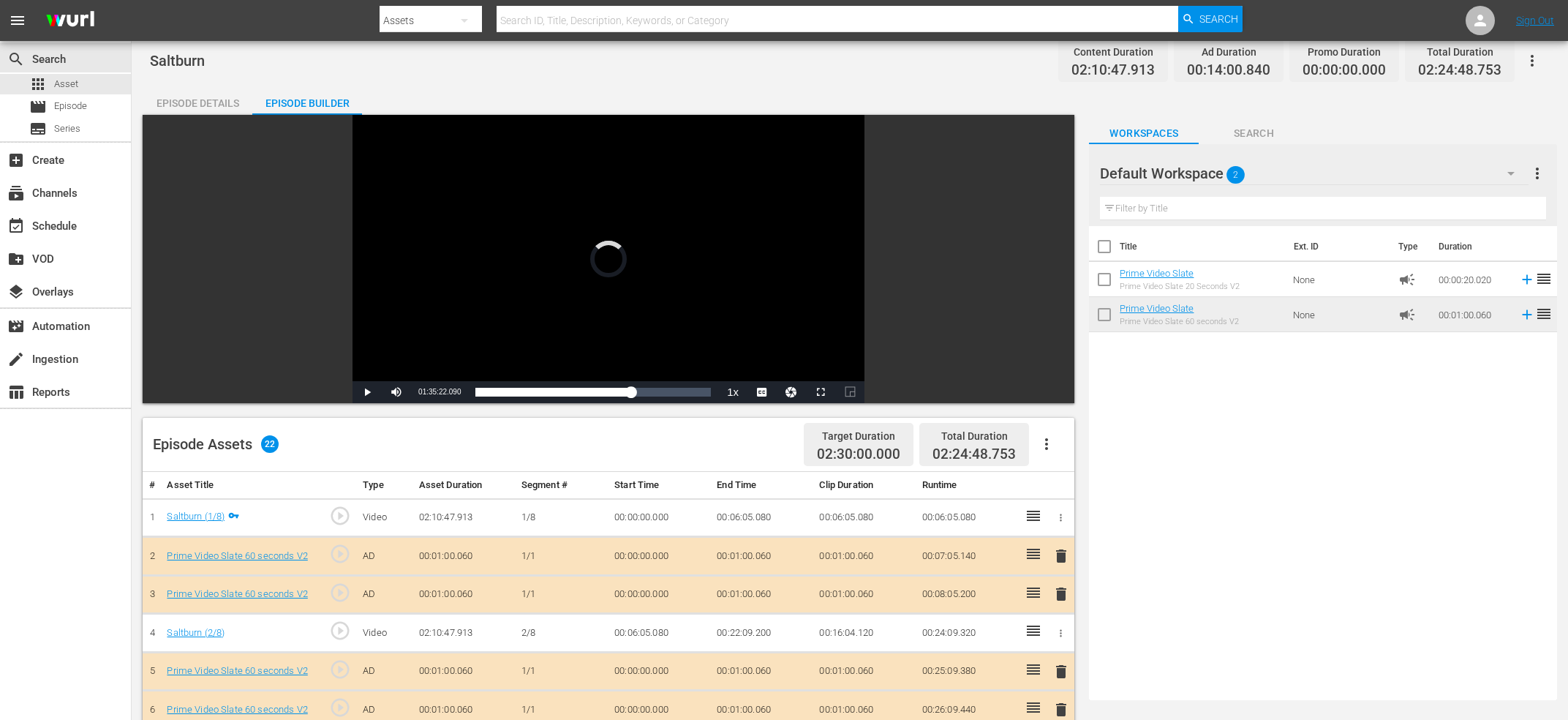
scroll to position [0, 0]
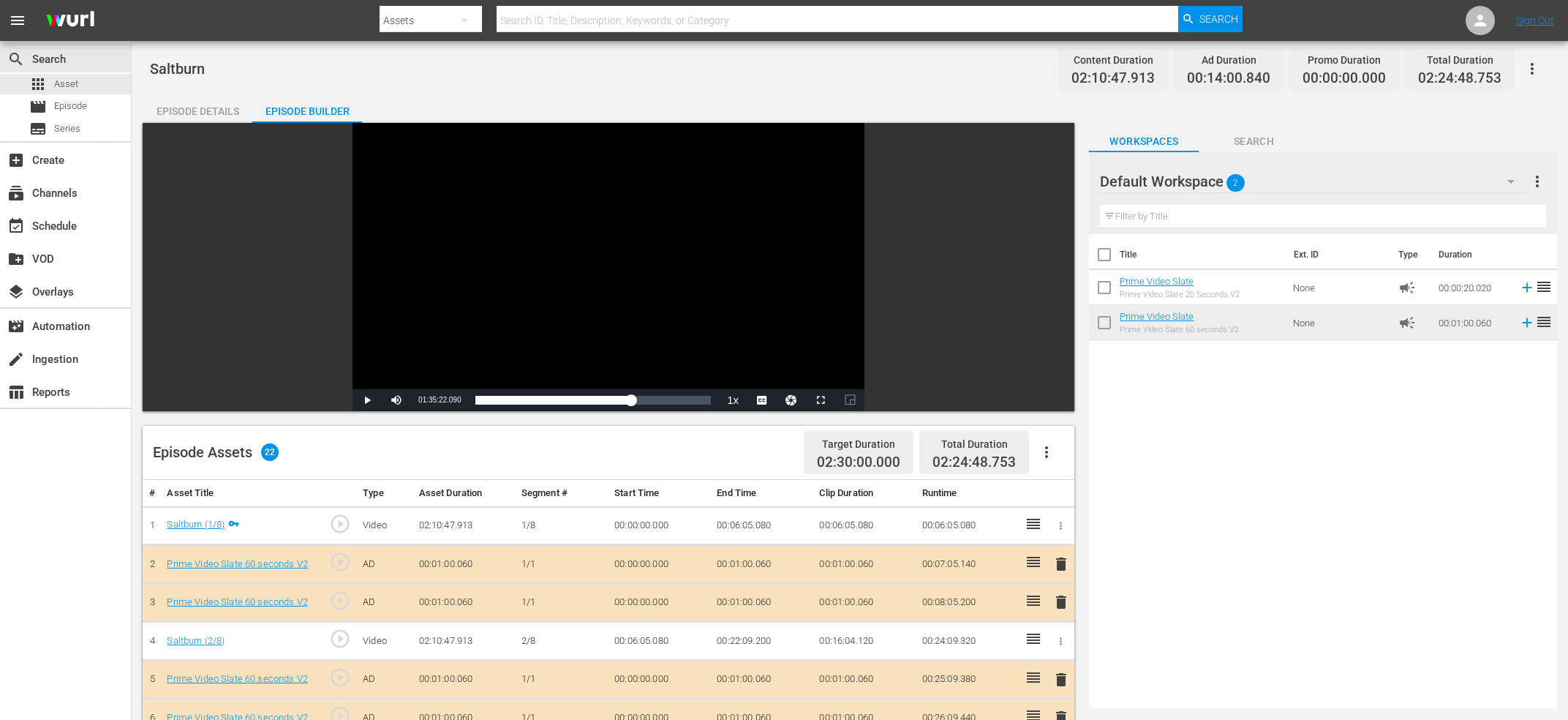
click at [604, 307] on div "Video Player" at bounding box center [608, 256] width 512 height 266
click at [178, 106] on div "Episode Details" at bounding box center [197, 111] width 109 height 35
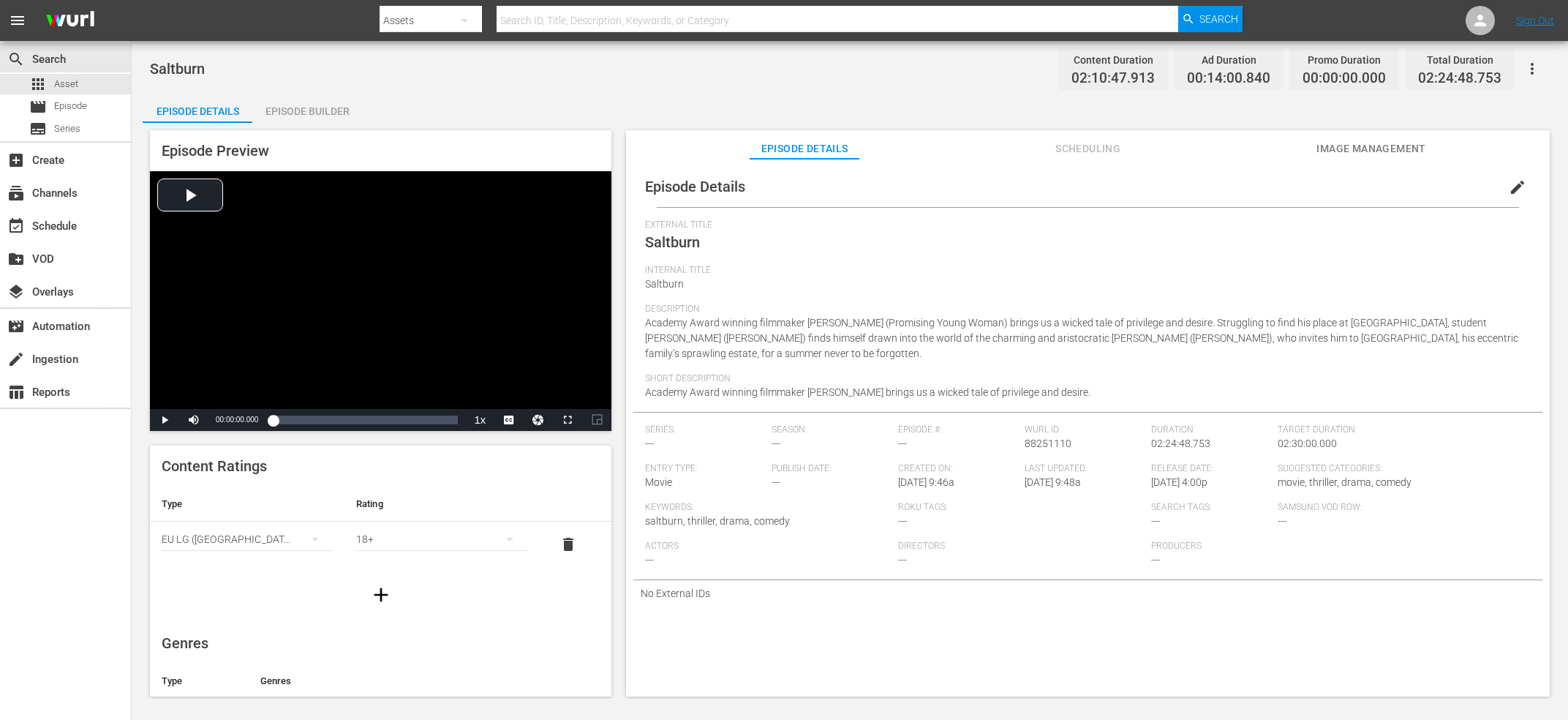
click at [1125, 137] on button "Scheduling" at bounding box center [1087, 145] width 109 height 29
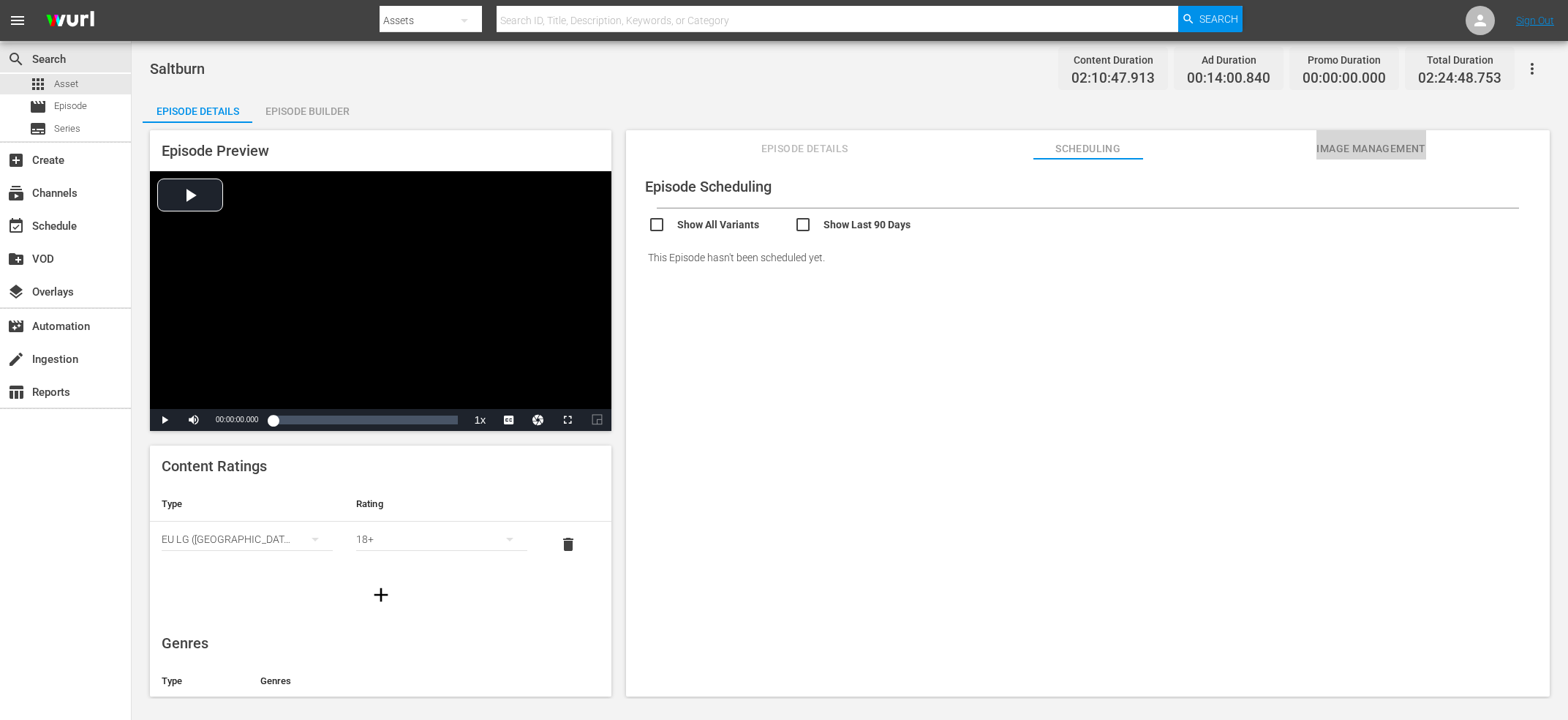
click at [1397, 147] on span "Image Management" at bounding box center [1370, 149] width 109 height 18
click at [858, 182] on div "Add Thumbnail" at bounding box center [839, 189] width 104 height 27
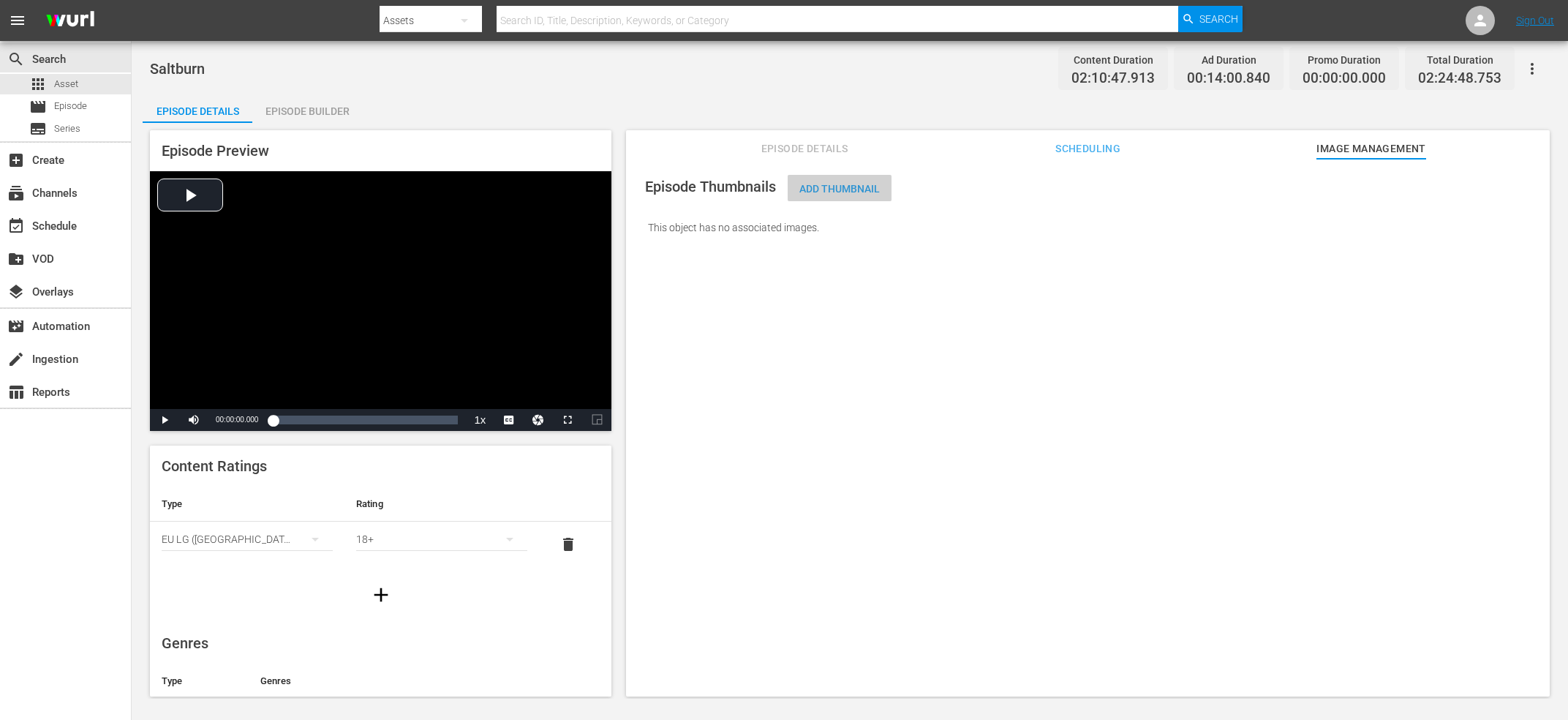
click at [809, 194] on span "Add Thumbnail" at bounding box center [839, 188] width 104 height 12
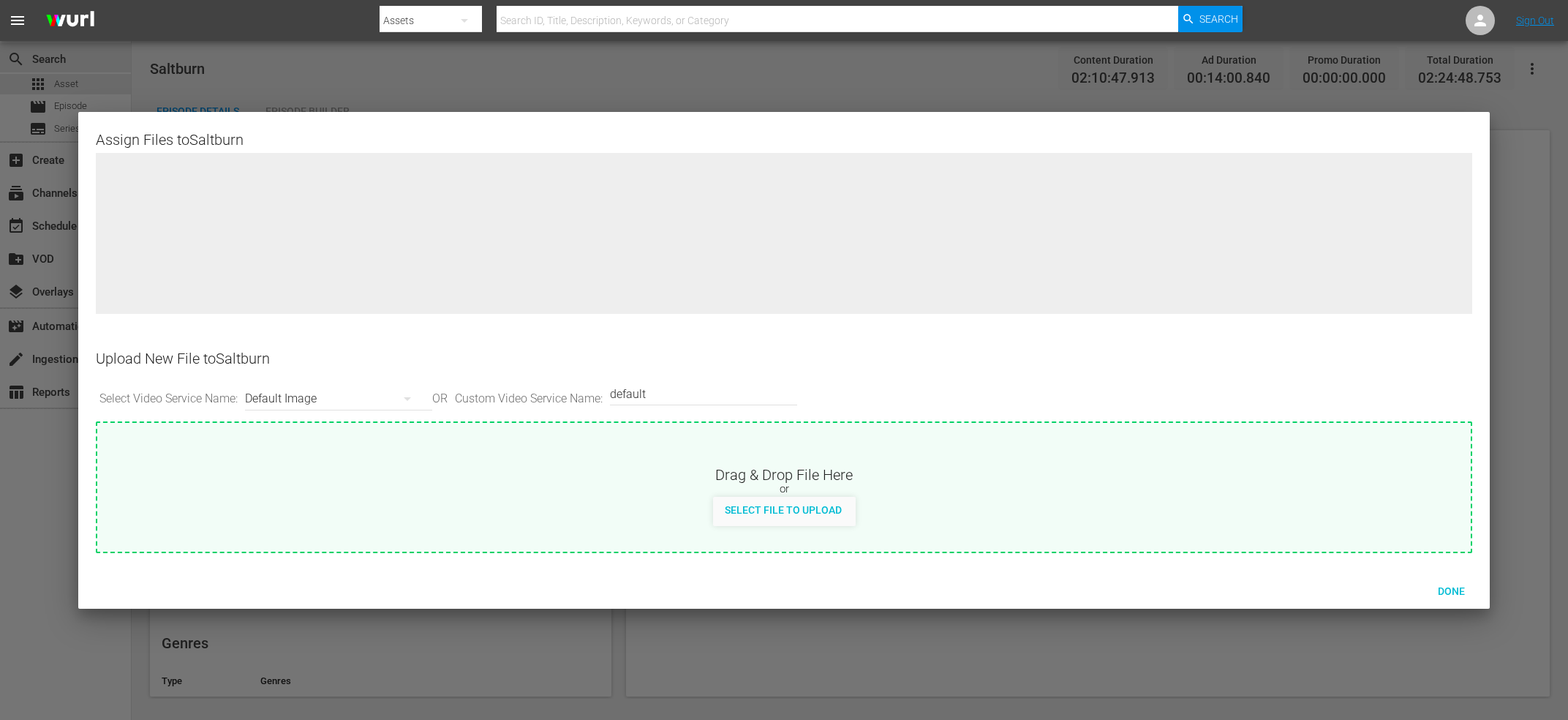
click at [260, 402] on div "Default Image" at bounding box center [334, 398] width 180 height 41
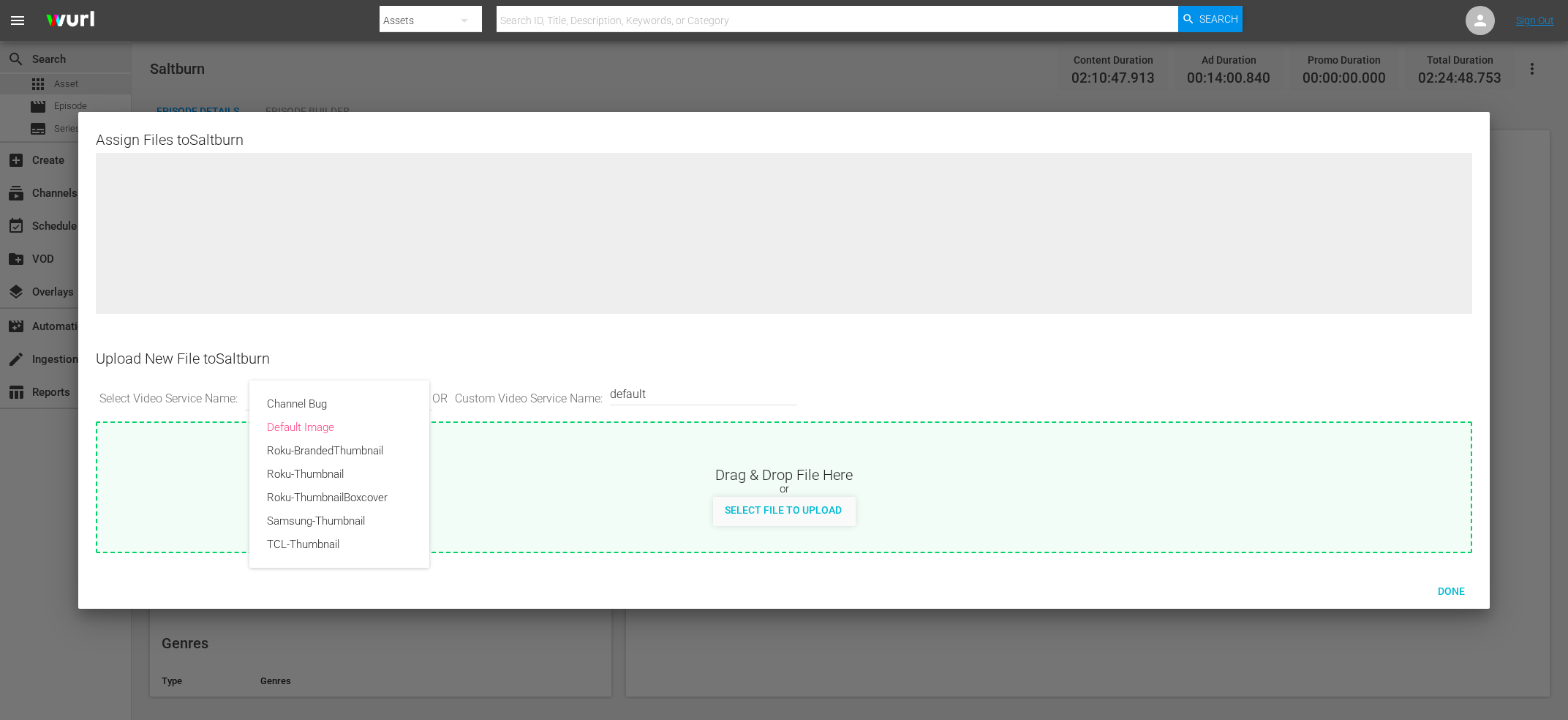
click at [313, 360] on div "Channel Bug Default Image Roku-BrandedThumbnail Roku-Thumbnail Roku-ThumbnailBo…" at bounding box center [784, 360] width 1568 height 720
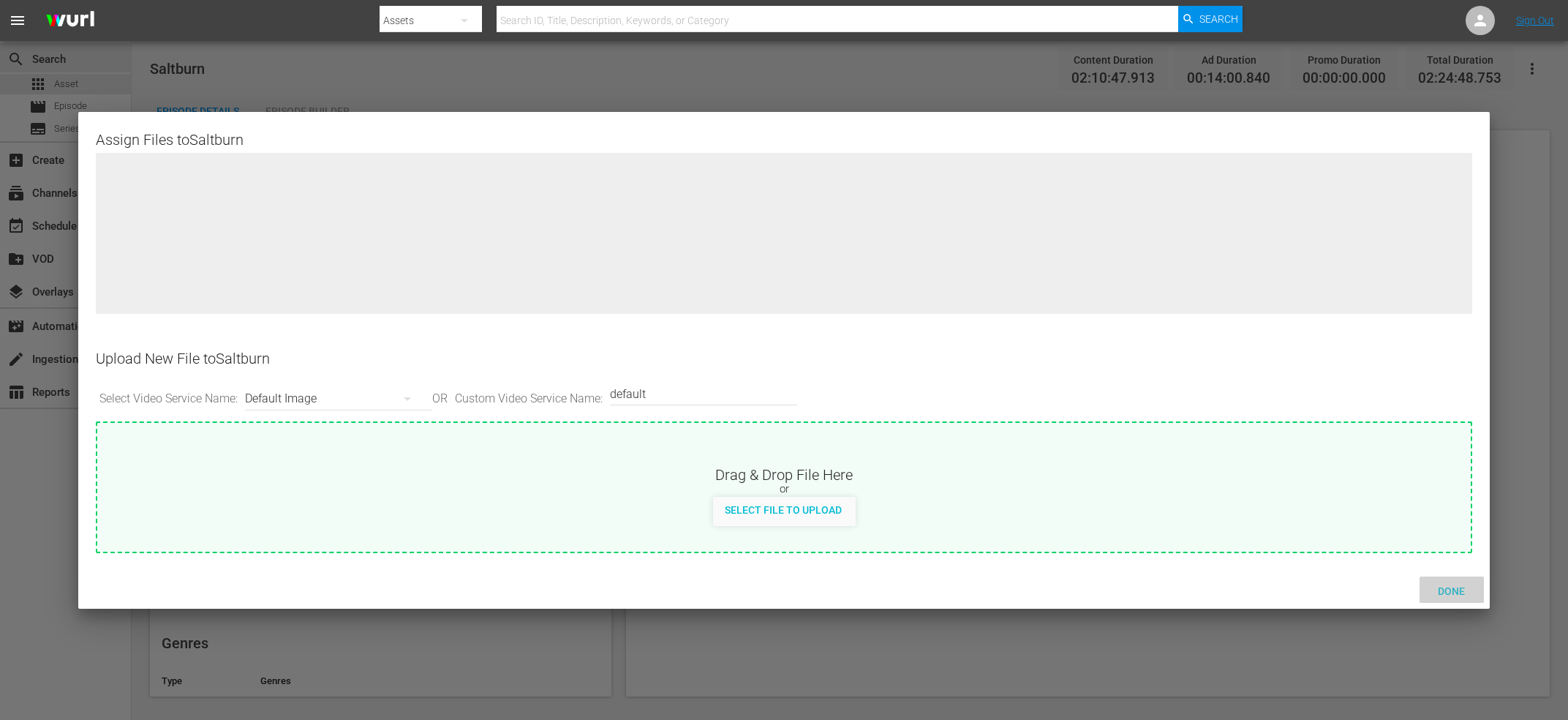
click at [1446, 581] on div "Done" at bounding box center [1451, 590] width 64 height 27
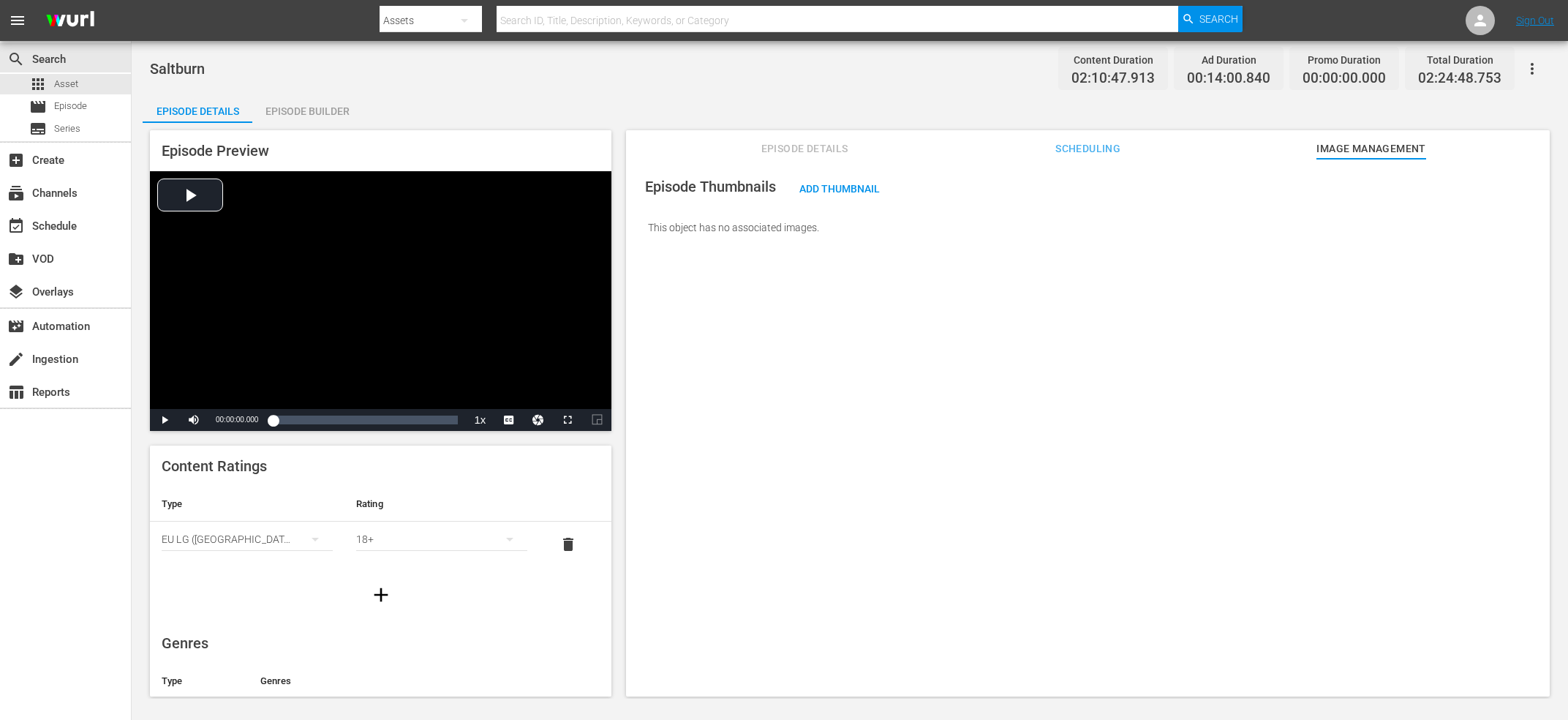
click at [790, 145] on span "Episode Details" at bounding box center [804, 149] width 109 height 18
